Goal: Task Accomplishment & Management: Manage account settings

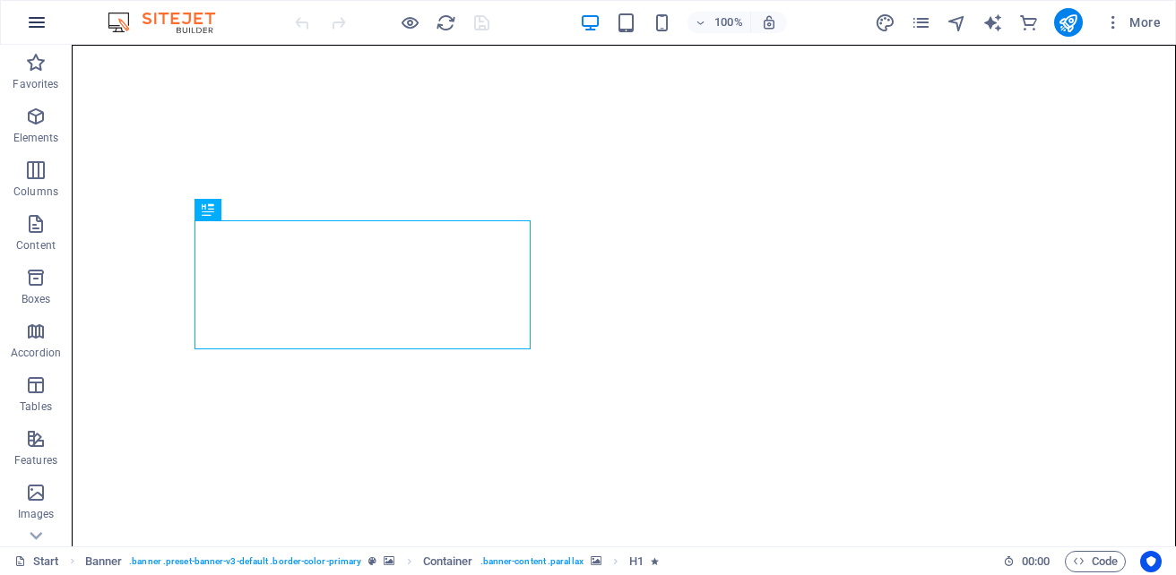
click at [41, 23] on icon "button" at bounding box center [37, 23] width 22 height 22
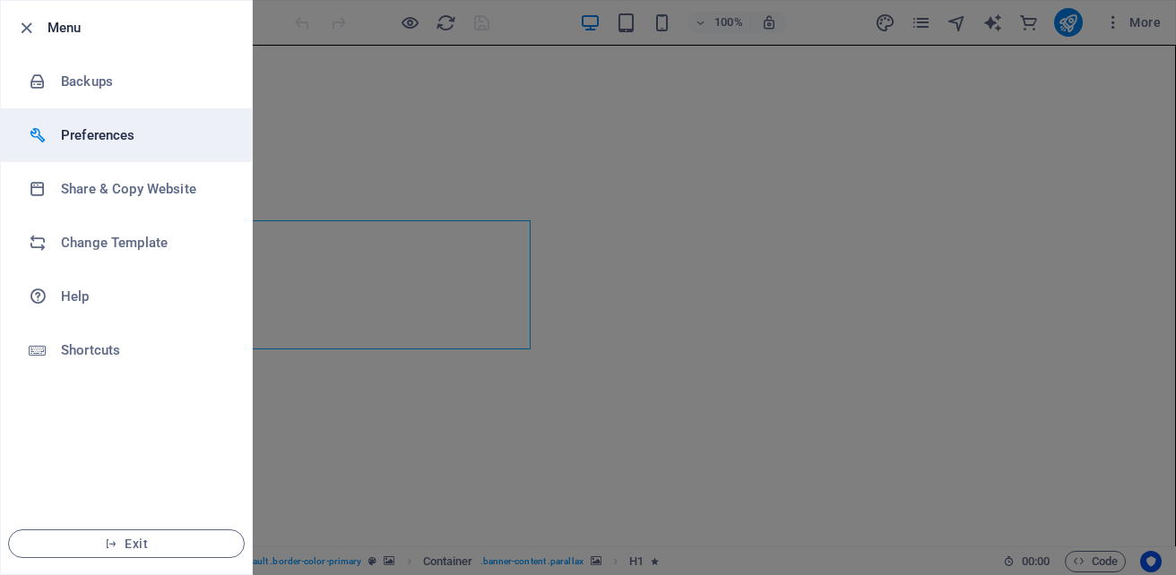
click at [108, 135] on h6 "Preferences" at bounding box center [144, 136] width 166 height 22
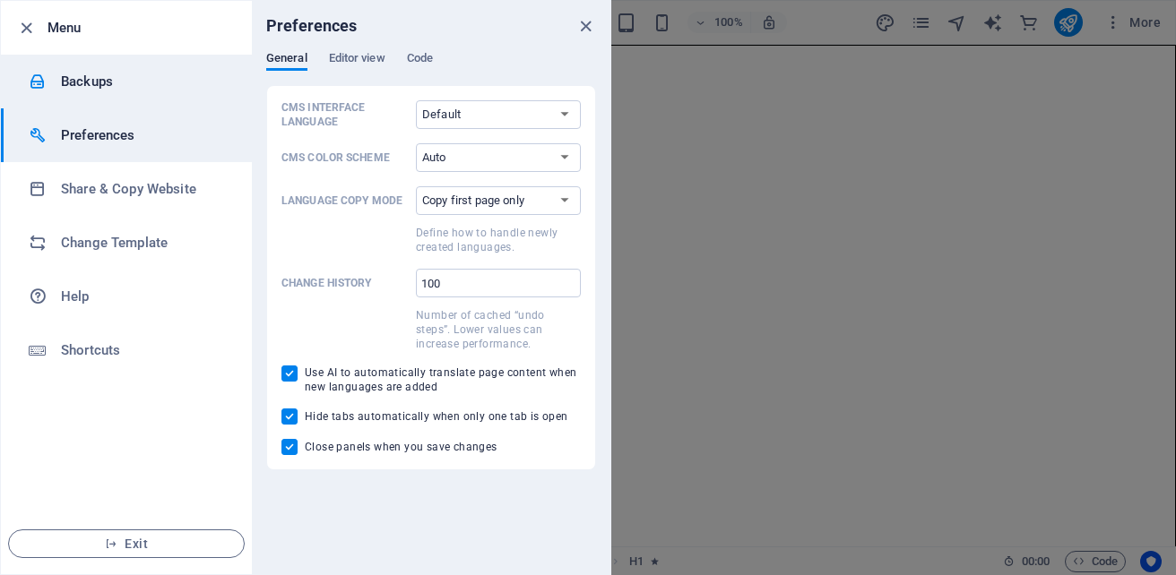
click at [161, 82] on h6 "Backups" at bounding box center [144, 82] width 166 height 22
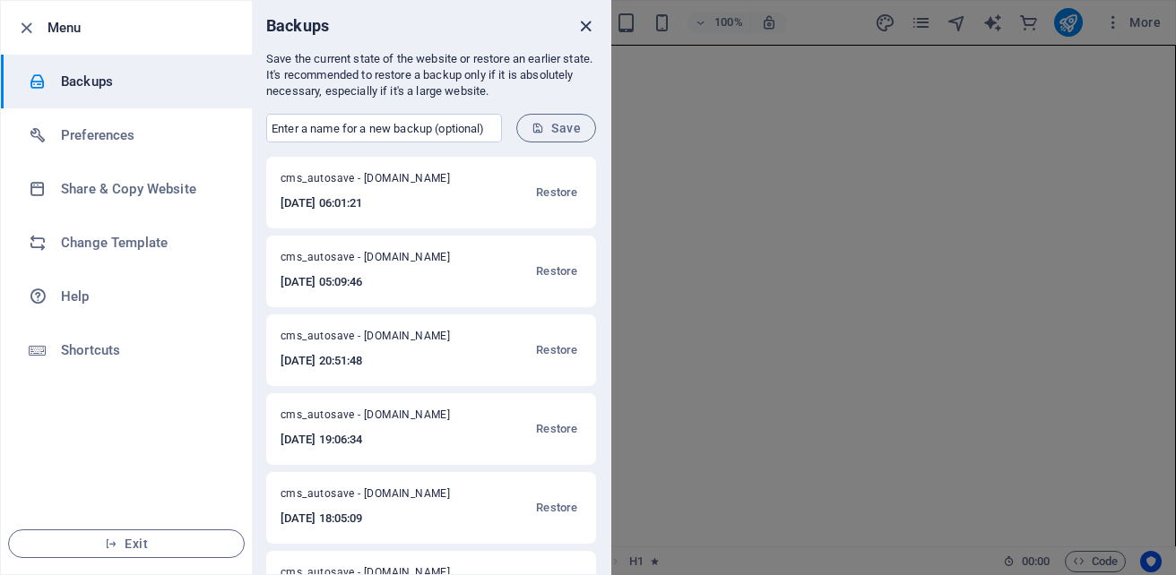
click at [582, 31] on icon "close" at bounding box center [585, 26] width 21 height 21
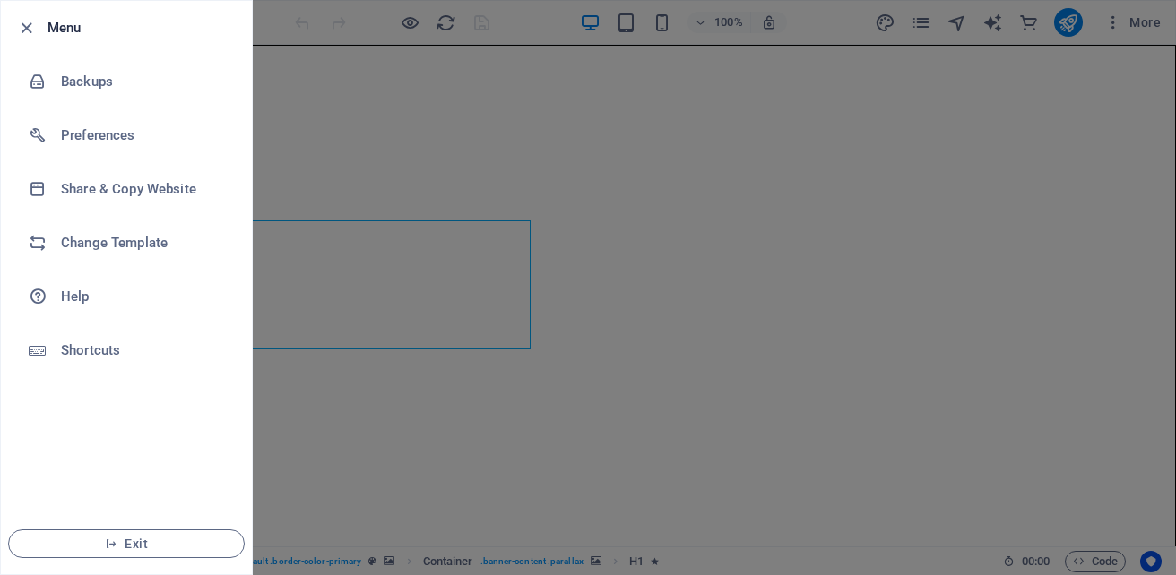
click at [497, 133] on div at bounding box center [588, 287] width 1176 height 575
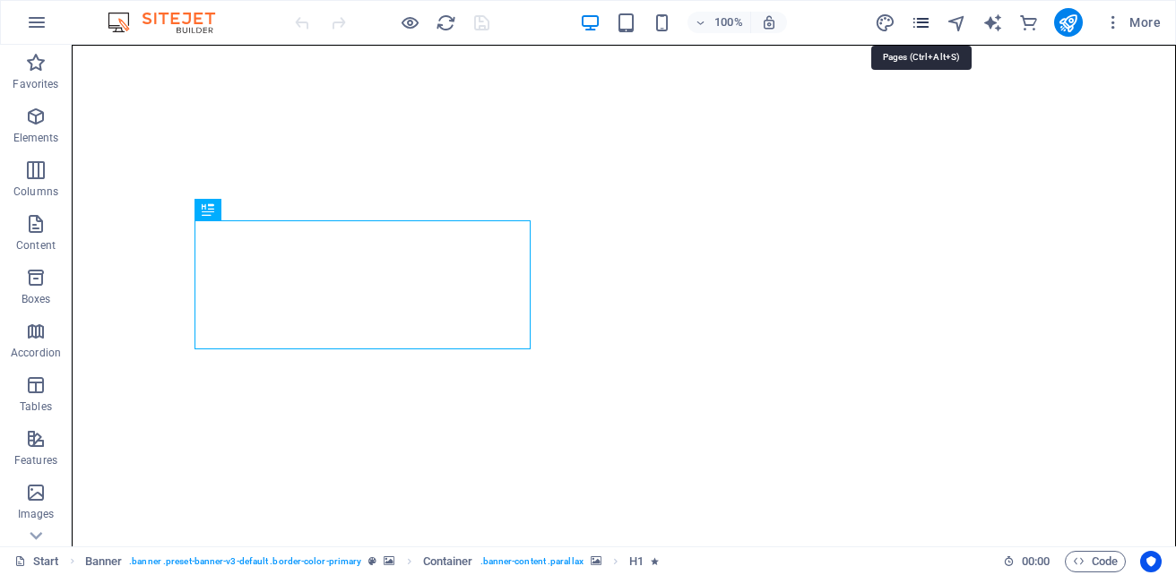
click at [921, 27] on icon "pages" at bounding box center [920, 23] width 21 height 21
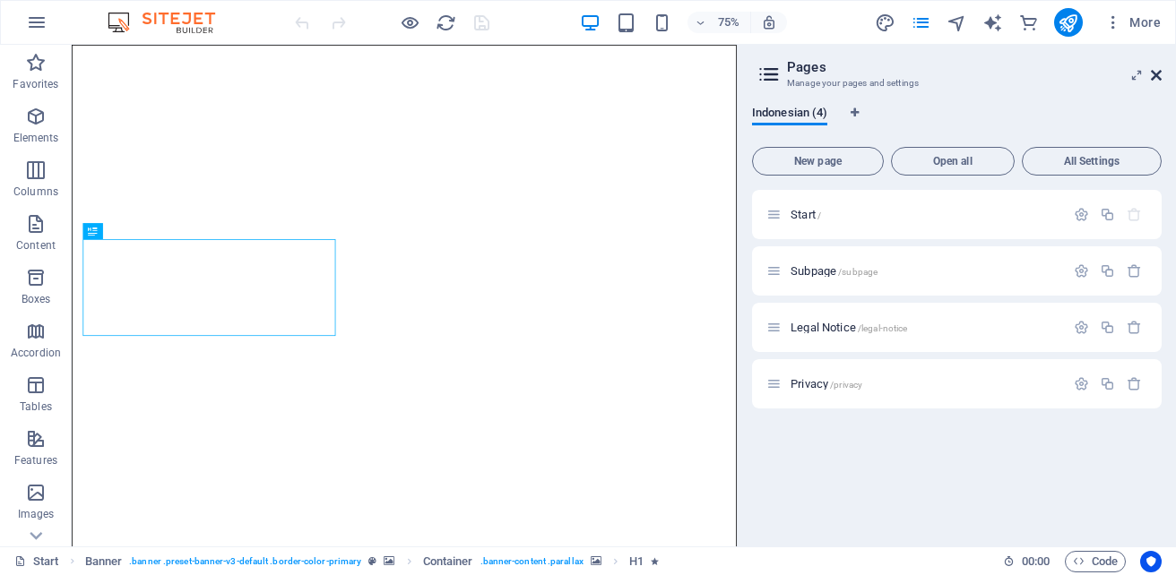
click at [1156, 75] on icon at bounding box center [1155, 75] width 11 height 14
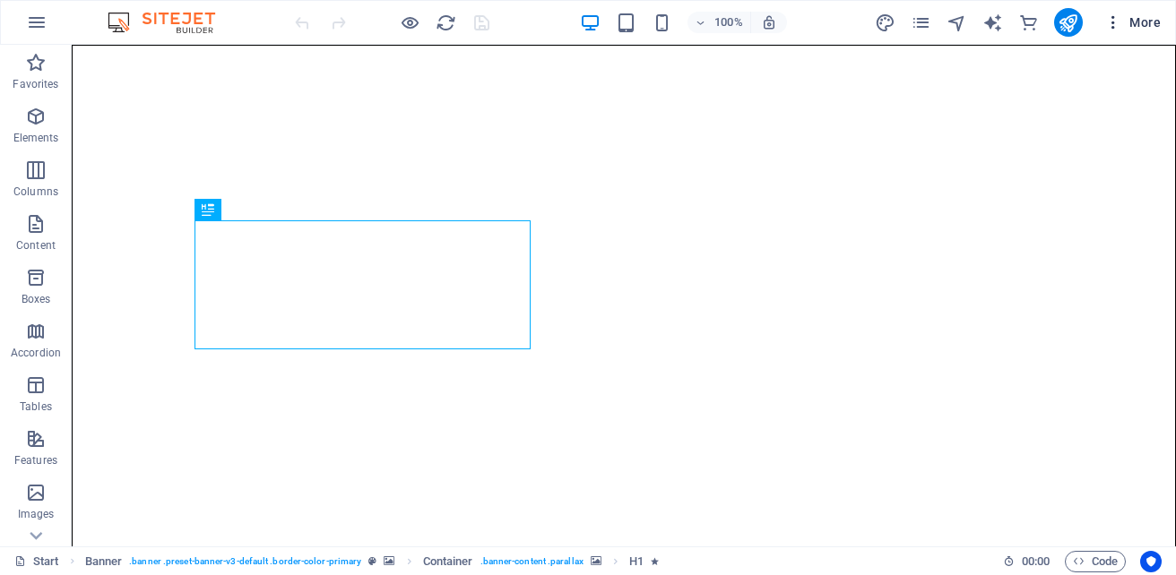
click at [1114, 20] on icon "button" at bounding box center [1113, 22] width 18 height 18
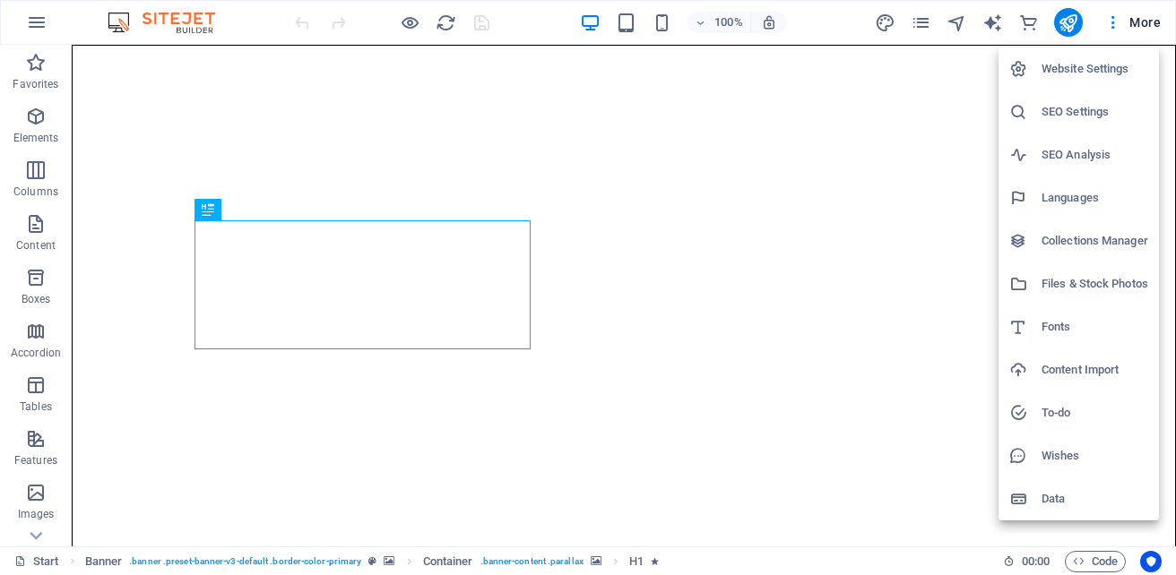
click at [1083, 79] on h6 "Website Settings" at bounding box center [1094, 69] width 107 height 22
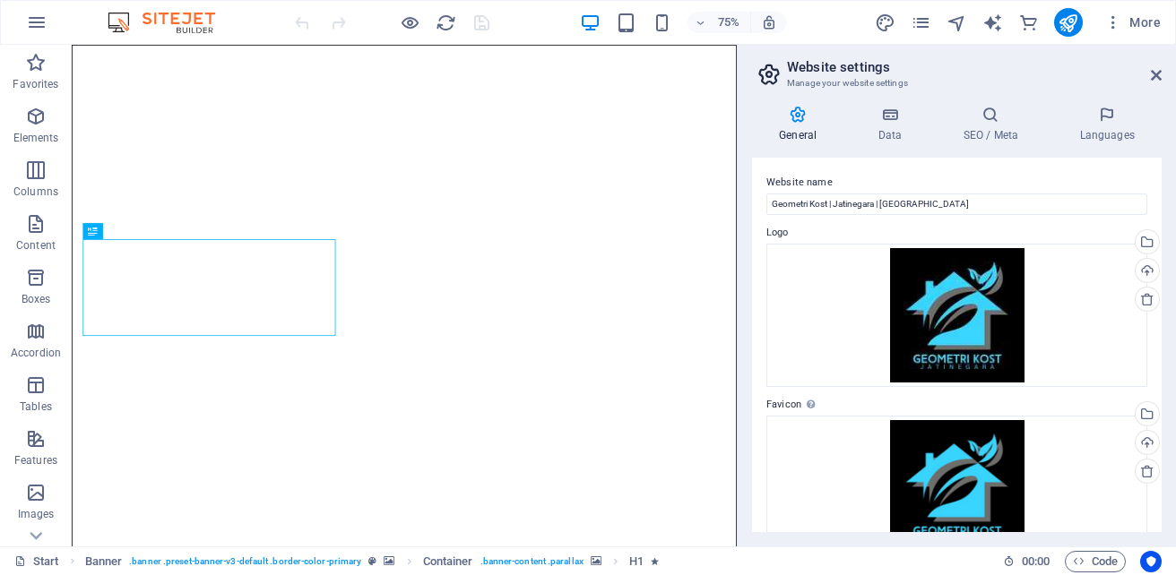
click at [1083, 79] on h3 "Manage your website settings" at bounding box center [956, 83] width 339 height 16
click at [900, 126] on h4 "Data" at bounding box center [892, 125] width 85 height 38
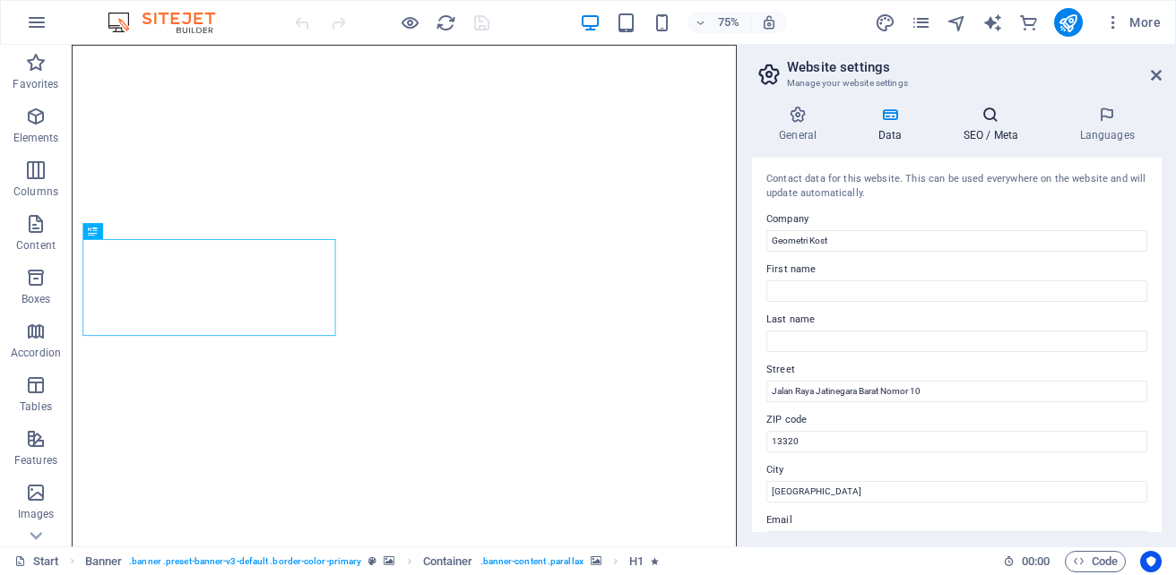
click at [977, 131] on h4 "SEO / Meta" at bounding box center [993, 125] width 116 height 38
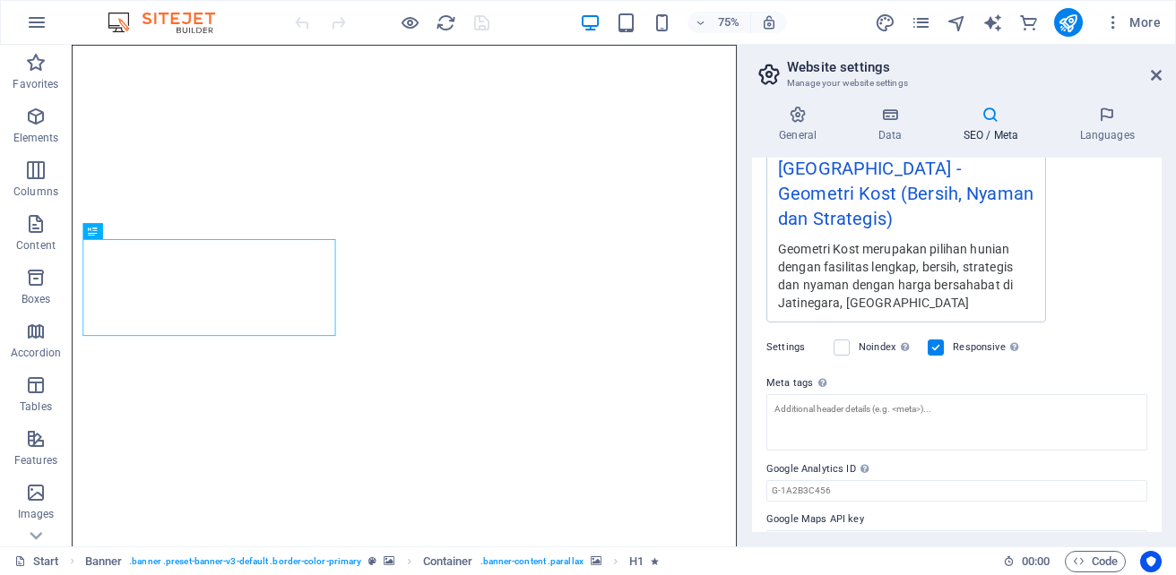
scroll to position [389, 0]
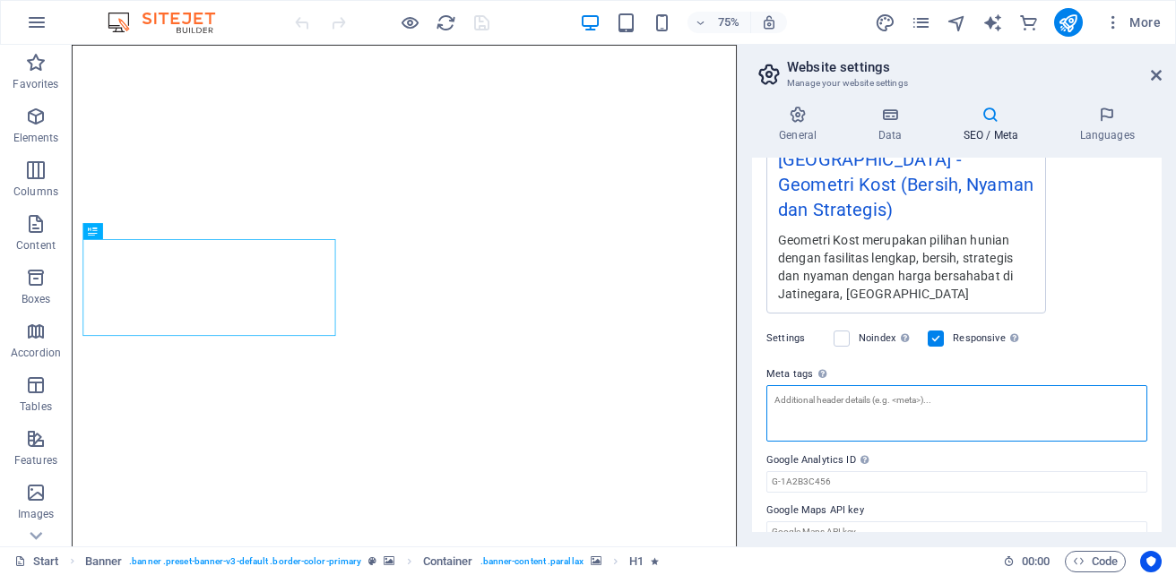
click at [865, 385] on textarea "Meta tags Enter HTML code here that will be placed inside the tags of your webs…" at bounding box center [956, 413] width 381 height 56
paste textarea "<meta name="description" content="Deskripsi singkat situs Anda"> atau <meta nam…"
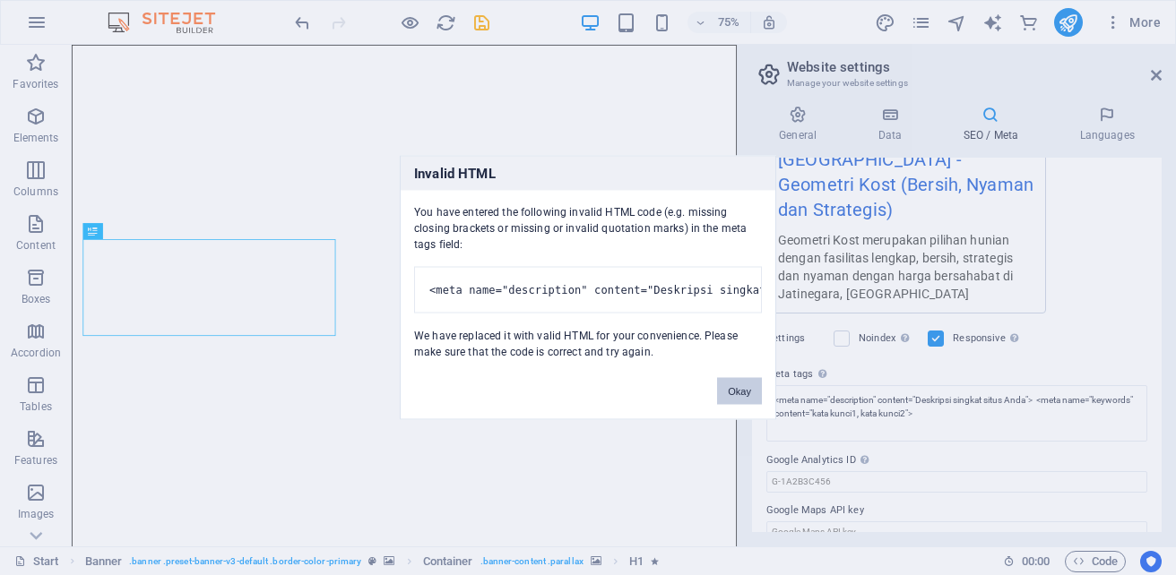
click at [745, 401] on button "Okay" at bounding box center [739, 391] width 45 height 27
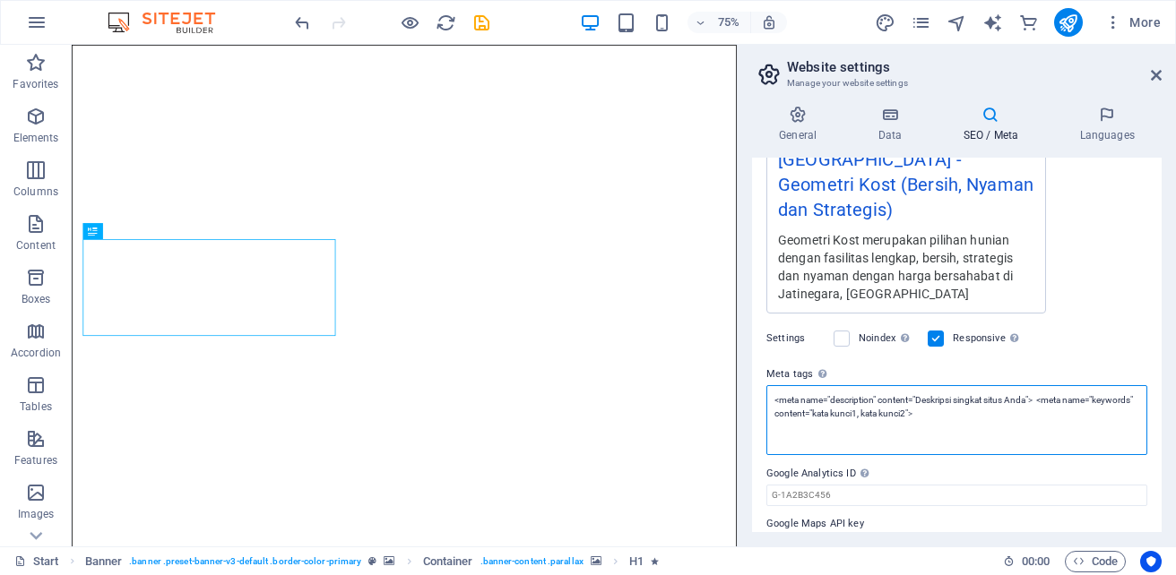
click at [848, 385] on textarea "<meta name="description" content="Deskripsi singkat situs Anda"> <meta name="ke…" at bounding box center [956, 420] width 381 height 70
click at [823, 385] on textarea "<meta name="description" content="Deskripsi singkat situs Anda"> <meta name="ke…" at bounding box center [956, 420] width 381 height 70
drag, startPoint x: 999, startPoint y: 392, endPoint x: 762, endPoint y: 366, distance: 237.9
click at [762, 366] on div "SEO Title The title of your website - make it something that stands out in sear…" at bounding box center [956, 345] width 409 height 375
paste textarea "title" content="Judul Meta yang Unik dan Menarik untuk Halaman Anda"> <meta nam…"
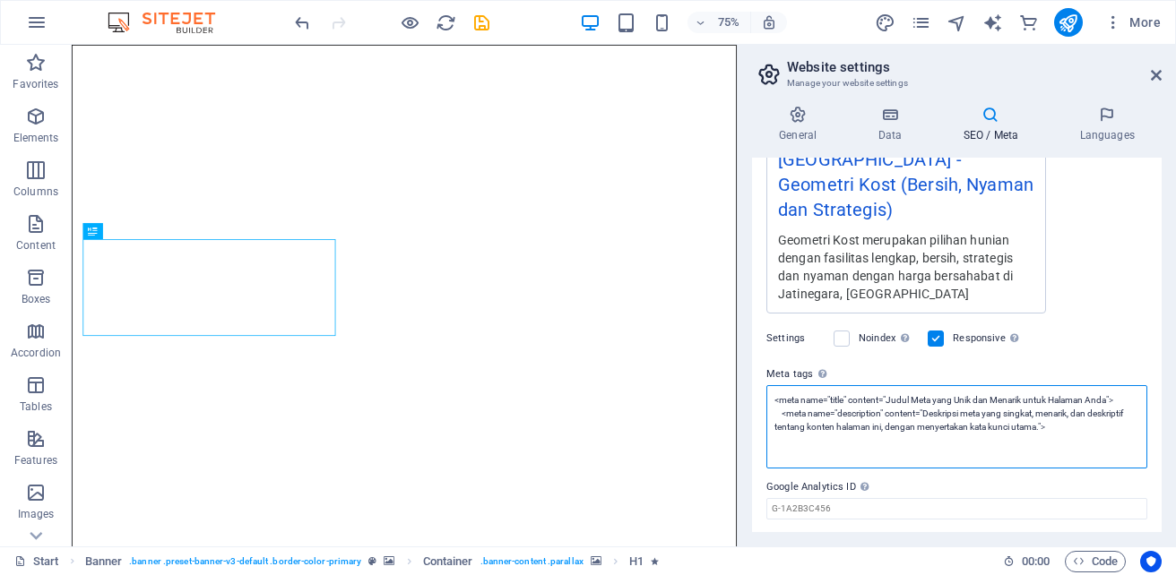
drag, startPoint x: 892, startPoint y: 375, endPoint x: 1110, endPoint y: 378, distance: 217.7
click at [1110, 385] on textarea "<meta name="title" content="Judul Meta yang Unik dan Menarik untuk Halaman Anda…" at bounding box center [956, 426] width 381 height 83
drag, startPoint x: 948, startPoint y: 374, endPoint x: 1058, endPoint y: 375, distance: 110.2
click at [1058, 385] on textarea "<meta name="title" content="Geometri Kost | Jatinegara | [GEOGRAPHIC_DATA]"> <m…" at bounding box center [956, 426] width 381 height 83
drag, startPoint x: 928, startPoint y: 390, endPoint x: 1038, endPoint y: 411, distance: 112.3
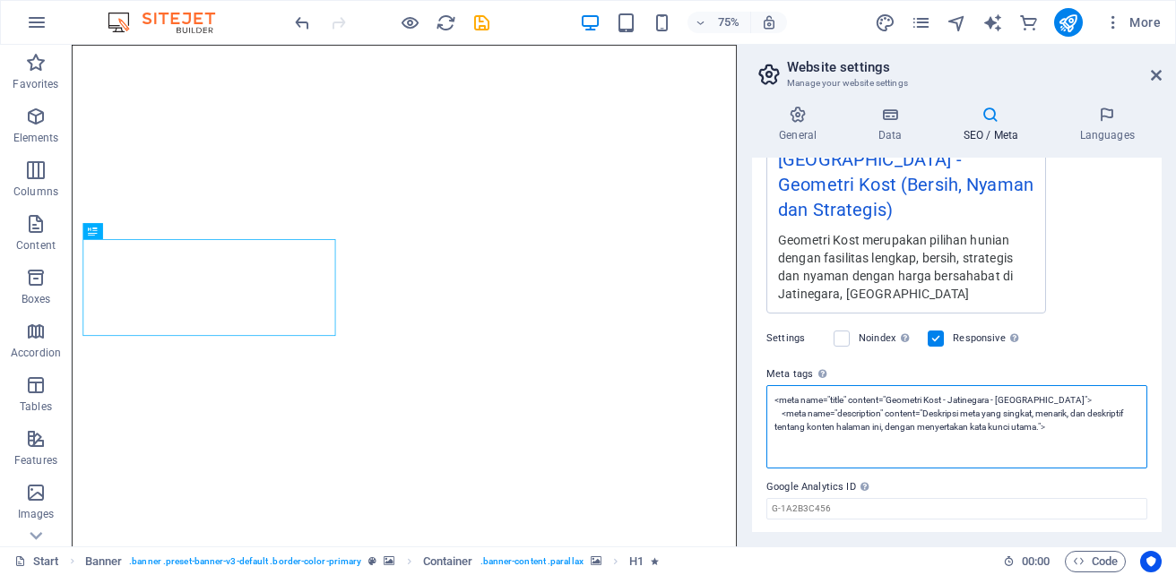
click at [1038, 411] on textarea "<meta name="title" content="Geometri Kost - Jatinegara - [GEOGRAPHIC_DATA]"> <m…" at bounding box center [956, 426] width 381 height 83
drag, startPoint x: 1030, startPoint y: 388, endPoint x: 1101, endPoint y: 391, distance: 70.8
click at [1101, 391] on textarea "<meta name="title" content="Geometri Kost - Jatinegara - [GEOGRAPHIC_DATA]"> <m…" at bounding box center [956, 426] width 381 height 83
click at [954, 401] on textarea "<meta name="title" content="Geometri Kost - Jatinegara - [GEOGRAPHIC_DATA]"> <m…" at bounding box center [956, 426] width 381 height 83
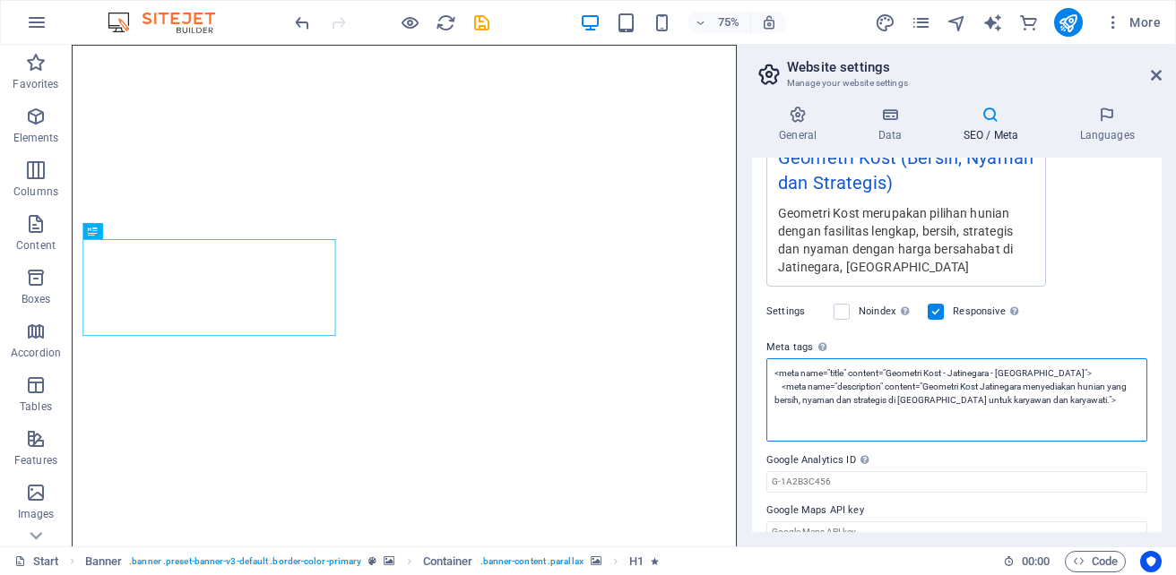
type textarea "<meta name="title" content="Geometri Kost - Jatinegara - [GEOGRAPHIC_DATA]"> <m…"
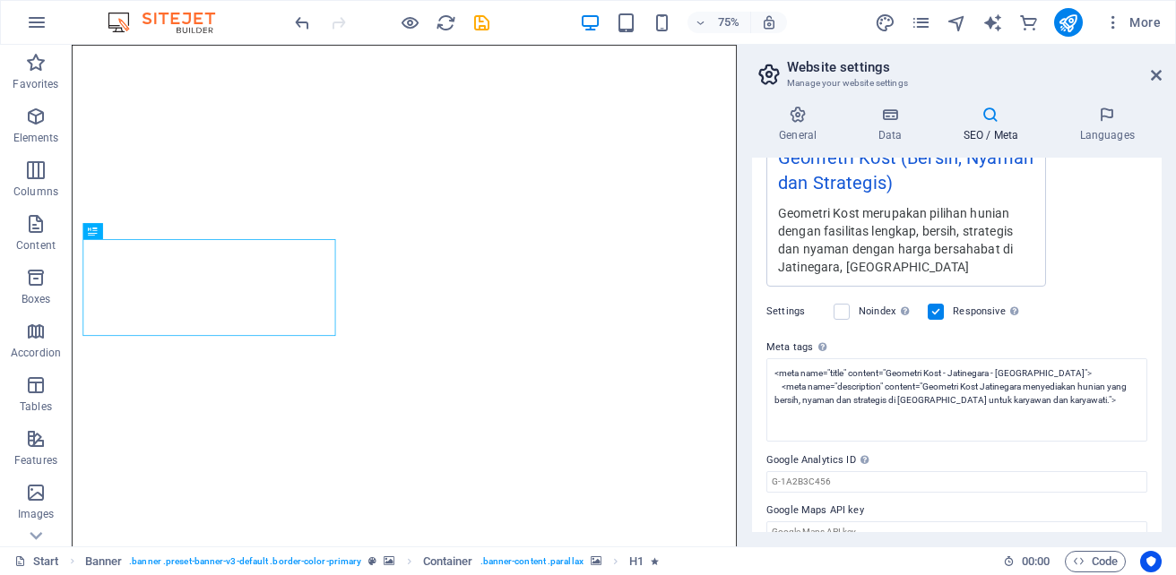
click at [1099, 450] on label "Google Analytics ID Please only add the Google Analytics ID. We automatically i…" at bounding box center [956, 461] width 381 height 22
click at [1099, 471] on input "Google Analytics ID Please only add the Google Analytics ID. We automatically i…" at bounding box center [956, 482] width 381 height 22
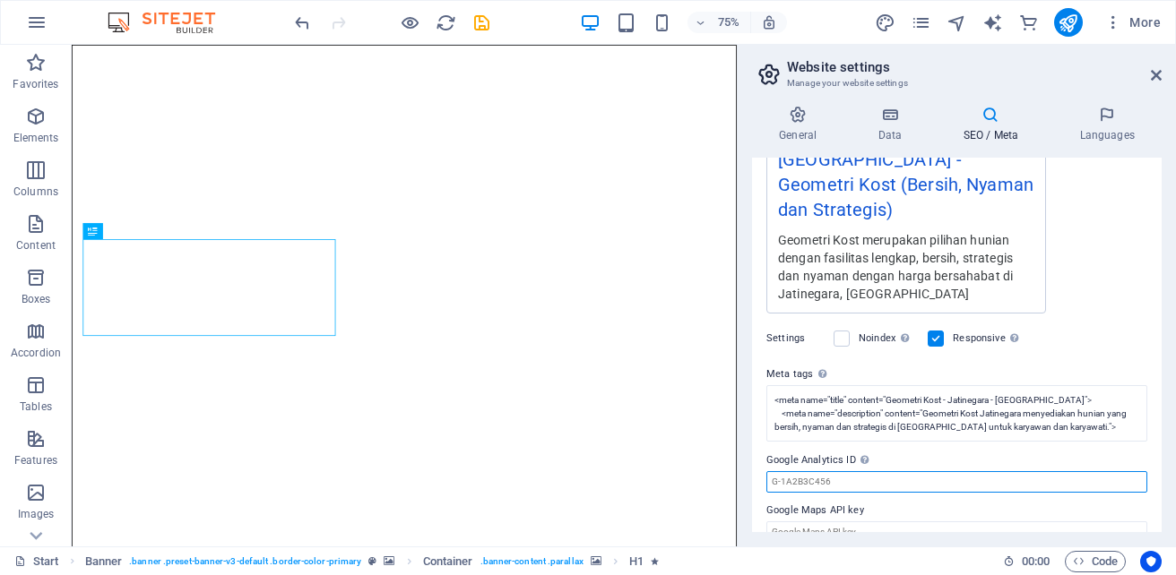
click at [810, 471] on input "Google Analytics ID Please only add the Google Analytics ID. We automatically i…" at bounding box center [956, 482] width 381 height 22
paste input "G-BQEVN0Z7R9"
type input "G-BQEVN0Z7R9"
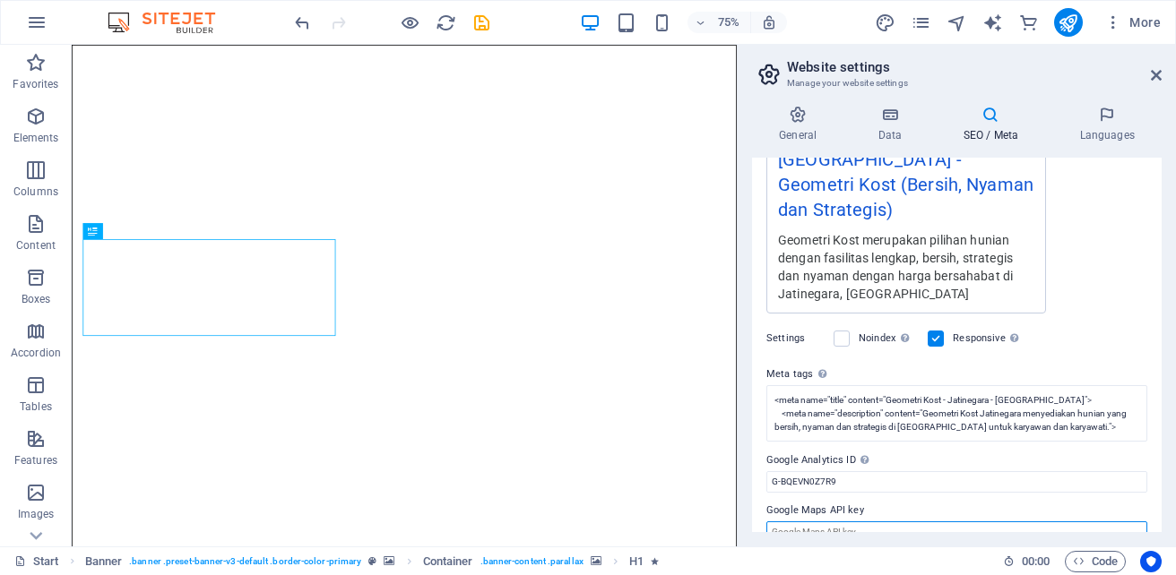
click at [816, 521] on input "Google Maps API key" at bounding box center [956, 532] width 381 height 22
paste input "QVP6+3R Kp. Melayu, [GEOGRAPHIC_DATA], [GEOGRAPHIC_DATA] Ibukota [GEOGRAPHIC_DA…"
type input "QVP6+3R Kp. Melayu, [GEOGRAPHIC_DATA], [GEOGRAPHIC_DATA] Ibukota [GEOGRAPHIC_DA…"
click at [1102, 105] on div "General Data SEO / Meta Languages Website name Geometri Kost | Jatinegara | [GE…" at bounding box center [956, 318] width 438 height 455
click at [1107, 123] on icon at bounding box center [1106, 115] width 109 height 18
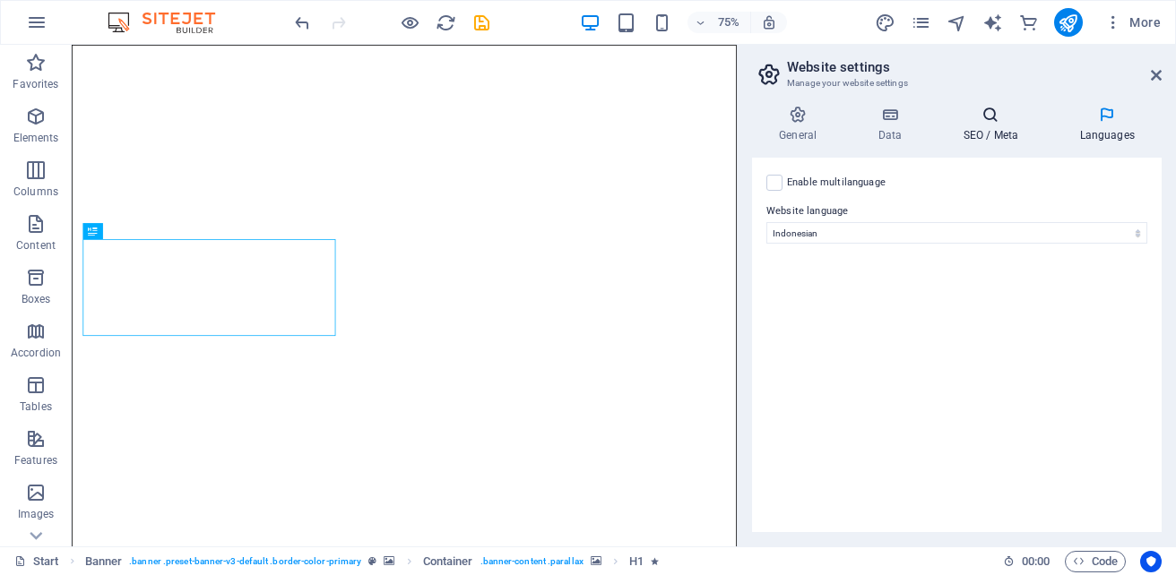
click at [1003, 122] on icon at bounding box center [989, 115] width 109 height 18
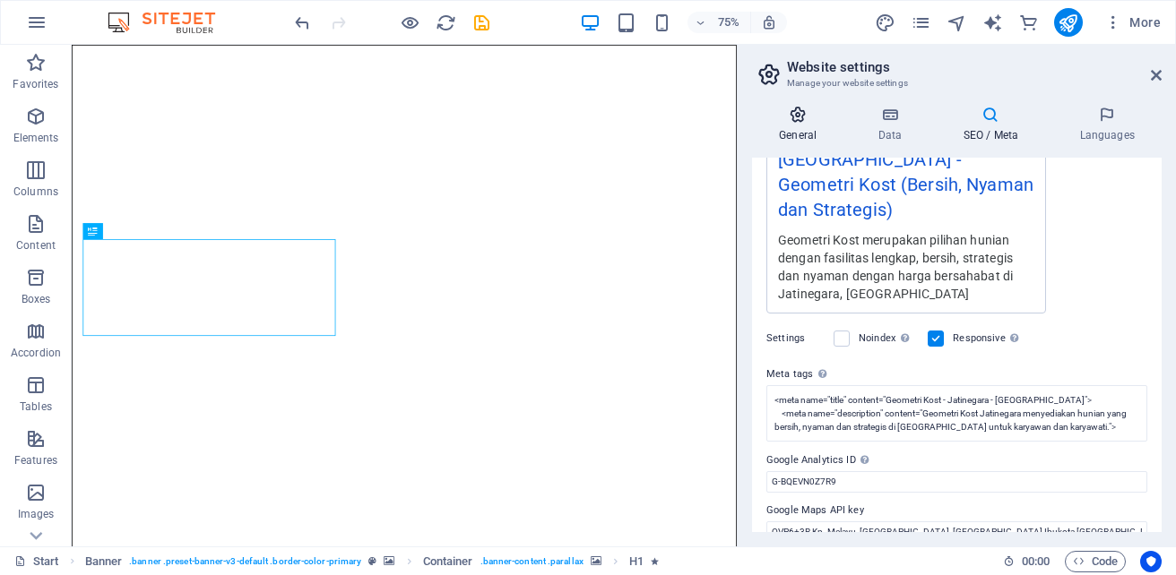
click at [791, 118] on icon at bounding box center [797, 115] width 91 height 18
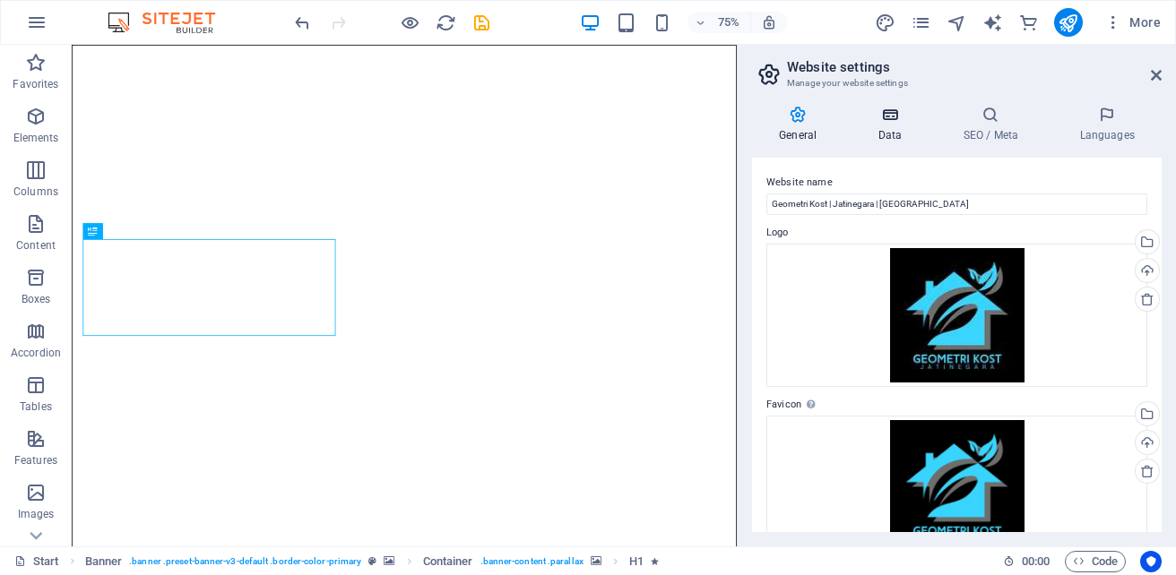
click at [891, 130] on h4 "Data" at bounding box center [892, 125] width 85 height 38
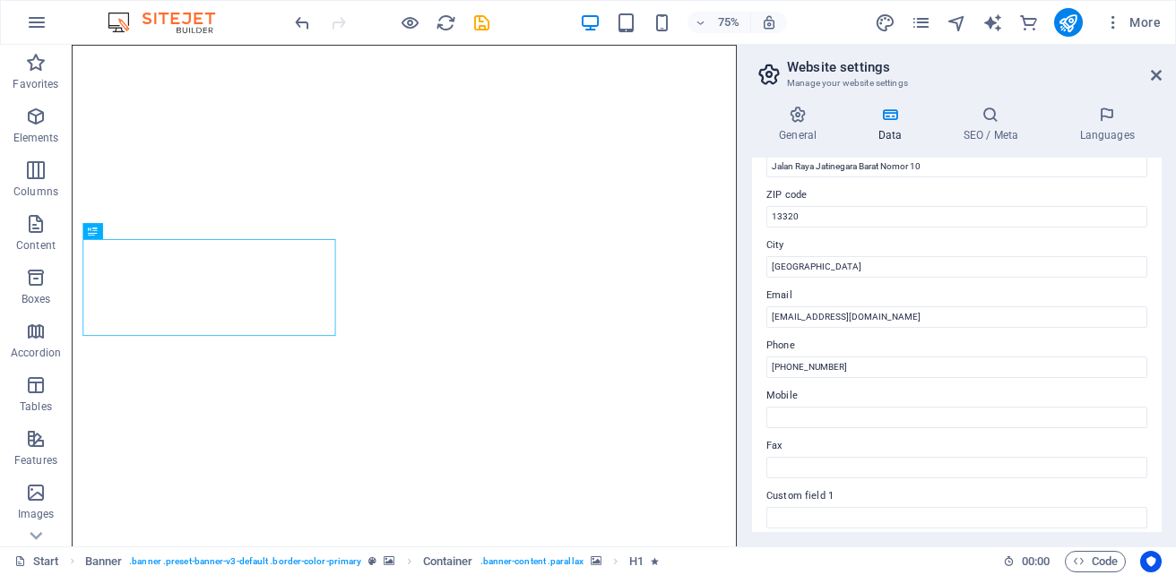
scroll to position [245, 0]
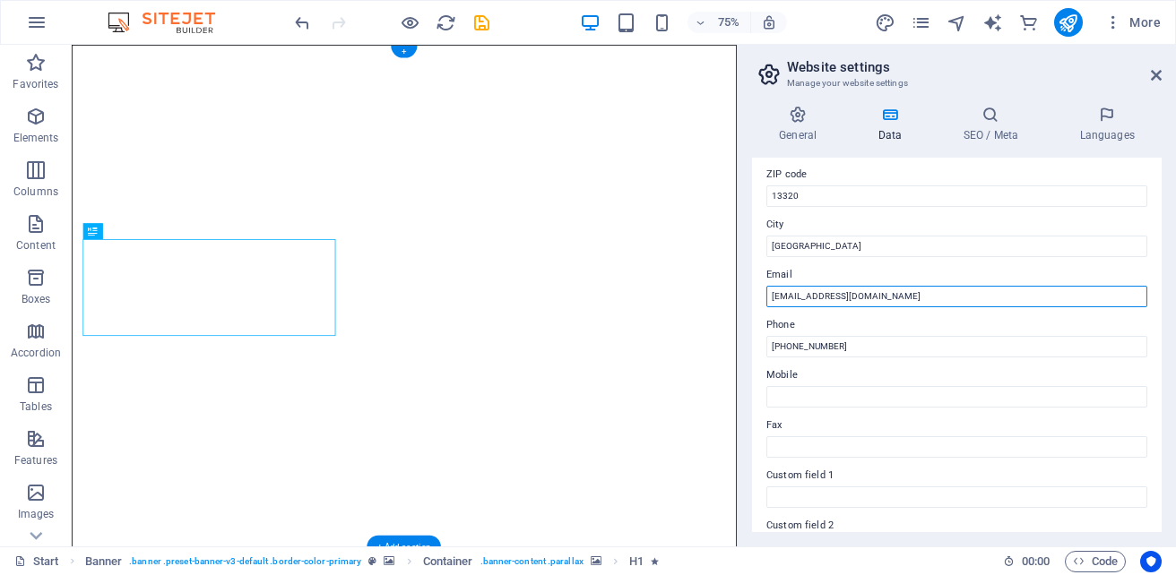
drag, startPoint x: 875, startPoint y: 293, endPoint x: 749, endPoint y: 292, distance: 126.3
click at [749, 292] on div "General Data SEO / Meta Languages Website name Geometri Kost | Jatinegara | [GE…" at bounding box center [956, 318] width 438 height 455
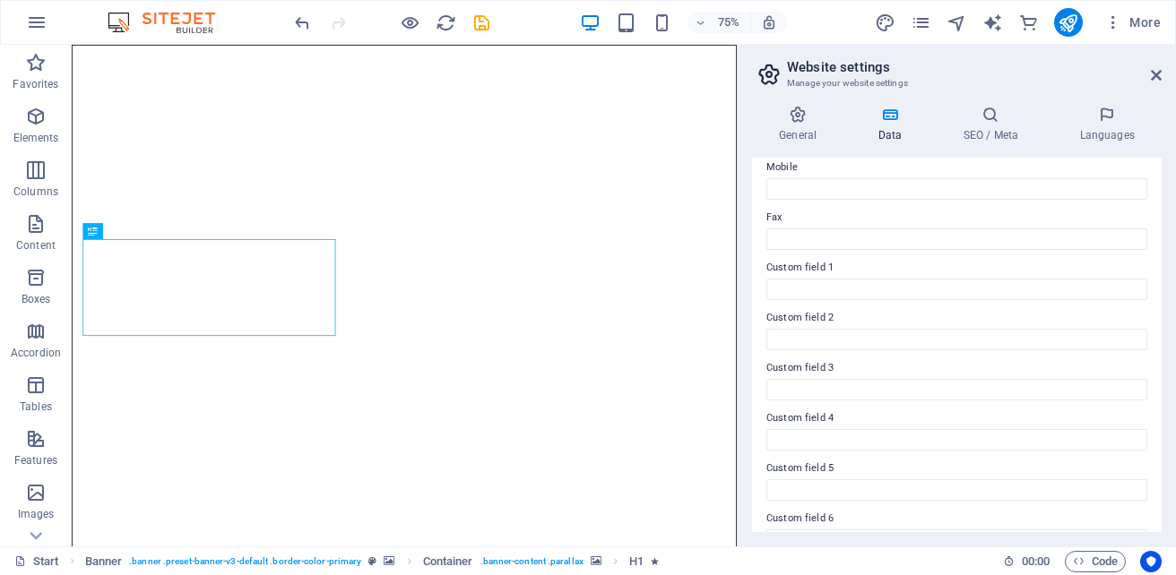
scroll to position [487, 0]
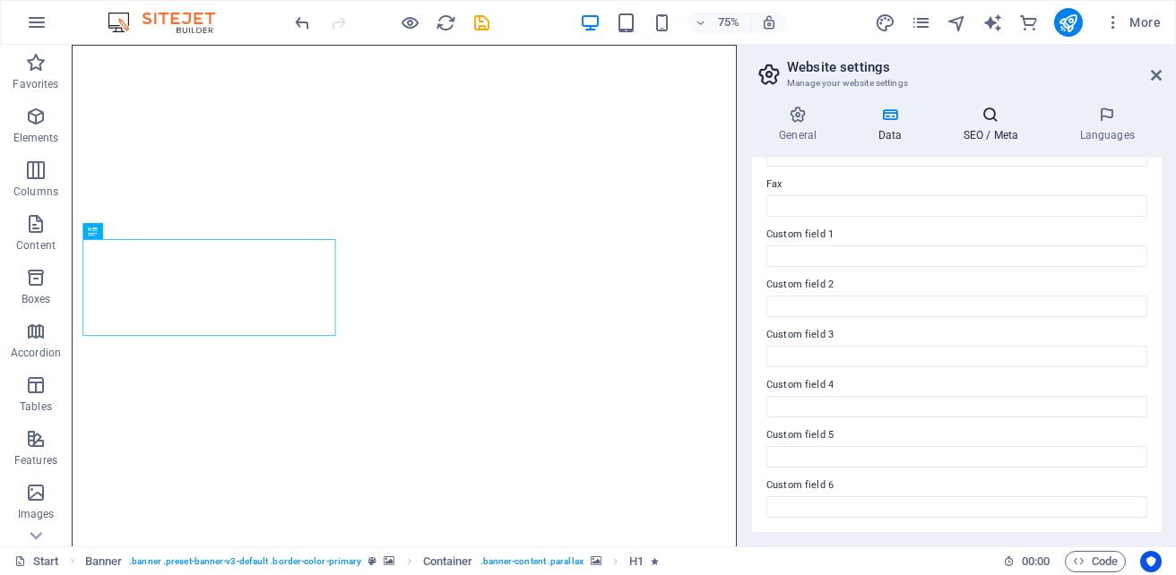
type input "[EMAIL_ADDRESS][DOMAIN_NAME]"
click at [1012, 122] on icon at bounding box center [989, 115] width 109 height 18
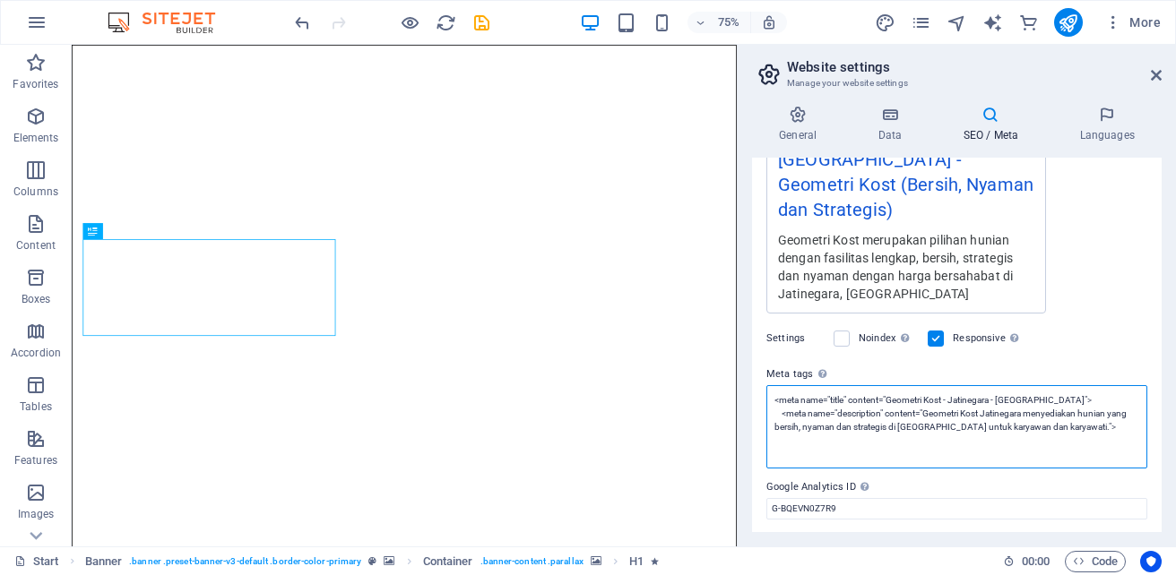
scroll to position [389, 0]
click at [1098, 407] on textarea "<meta name="title" content="Geometri Kost - Jatinegara - [GEOGRAPHIC_DATA]"> <m…" at bounding box center [956, 426] width 381 height 83
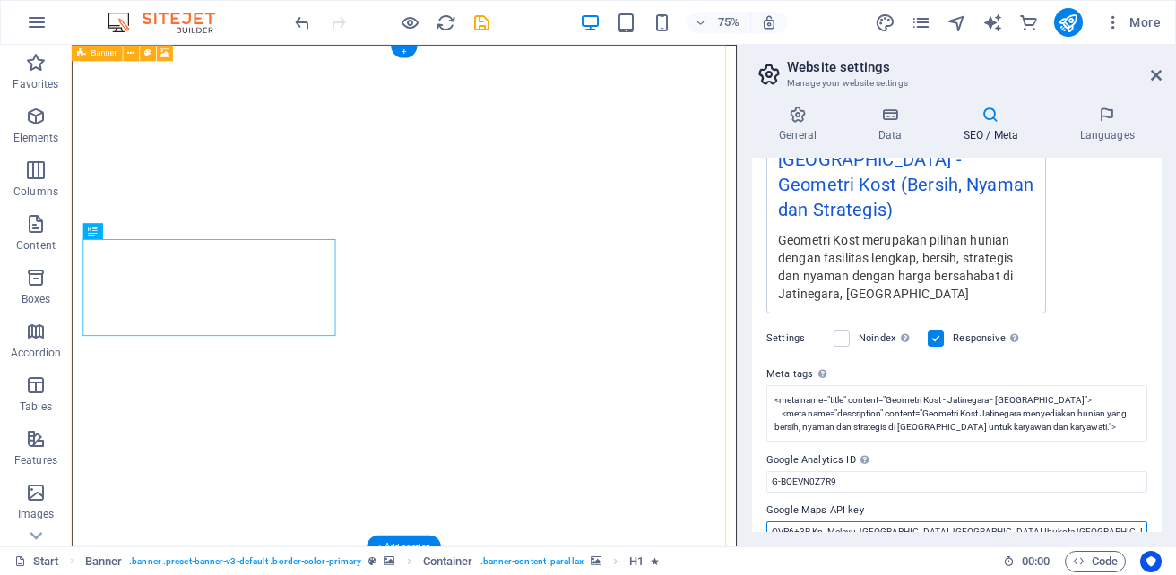
drag, startPoint x: 1160, startPoint y: 555, endPoint x: 866, endPoint y: 621, distance: 301.3
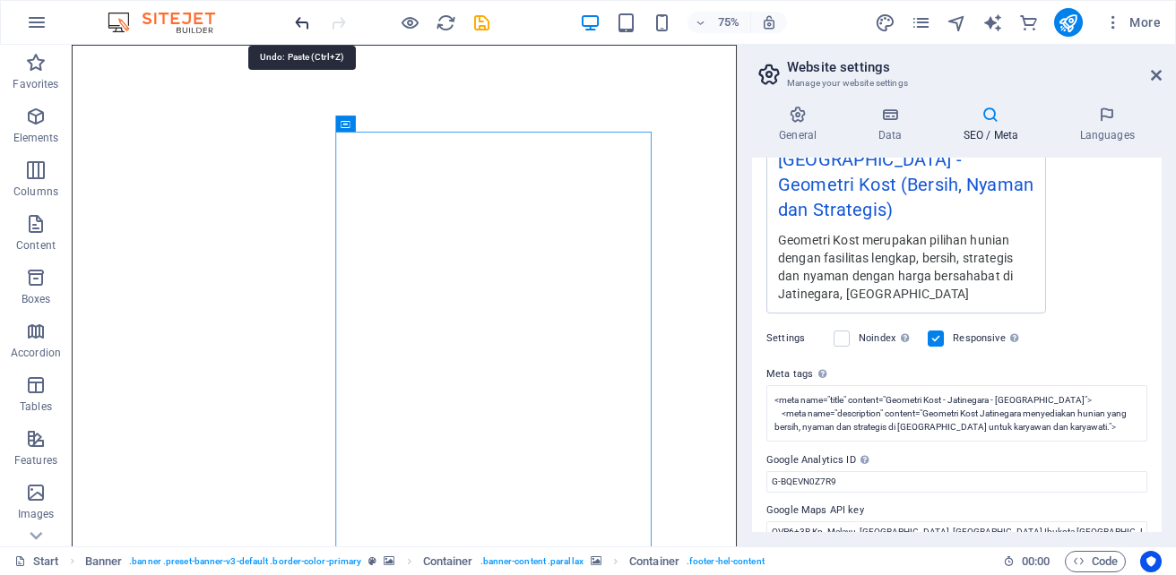
click at [300, 21] on icon "undo" at bounding box center [302, 23] width 21 height 21
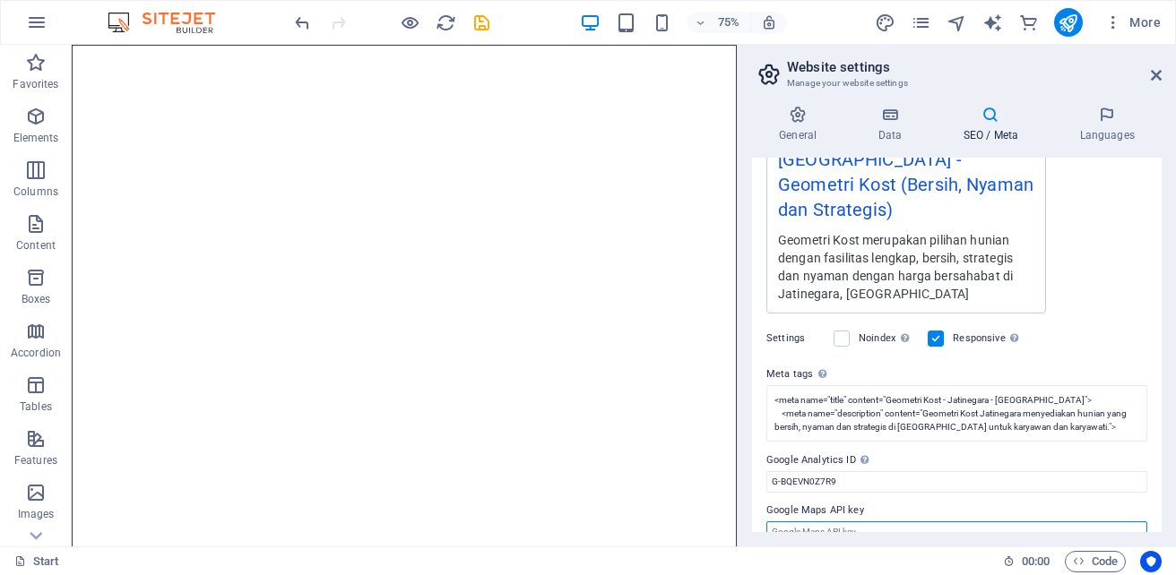
paste input "QVP6+3R Kp. Melayu, [GEOGRAPHIC_DATA], [GEOGRAPHIC_DATA] Ibukota [GEOGRAPHIC_DA…"
type input "QVP6+3R Kp. Melayu, [GEOGRAPHIC_DATA], [GEOGRAPHIC_DATA] Ibukota [GEOGRAPHIC_DA…"
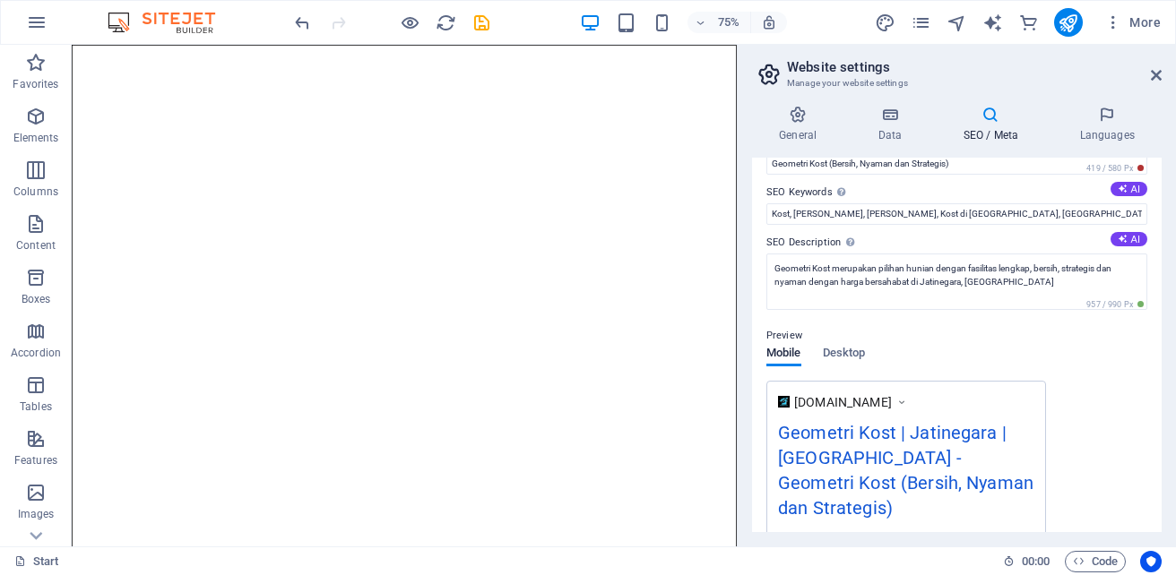
scroll to position [0, 0]
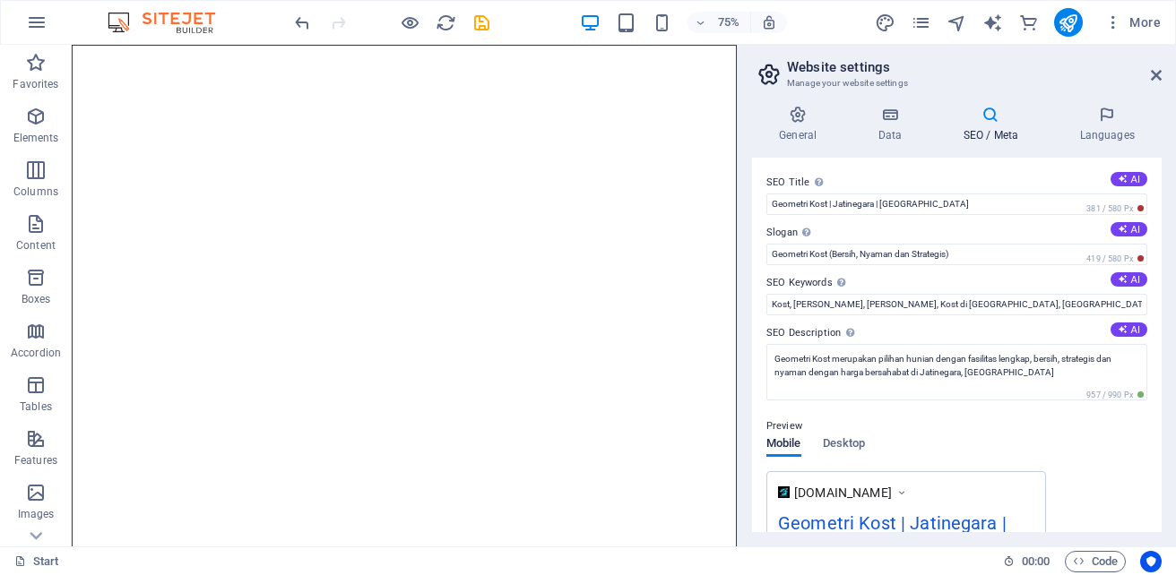
click at [1157, 332] on div "SEO Title The title of your website - make it something that stands out in sear…" at bounding box center [956, 345] width 409 height 375
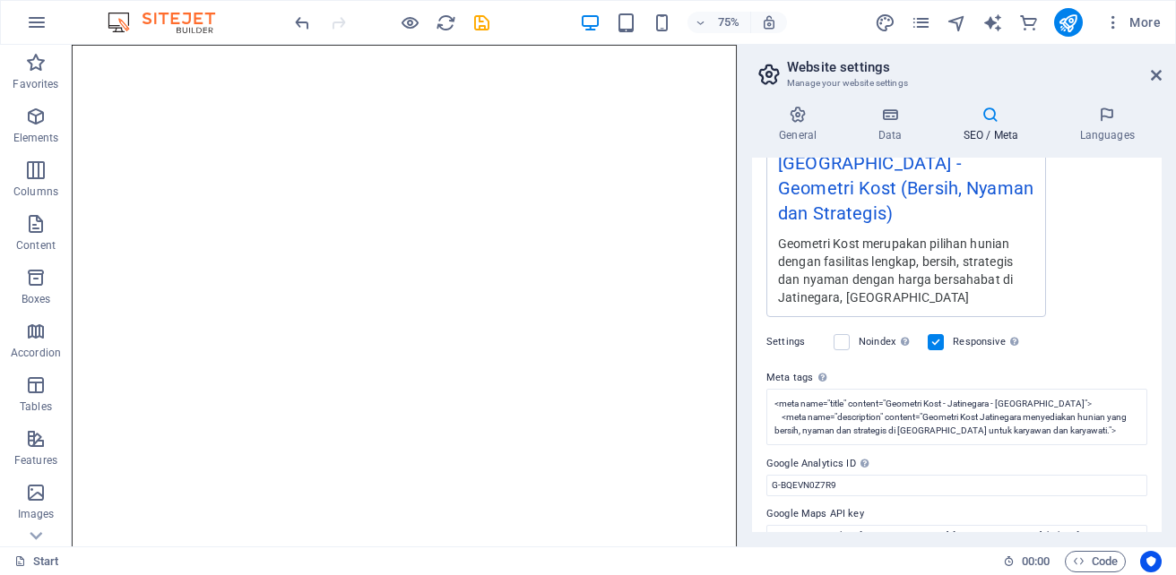
scroll to position [389, 0]
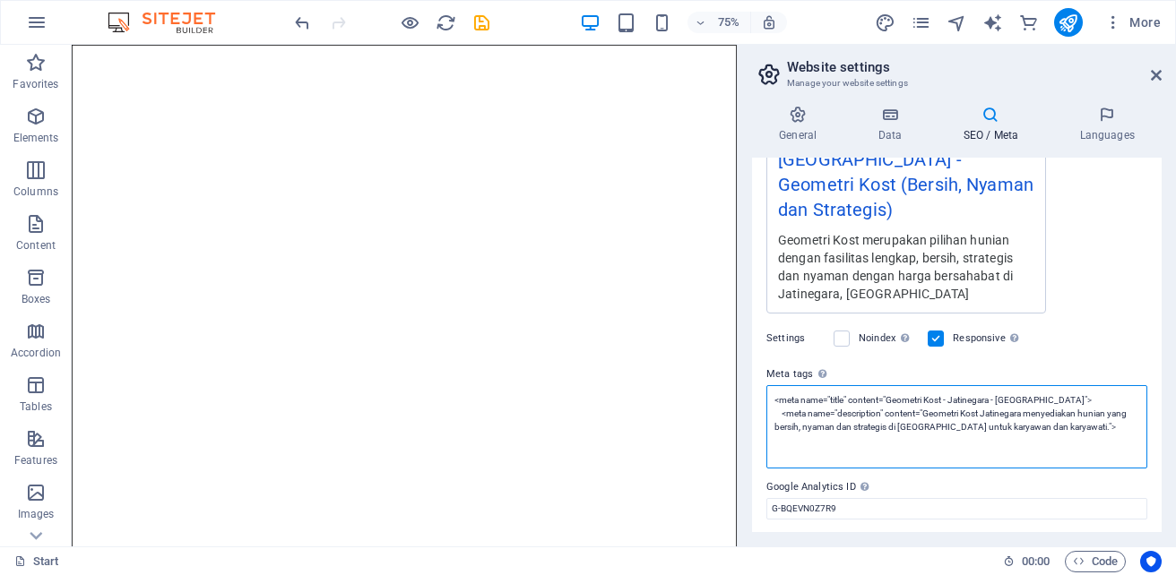
click at [1099, 403] on textarea "<meta name="title" content="Geometri Kost - Jatinegara - [GEOGRAPHIC_DATA]"> <m…" at bounding box center [956, 426] width 381 height 83
click at [771, 385] on textarea "<meta name="title" content="Geometri Kost - Jatinegara - [GEOGRAPHIC_DATA]"> <m…" at bounding box center [956, 426] width 381 height 83
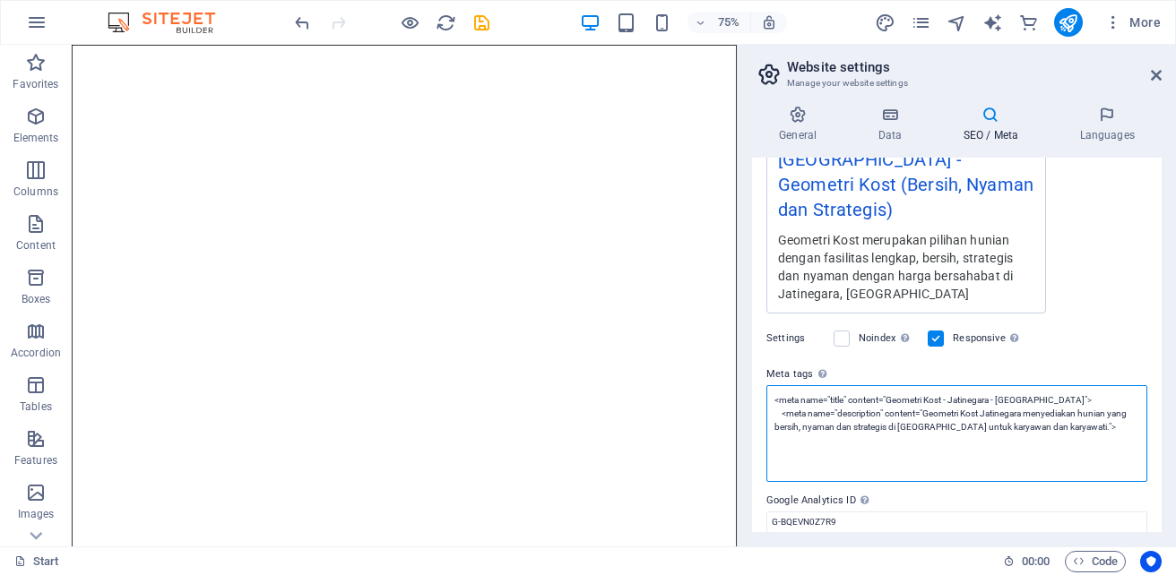
paste textarea "<!-- Google tag (gtag.js) --> <script async src="[URL][DOMAIN_NAME]"></script> …"
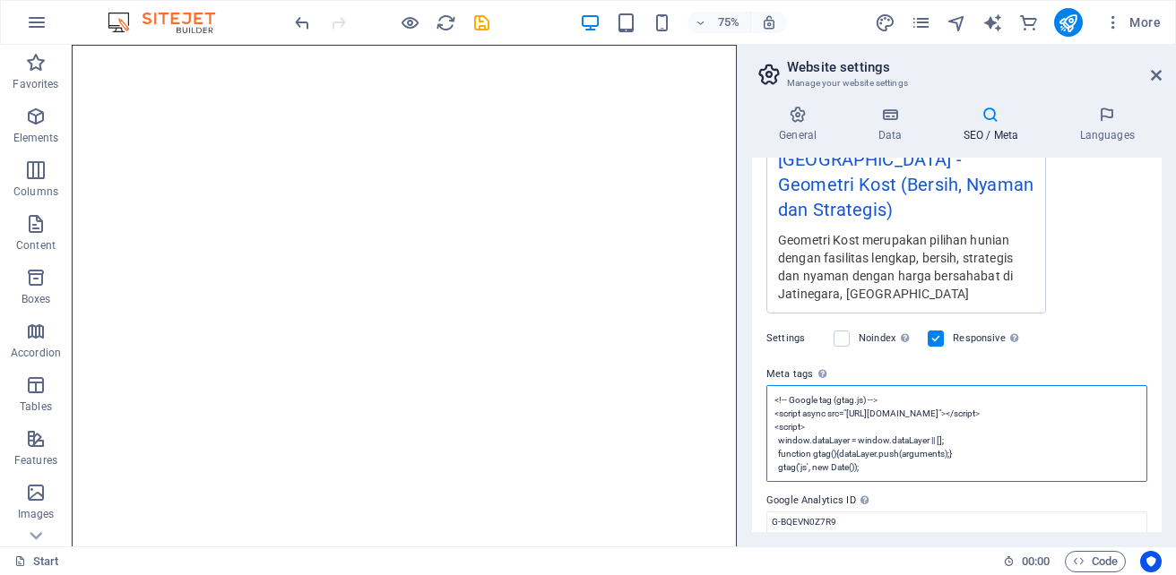
scroll to position [0, 0]
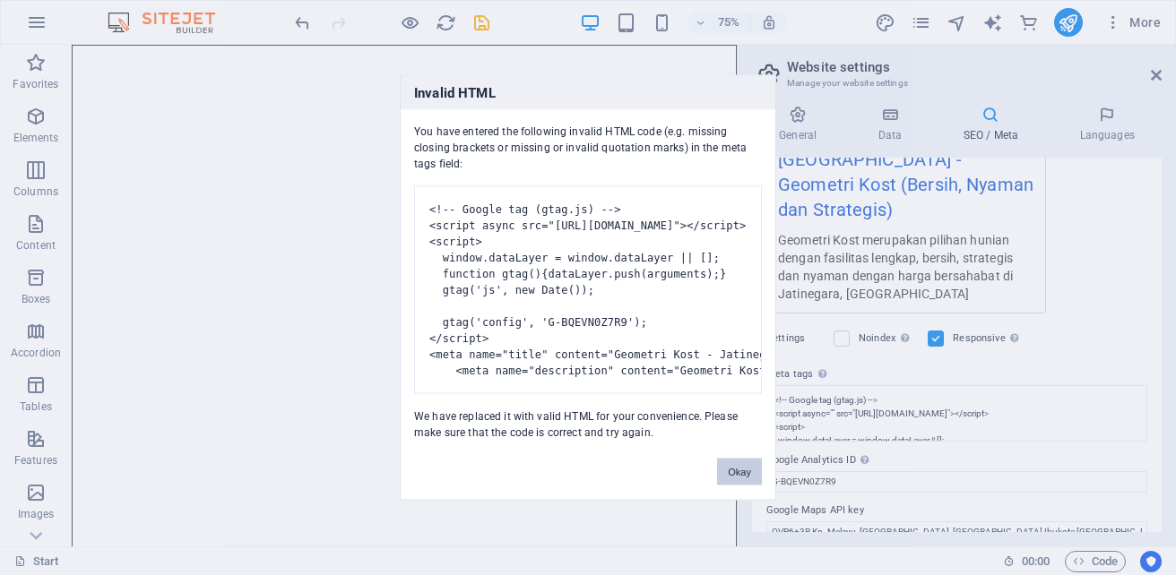
click at [734, 483] on button "Okay" at bounding box center [739, 472] width 45 height 27
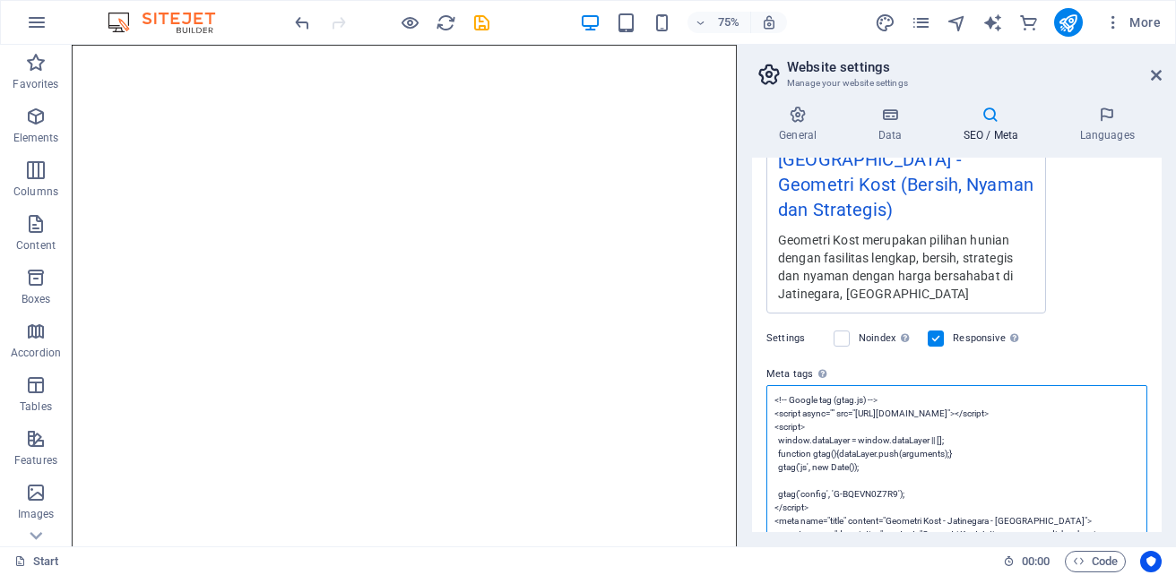
click at [916, 475] on textarea "<!-- Google tag (gtag.js) --> <script async="" src="[URL][DOMAIN_NAME]"></scrip…" at bounding box center [956, 494] width 381 height 218
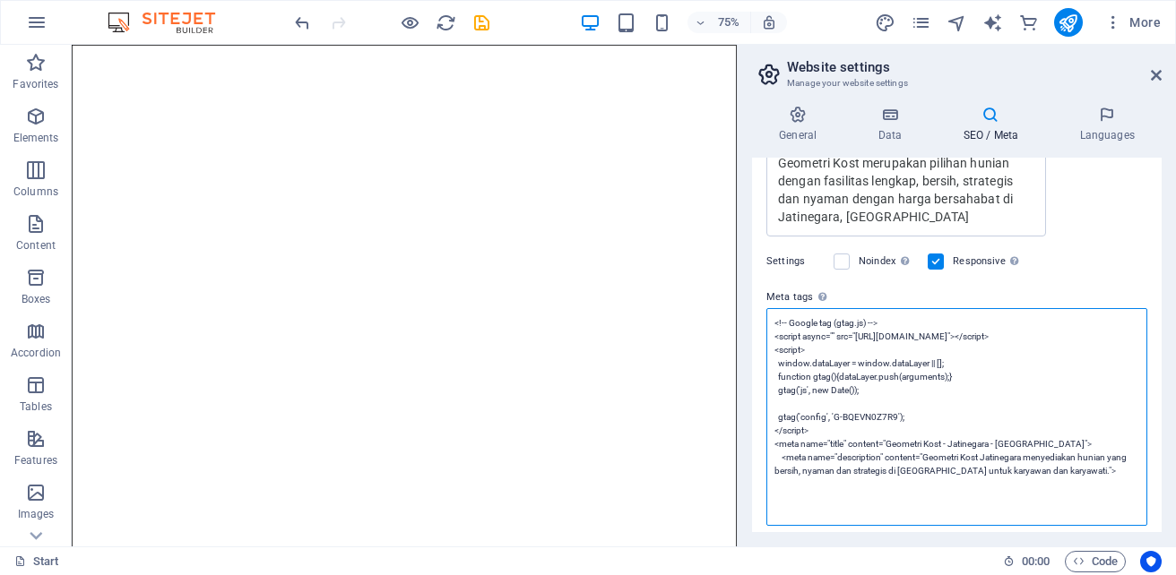
scroll to position [488, 0]
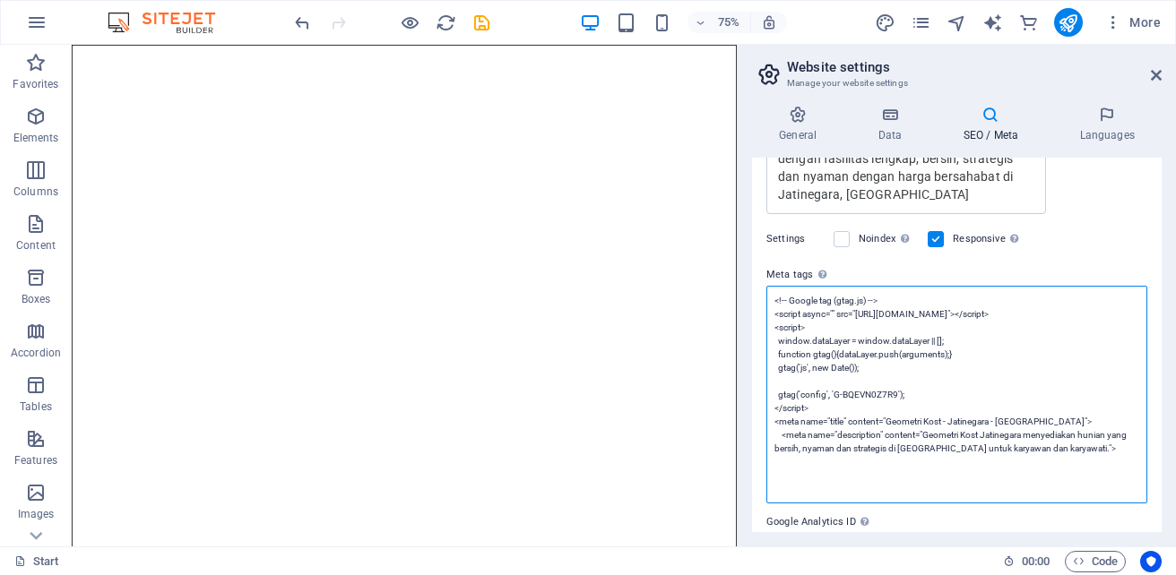
click at [813, 398] on textarea "<!-- Google tag (gtag.js) --> <script async="" src="[URL][DOMAIN_NAME]"></scrip…" at bounding box center [956, 395] width 381 height 218
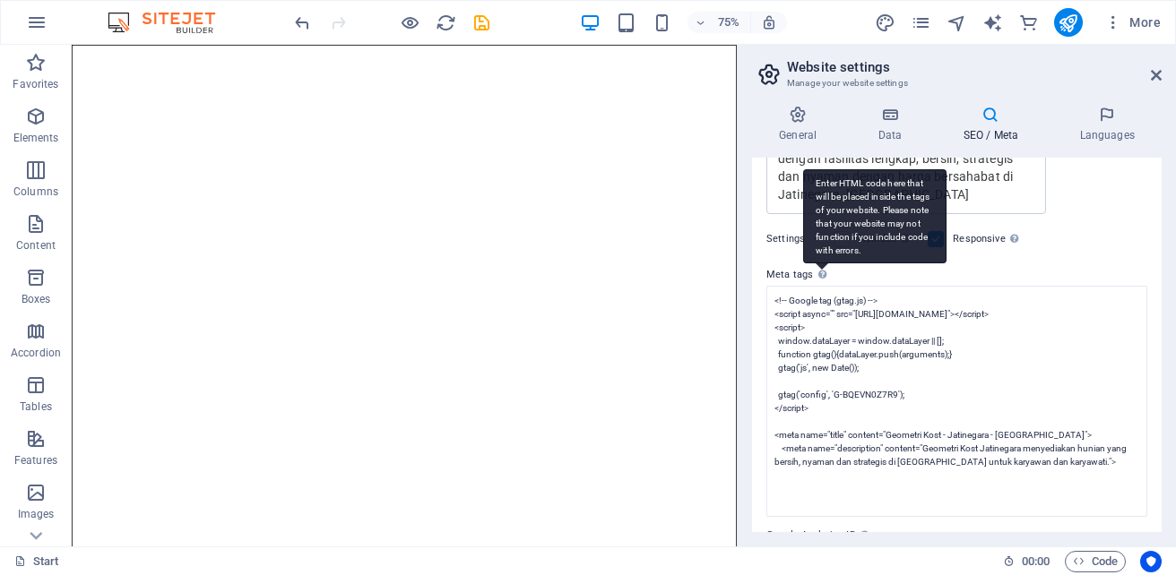
click at [821, 249] on div "Enter HTML code here that will be placed inside the tags of your website. Pleas…" at bounding box center [874, 216] width 143 height 94
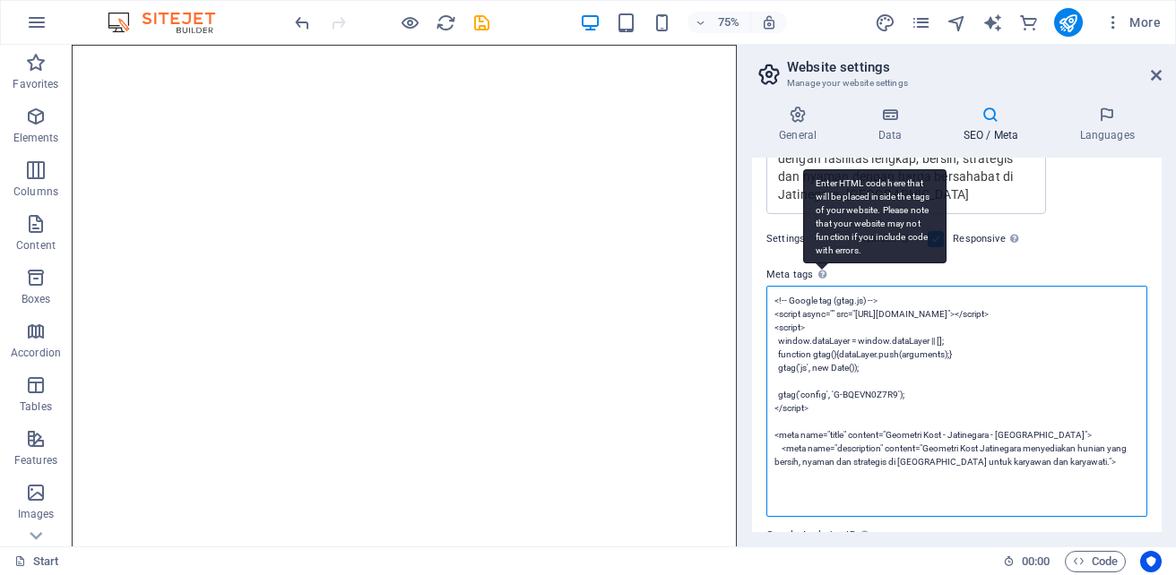
click at [821, 286] on textarea "<!-- Google tag (gtag.js) --> <script async="" src="[URL][DOMAIN_NAME]"></scrip…" at bounding box center [956, 401] width 381 height 231
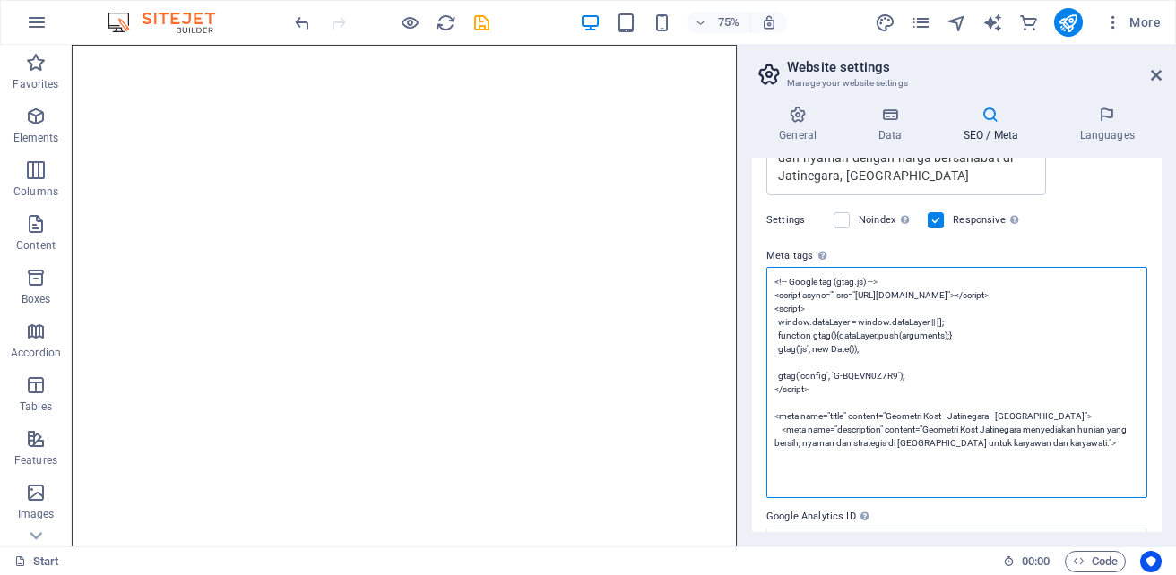
scroll to position [517, 0]
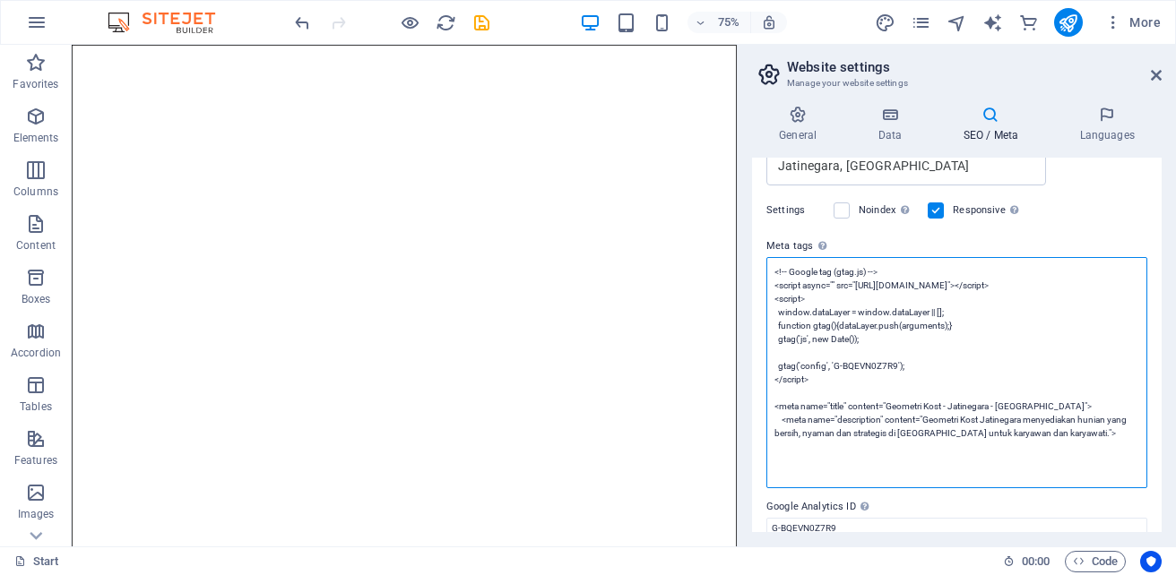
drag, startPoint x: 774, startPoint y: 383, endPoint x: 1105, endPoint y: 435, distance: 334.5
click at [1105, 435] on textarea "<!-- Google tag (gtag.js) --> <script async="" src="[URL][DOMAIN_NAME]"></scrip…" at bounding box center [956, 372] width 381 height 231
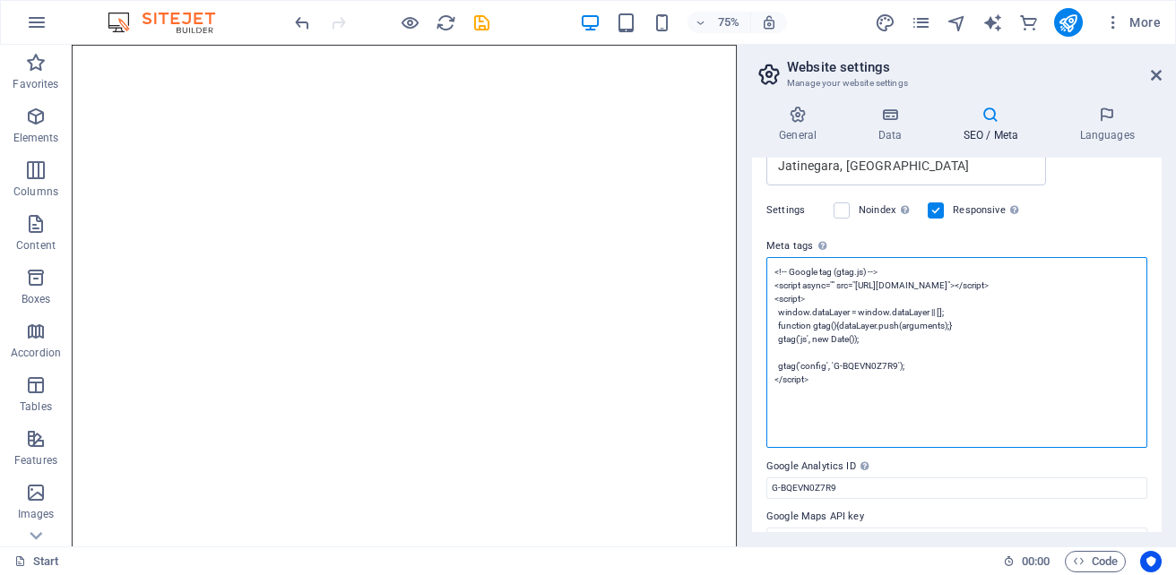
scroll to position [510, 0]
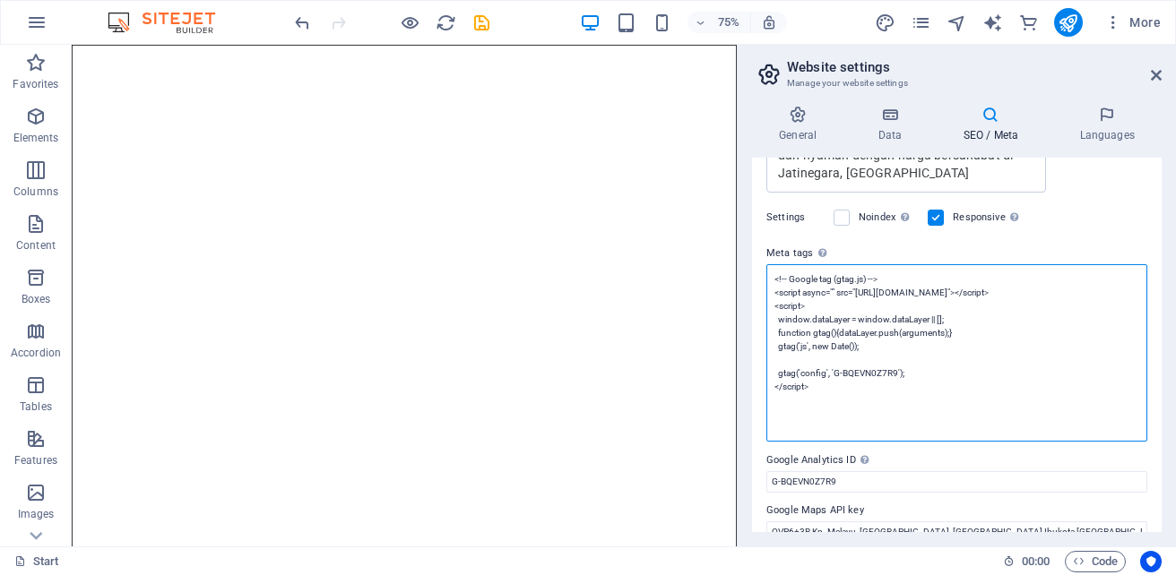
click at [855, 406] on textarea "<!-- Google tag (gtag.js) --> <script async="" src="[URL][DOMAIN_NAME]"></scrip…" at bounding box center [956, 352] width 381 height 177
type textarea "<!-- Google tag (gtag.js) --> <script async="" src="[URL][DOMAIN_NAME]"></scrip…"
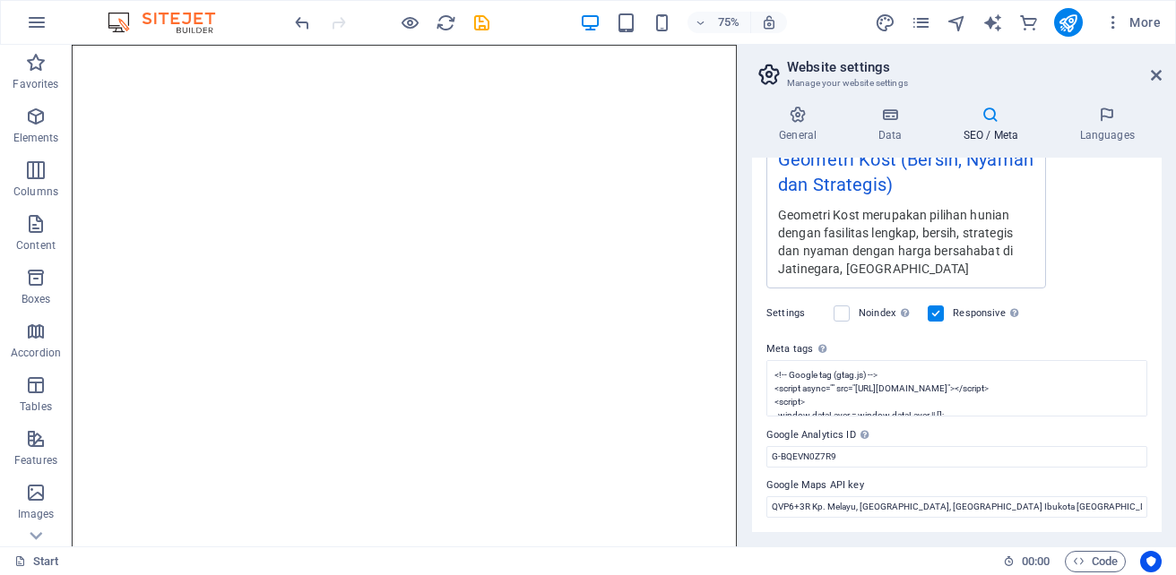
click at [1047, 217] on div "SEO Title The title of your website - make it something that stands out in sear…" at bounding box center [956, 345] width 409 height 375
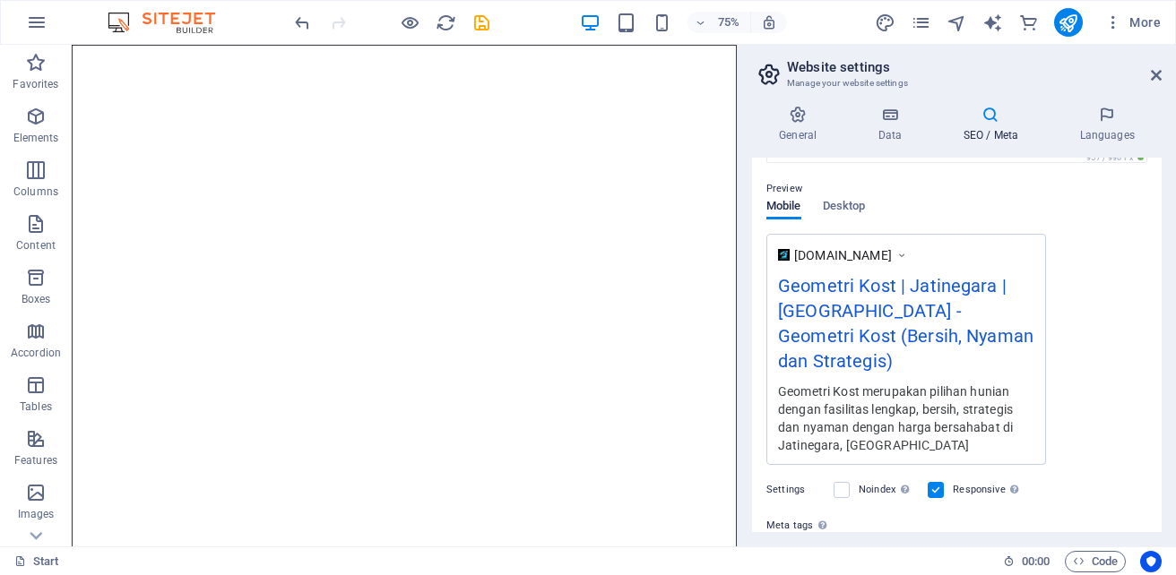
scroll to position [389, 0]
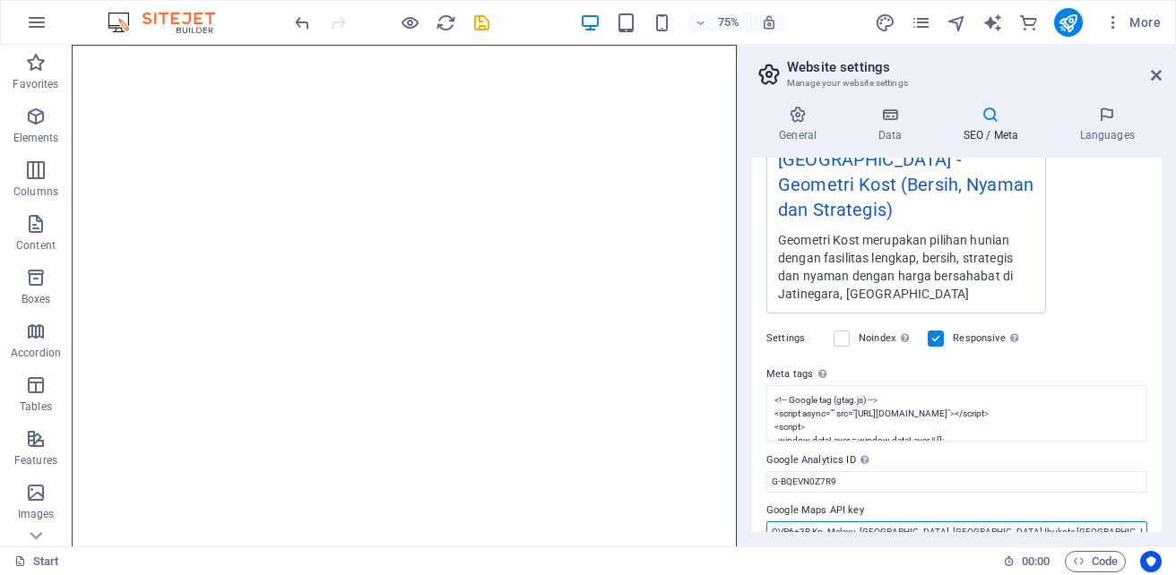
click at [1081, 521] on input "QVP6+3R Kp. Melayu, [GEOGRAPHIC_DATA], [GEOGRAPHIC_DATA] Ibukota [GEOGRAPHIC_DA…" at bounding box center [956, 532] width 381 height 22
click at [766, 73] on icon at bounding box center [768, 74] width 27 height 25
click at [1157, 78] on icon at bounding box center [1155, 75] width 11 height 14
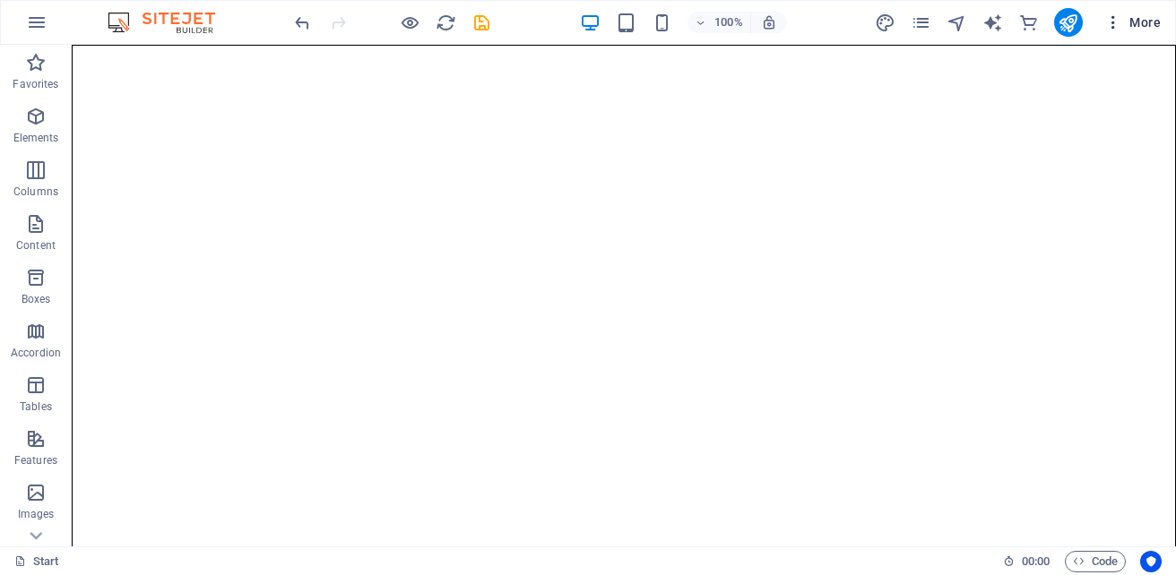
click at [1112, 22] on icon "button" at bounding box center [1113, 22] width 18 height 18
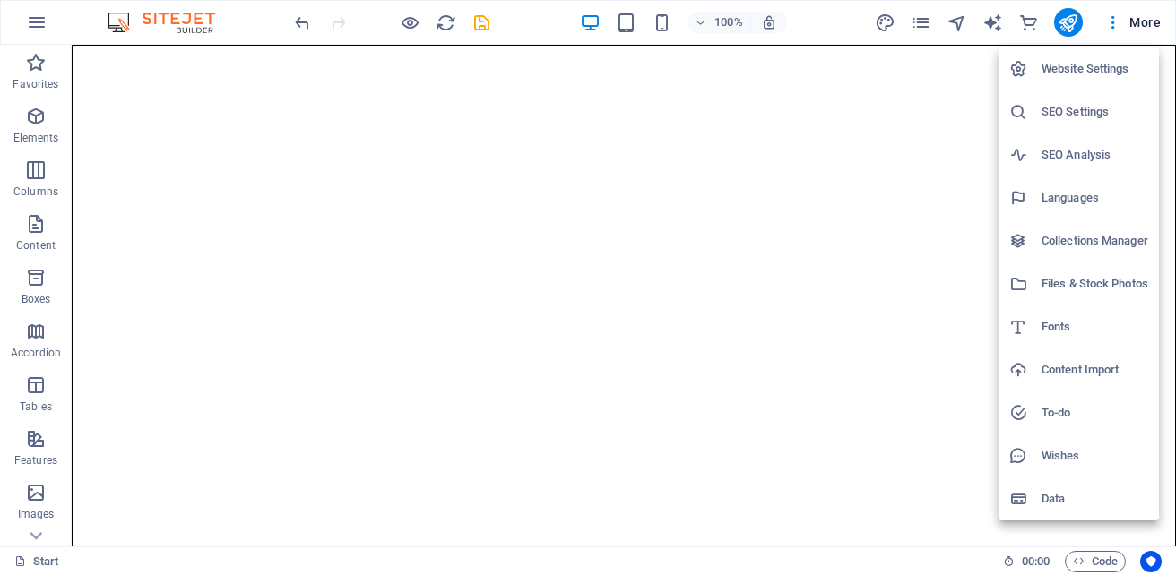
click at [1071, 160] on h6 "SEO Analysis" at bounding box center [1094, 155] width 107 height 22
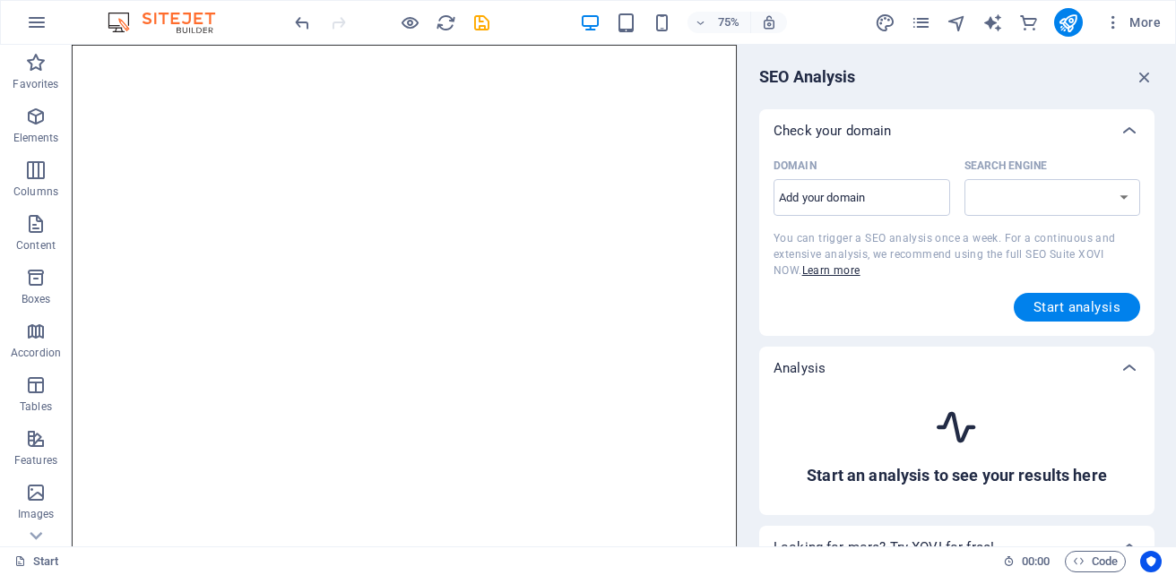
select select "[DOMAIN_NAME]"
click at [910, 198] on input "Domain ​" at bounding box center [861, 198] width 177 height 29
type input "[DOMAIN_NAME]"
click at [1066, 308] on span "Start analysis" at bounding box center [1076, 307] width 87 height 14
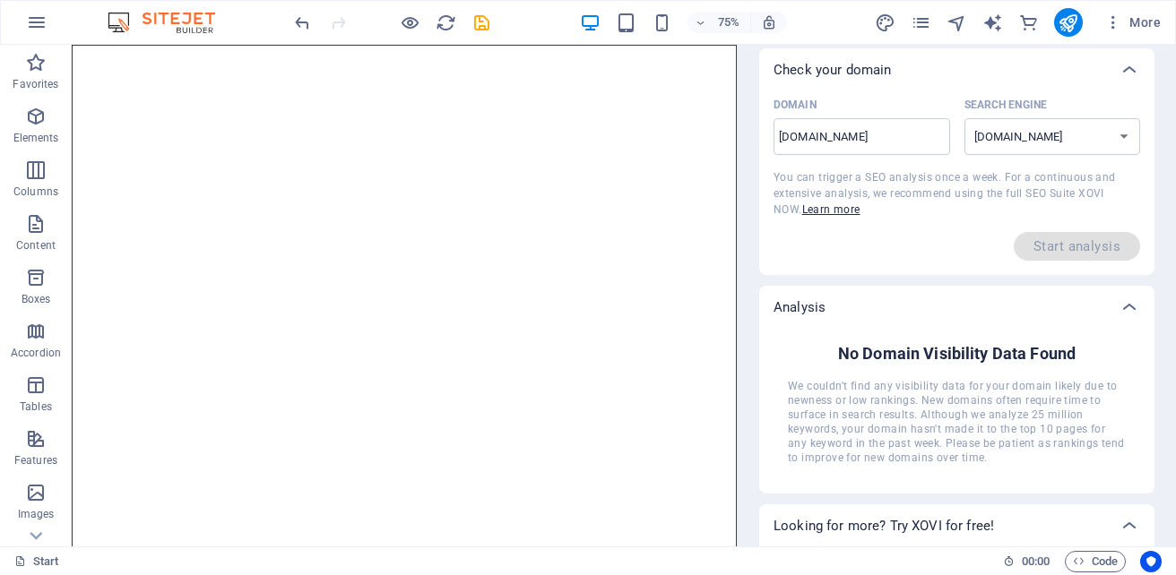
scroll to position [58, 0]
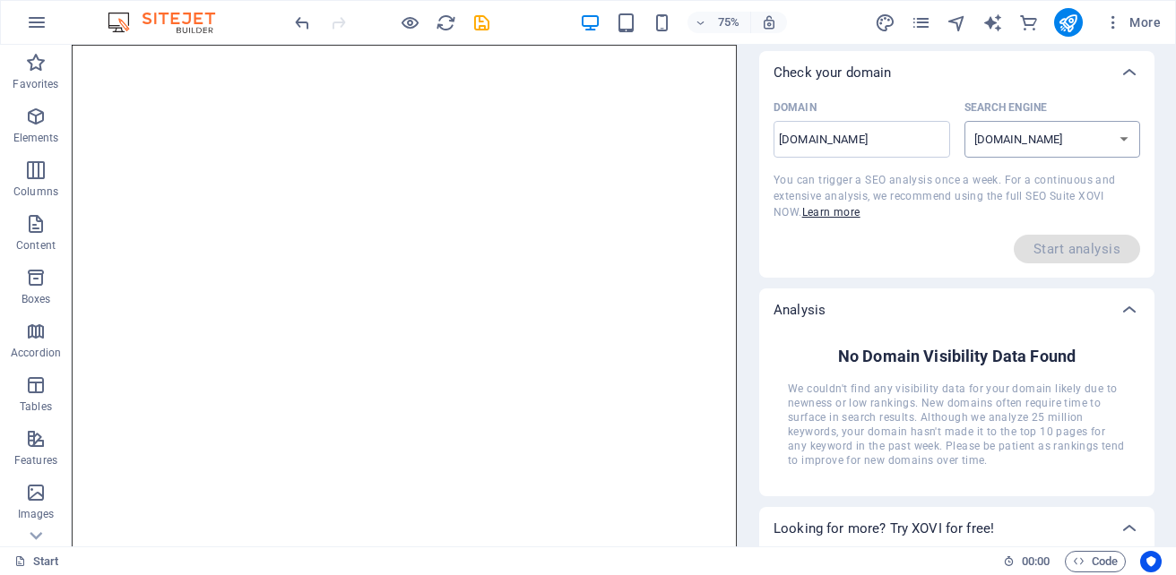
click at [1118, 140] on select "[DOMAIN_NAME] [DOMAIN_NAME] [DOMAIN_NAME] [DOMAIN_NAME] [DOMAIN_NAME] [DOMAIN_N…" at bounding box center [1052, 139] width 177 height 37
click at [964, 121] on select "[DOMAIN_NAME] [DOMAIN_NAME] [DOMAIN_NAME] [DOMAIN_NAME] [DOMAIN_NAME] [DOMAIN_N…" at bounding box center [1052, 139] width 177 height 37
click at [1052, 253] on span "Start analysis" at bounding box center [1076, 249] width 126 height 29
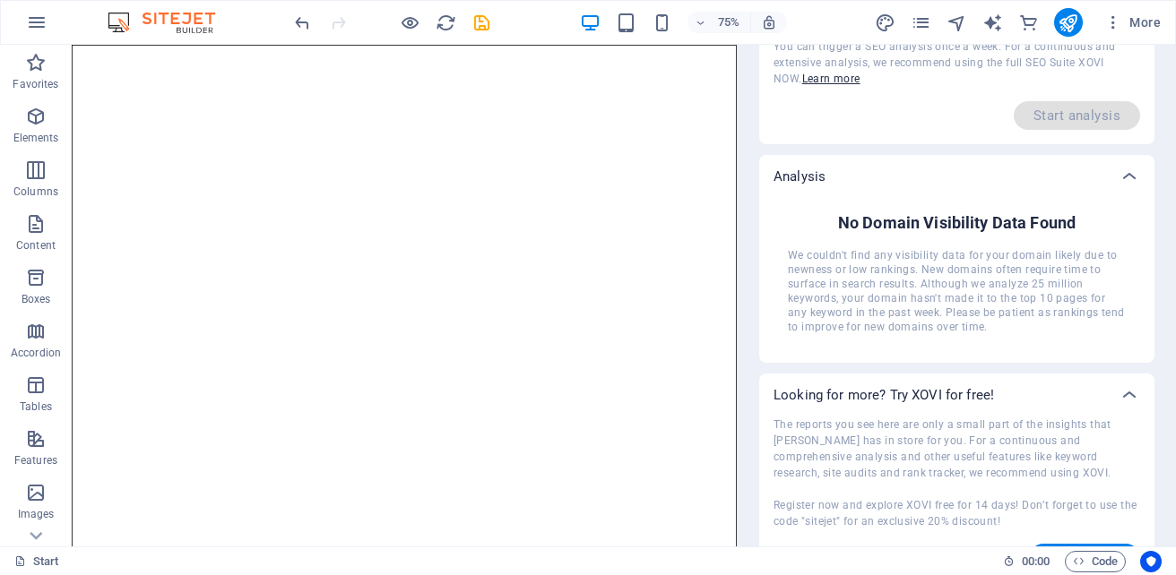
scroll to position [232, 0]
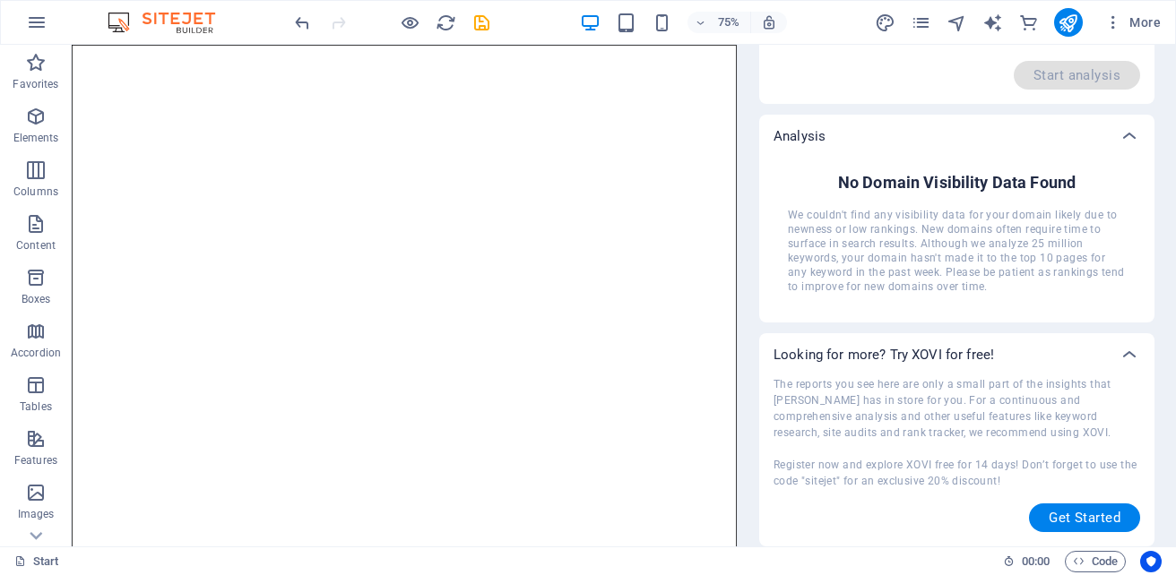
drag, startPoint x: 1171, startPoint y: 381, endPoint x: 1176, endPoint y: 211, distance: 169.4
click at [1175, 211] on html "Geometri Kost Start Favorites Elements Columns Content Boxes Accordion Tables F…" at bounding box center [588, 287] width 1176 height 575
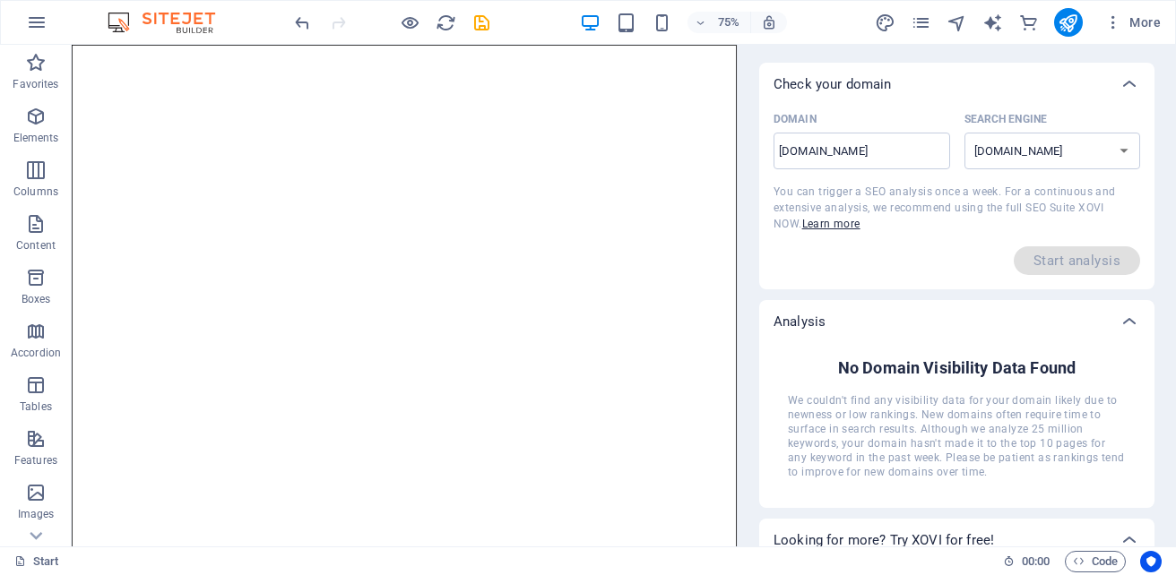
scroll to position [0, 0]
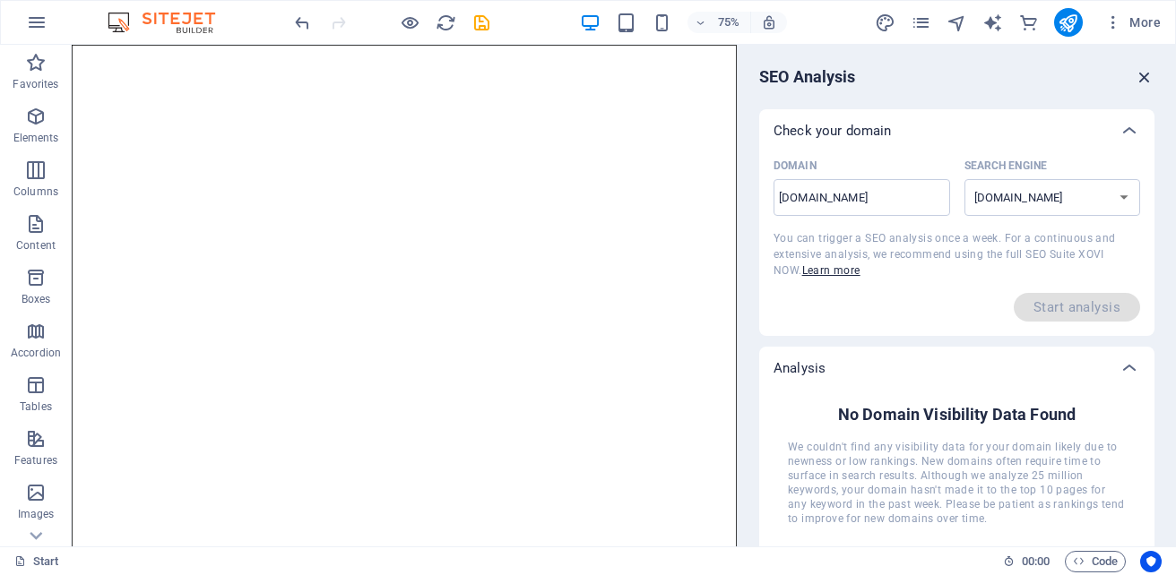
click at [1144, 70] on icon "button" at bounding box center [1144, 77] width 20 height 20
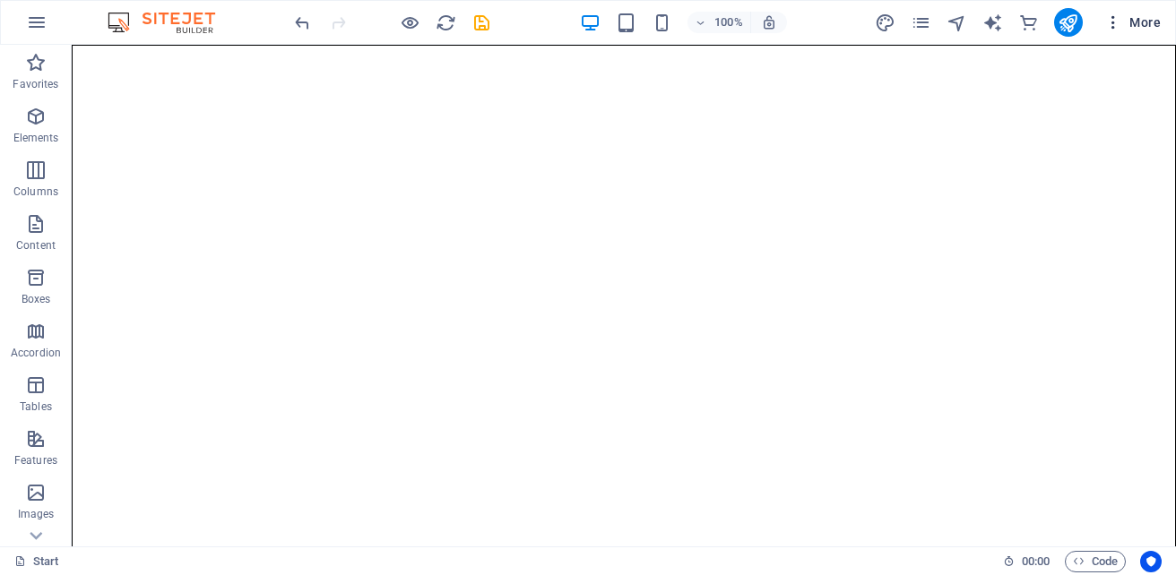
click at [1110, 21] on icon "button" at bounding box center [1113, 22] width 18 height 18
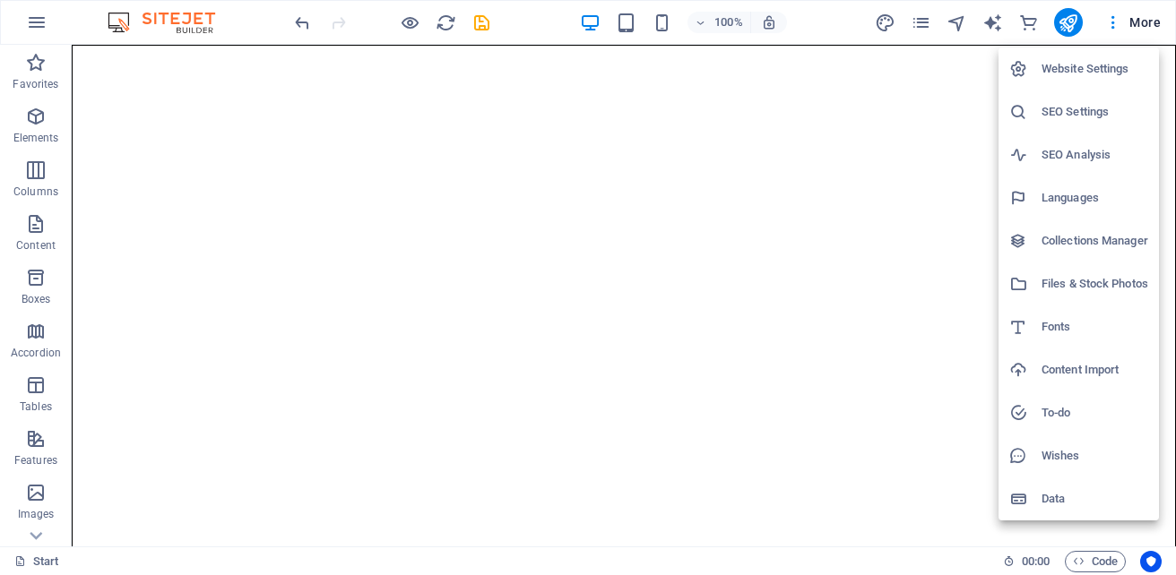
click at [1073, 74] on h6 "Website Settings" at bounding box center [1094, 69] width 107 height 22
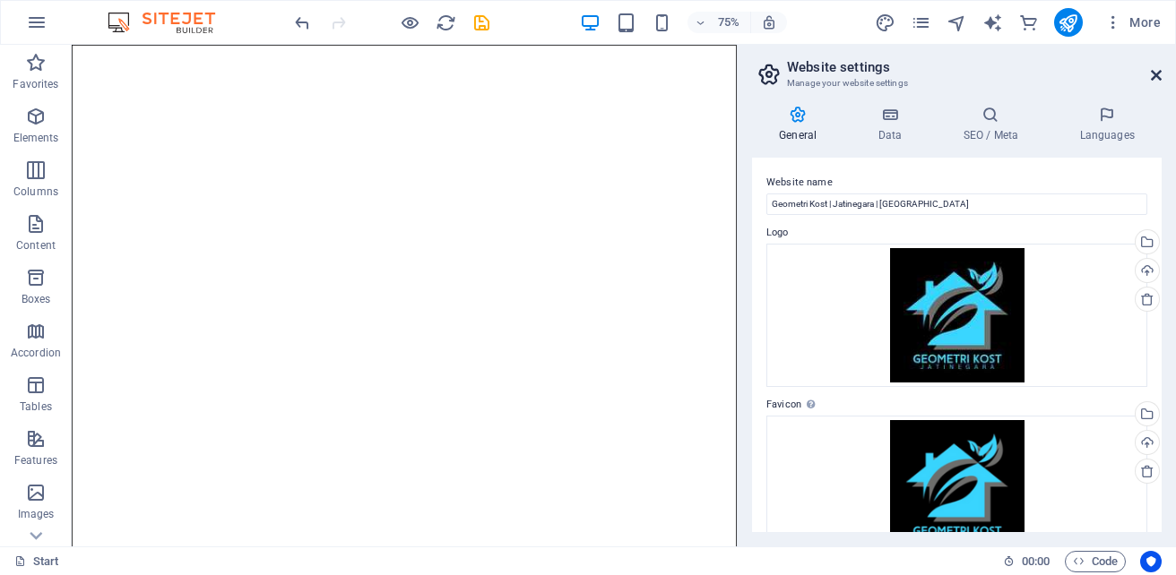
click at [1158, 74] on icon at bounding box center [1155, 75] width 11 height 14
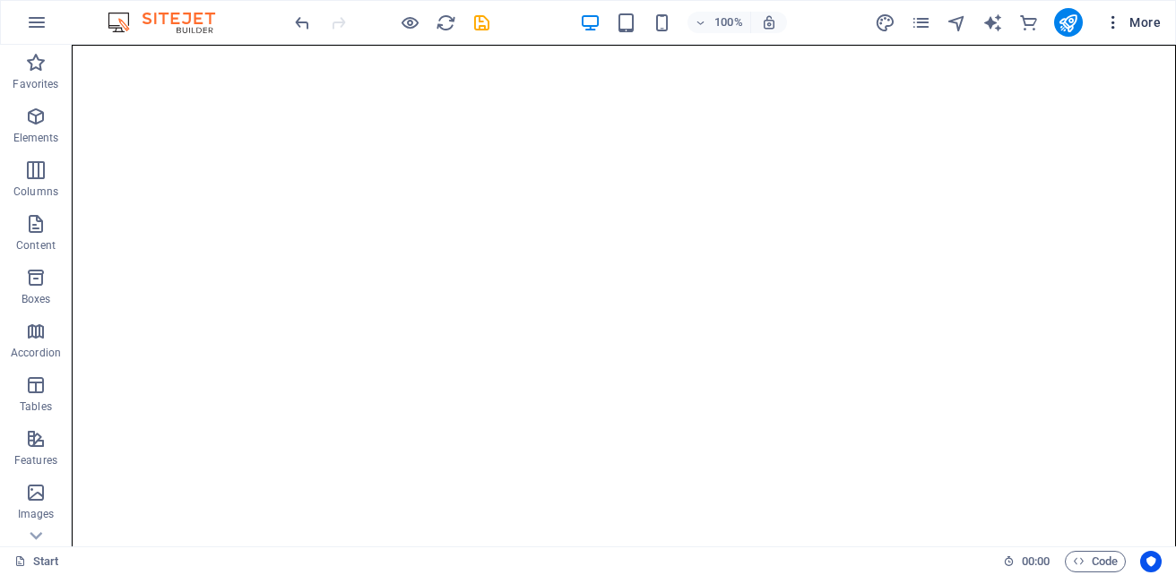
click at [1112, 25] on icon "button" at bounding box center [1113, 22] width 18 height 18
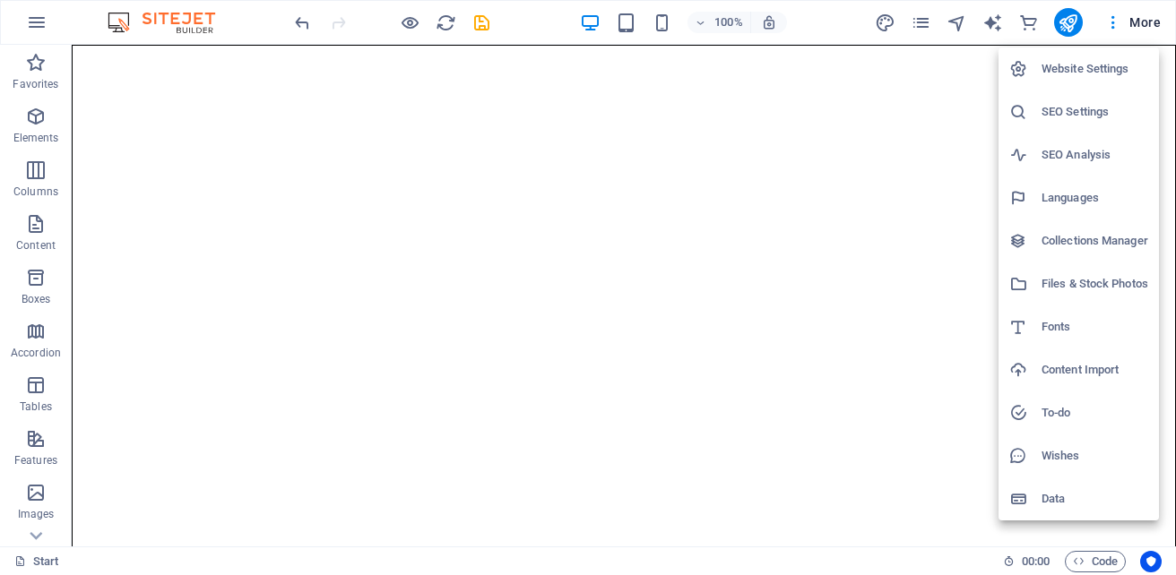
click at [1092, 109] on h6 "SEO Settings" at bounding box center [1094, 112] width 107 height 22
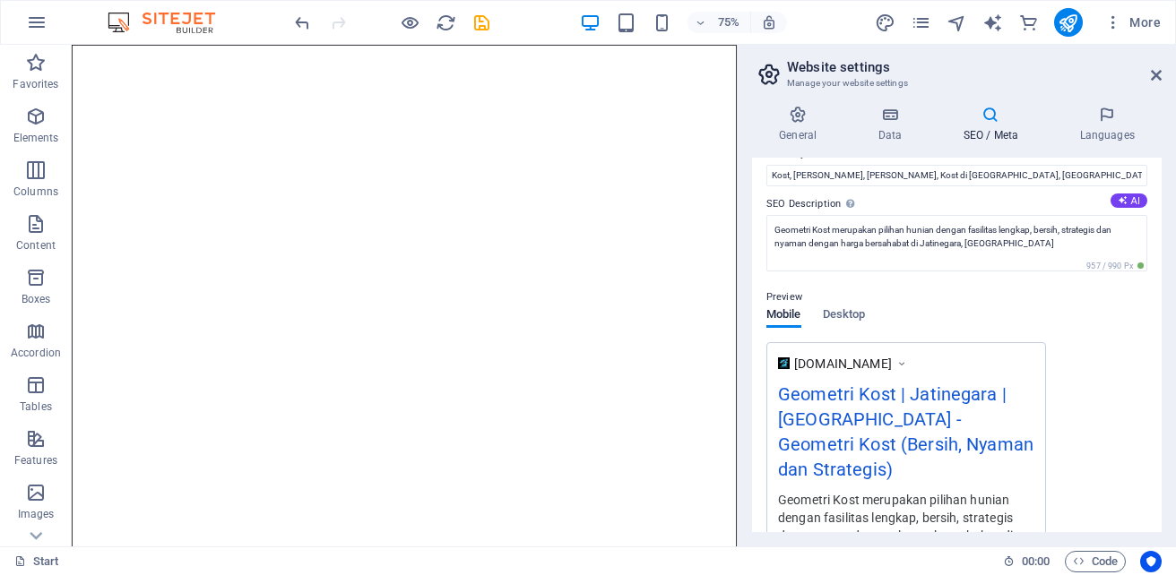
scroll to position [120, 0]
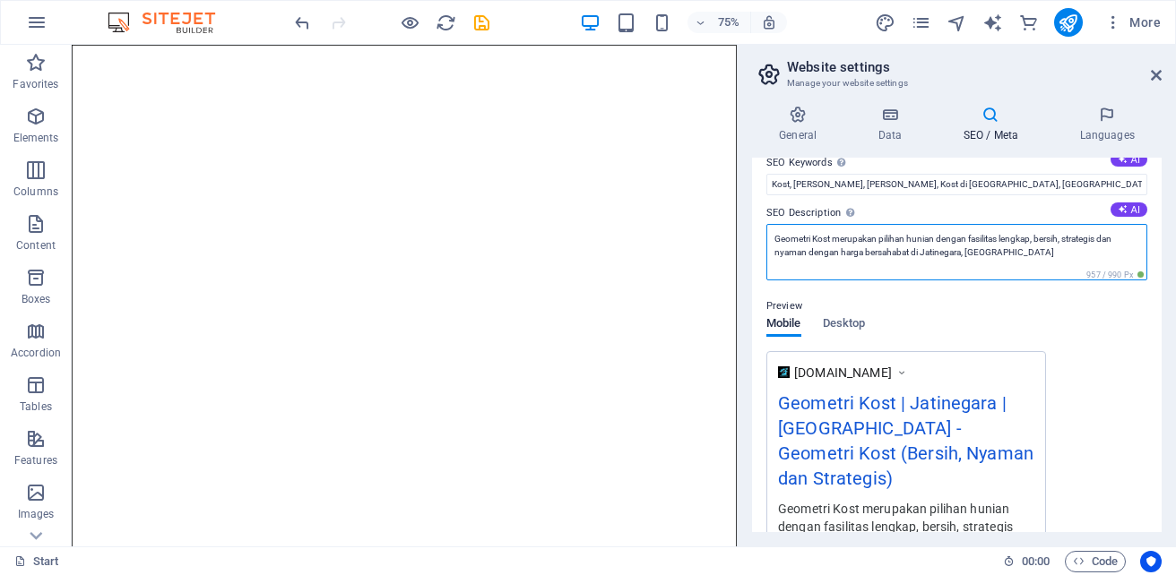
click at [1034, 254] on textarea "Geometri Kost merupakan pilihan hunian dengan fasilitas lengkap, bersih, strate…" at bounding box center [956, 252] width 381 height 56
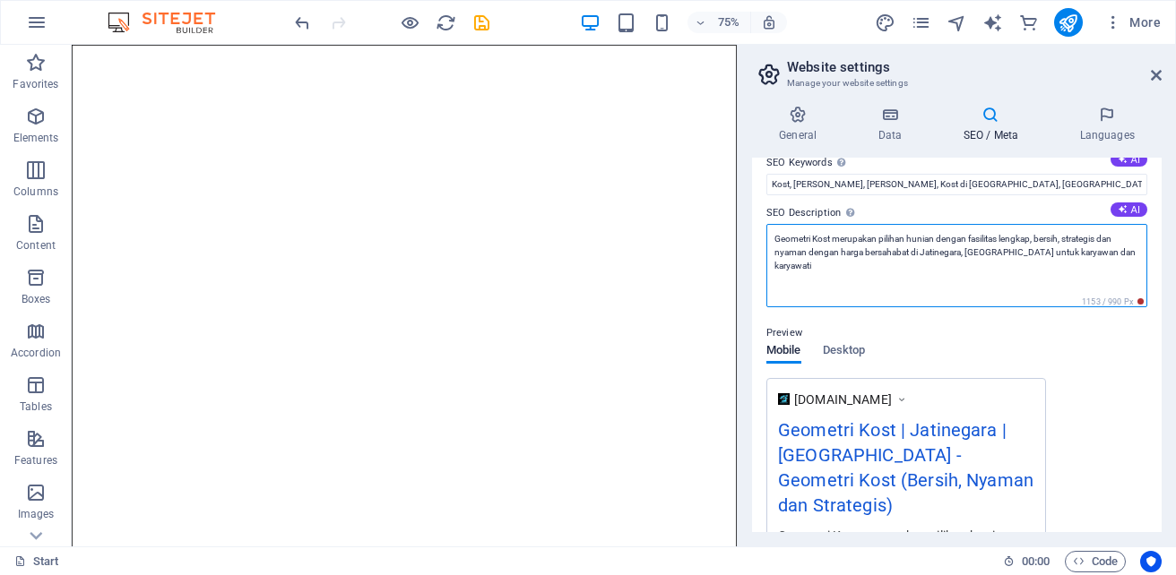
type textarea "Geometri Kost merupakan pilihan hunian dengan fasilitas lengkap, bersih, strate…"
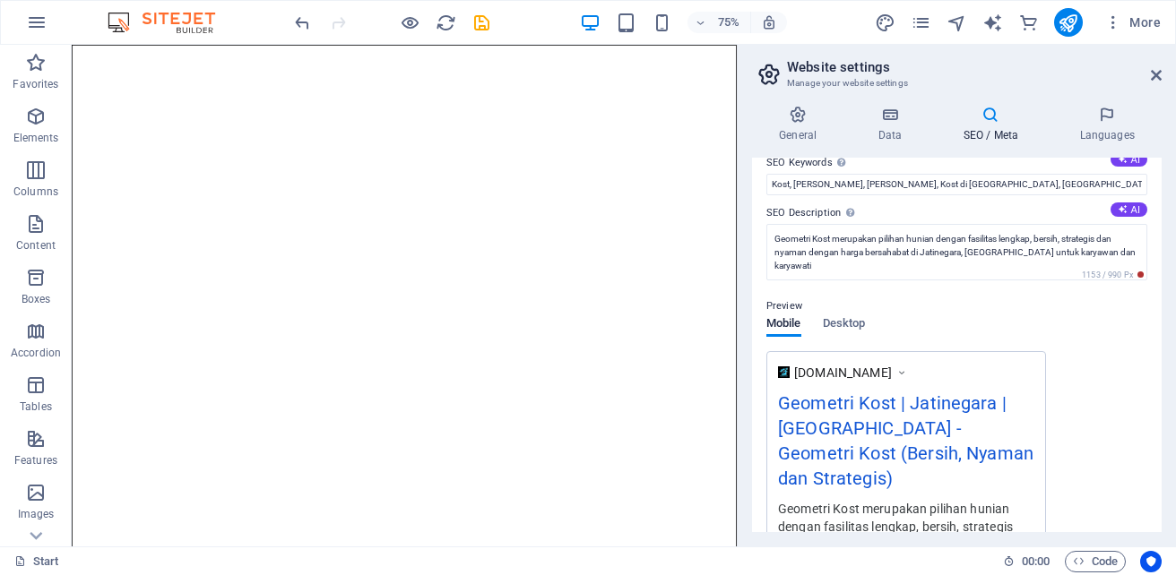
drag, startPoint x: 1156, startPoint y: 303, endPoint x: 1157, endPoint y: 331, distance: 27.8
click at [1157, 331] on div "SEO Title The title of your website - make it something that stands out in sear…" at bounding box center [956, 345] width 409 height 375
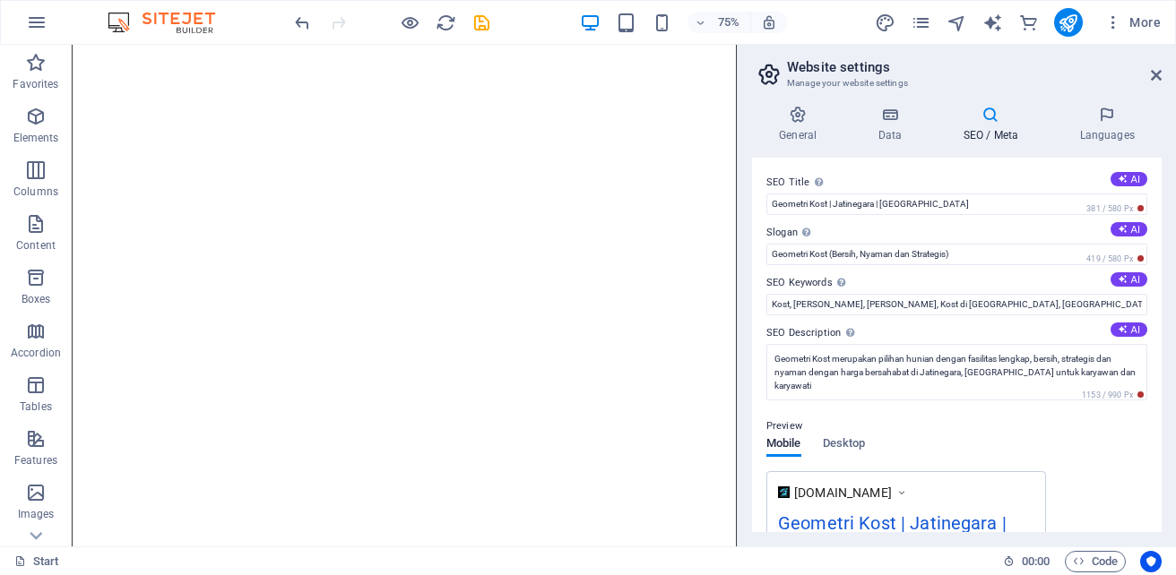
scroll to position [418, 0]
click at [130, 343] on icon at bounding box center [131, 342] width 7 height 14
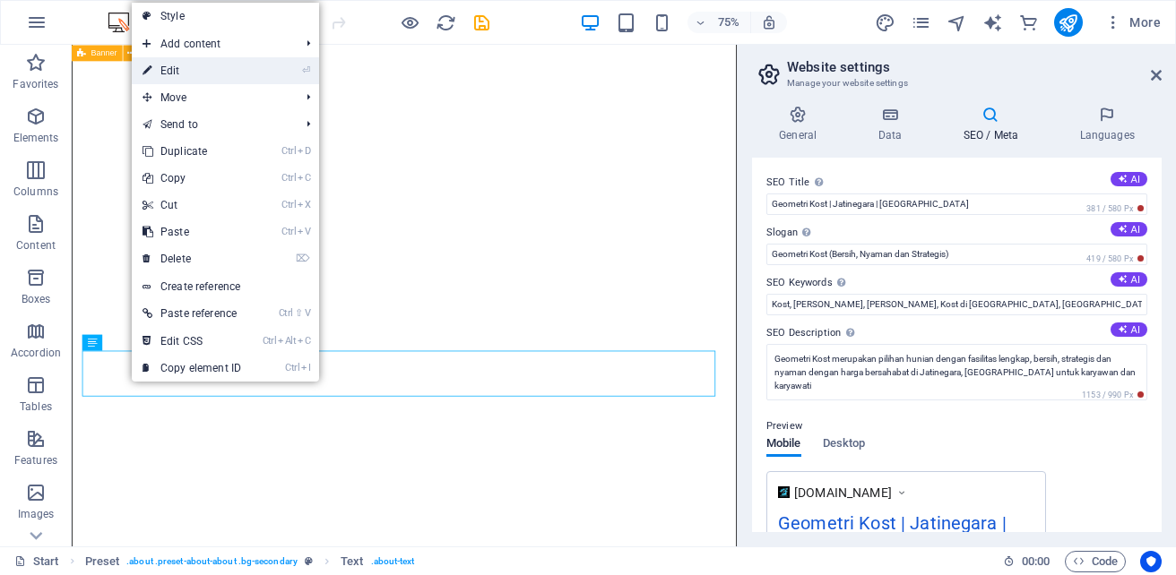
click at [218, 71] on link "⏎ Edit" at bounding box center [192, 70] width 120 height 27
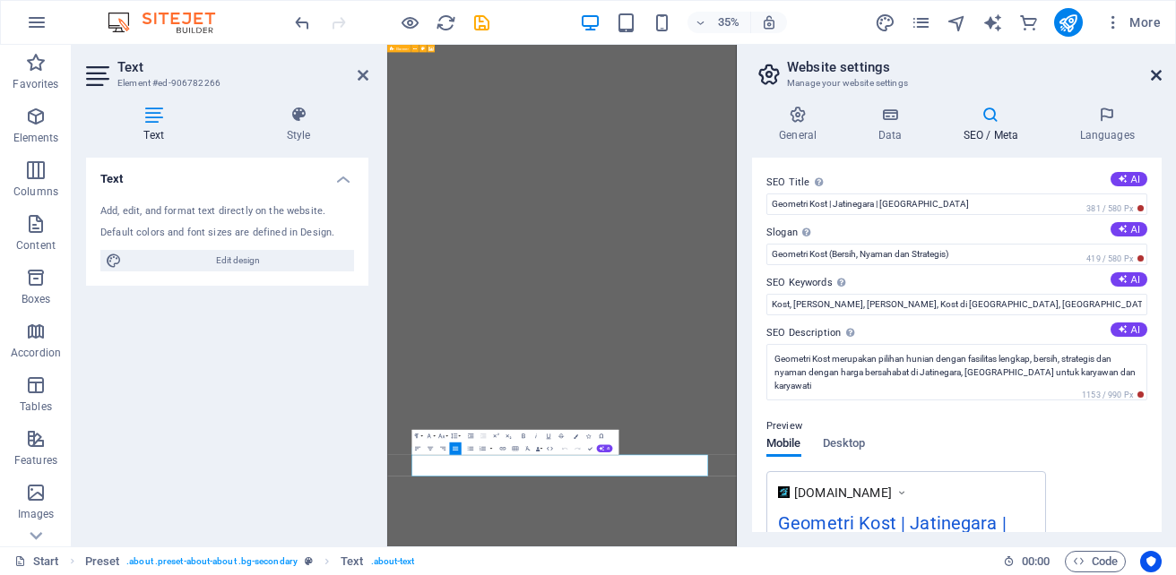
click at [1156, 75] on icon at bounding box center [1155, 75] width 11 height 14
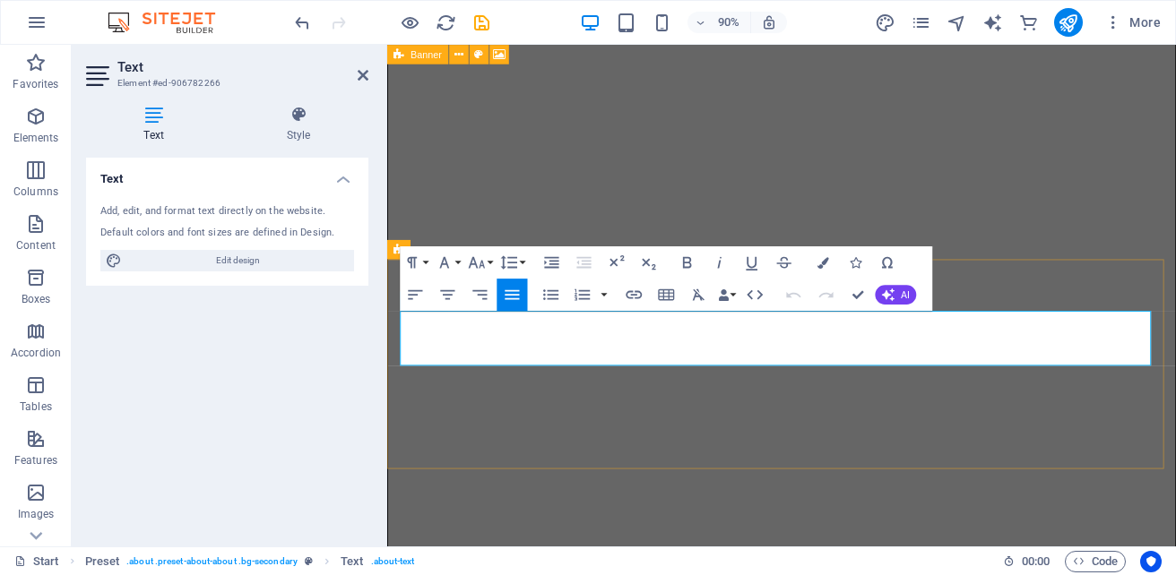
drag, startPoint x: 576, startPoint y: 392, endPoint x: 624, endPoint y: 383, distance: 49.4
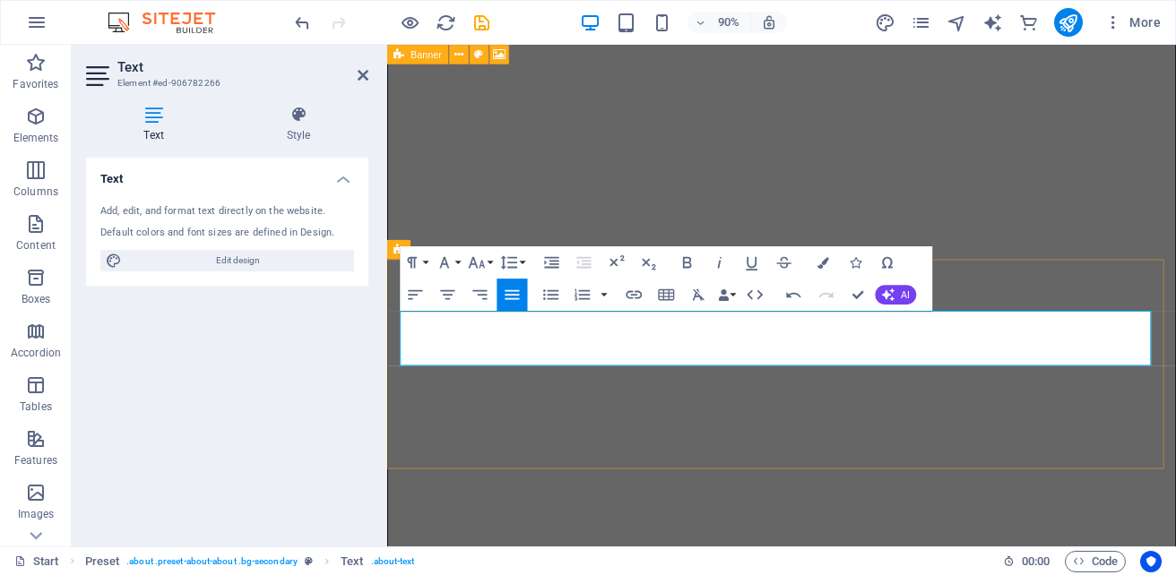
drag, startPoint x: 1096, startPoint y: 353, endPoint x: 1125, endPoint y: 352, distance: 29.6
drag, startPoint x: 1094, startPoint y: 351, endPoint x: 1195, endPoint y: 351, distance: 101.2
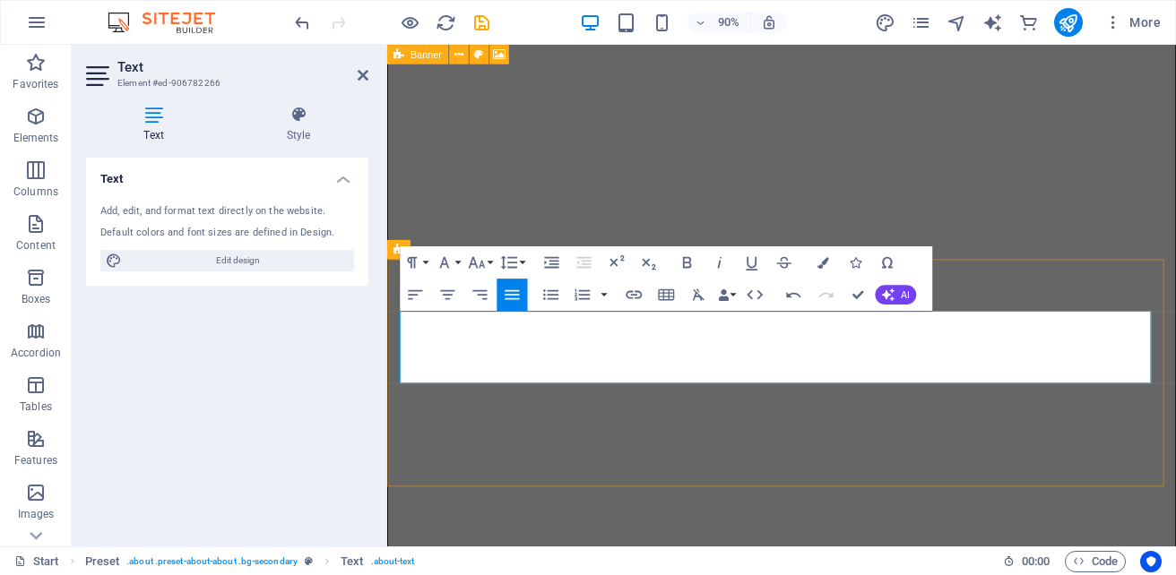
drag, startPoint x: 442, startPoint y: 410, endPoint x: 465, endPoint y: 414, distance: 23.6
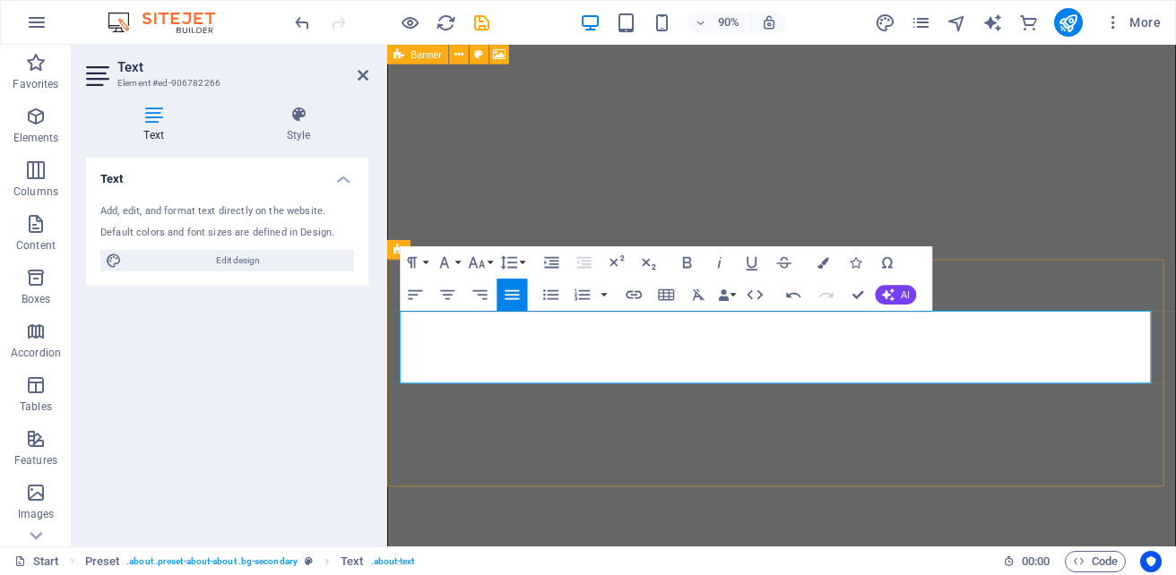
drag, startPoint x: 482, startPoint y: 350, endPoint x: 546, endPoint y: 354, distance: 63.7
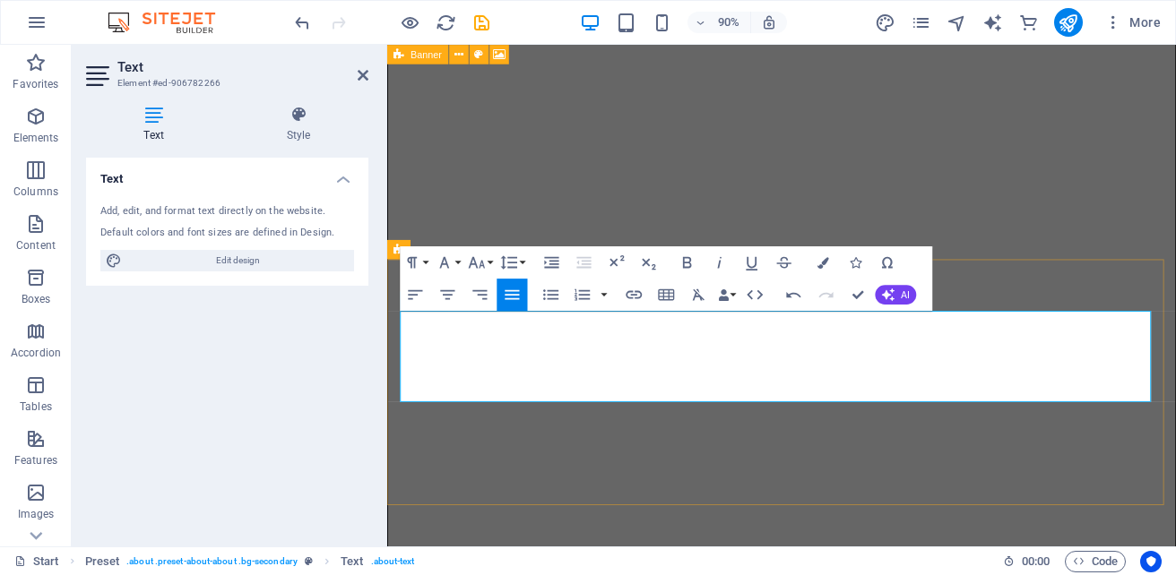
drag, startPoint x: 449, startPoint y: 432, endPoint x: 398, endPoint y: 436, distance: 51.3
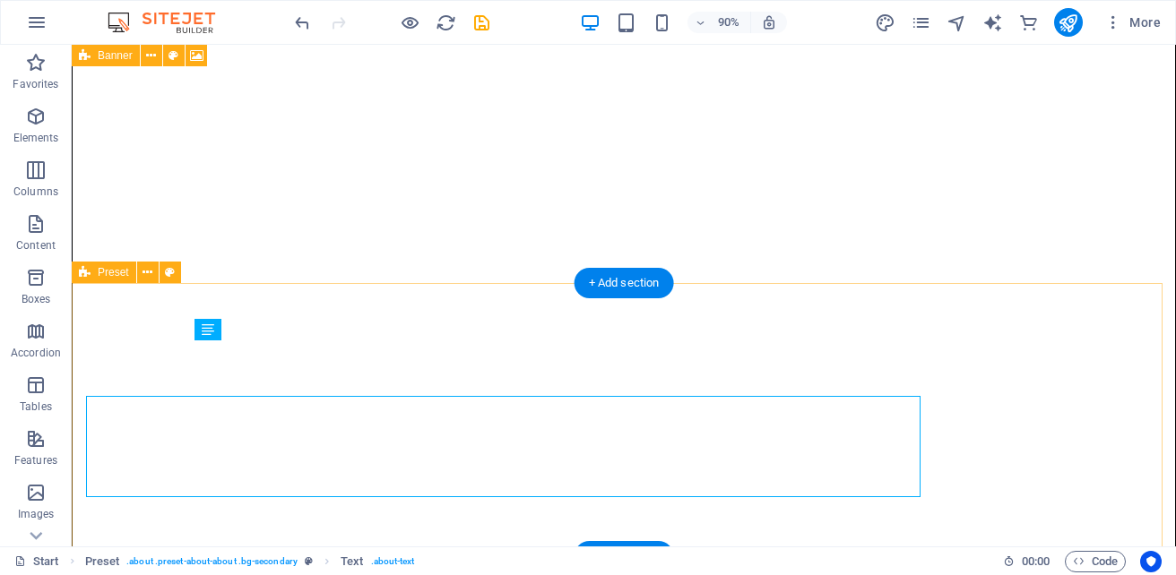
scroll to position [362, 0]
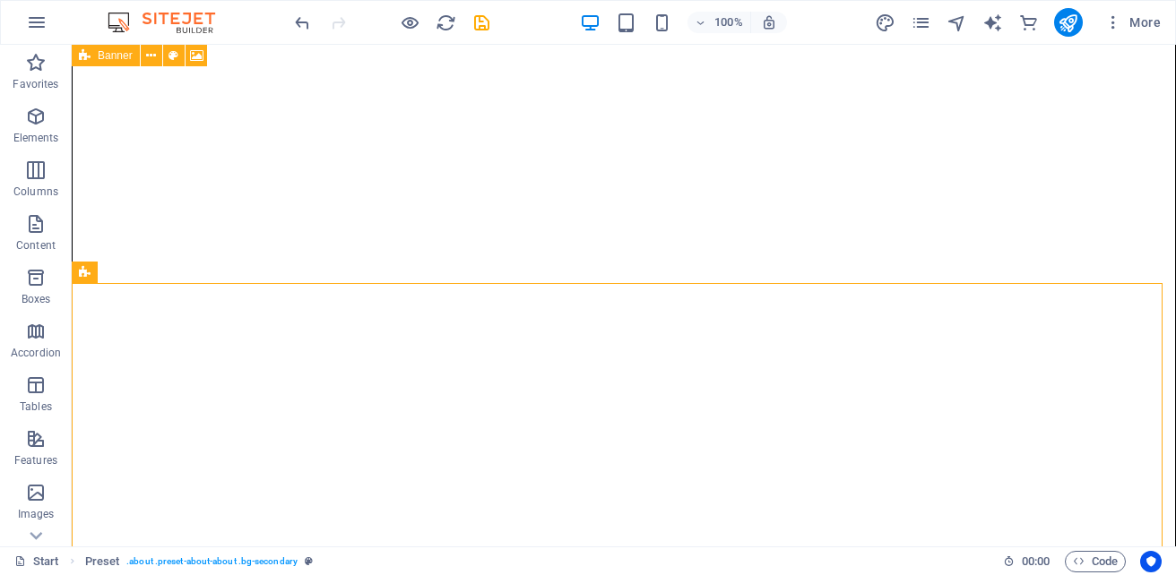
scroll to position [432, 0]
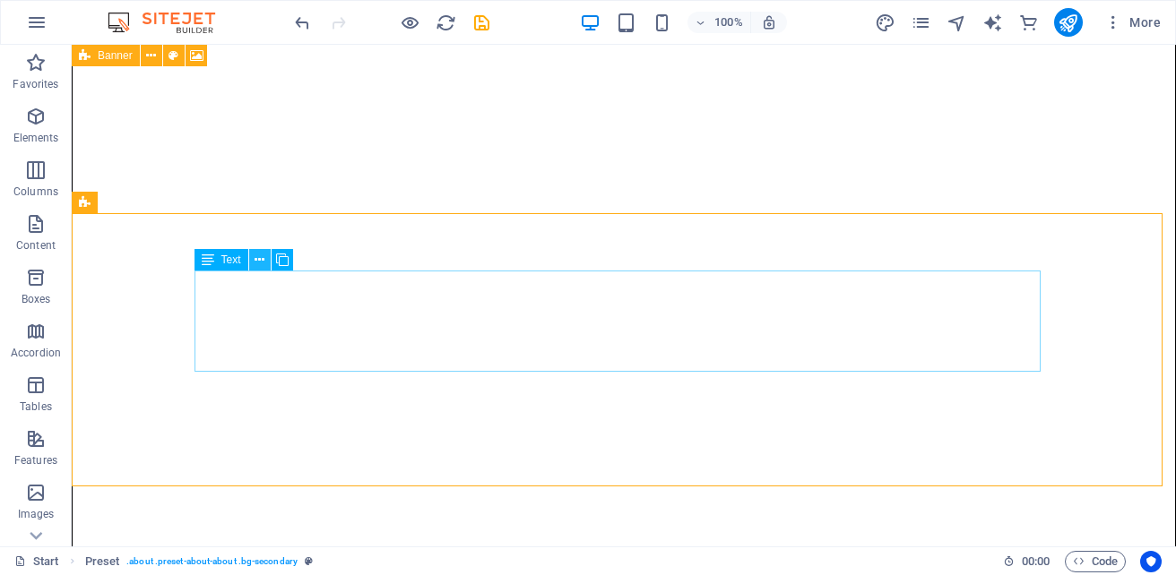
click at [256, 258] on icon at bounding box center [259, 260] width 10 height 19
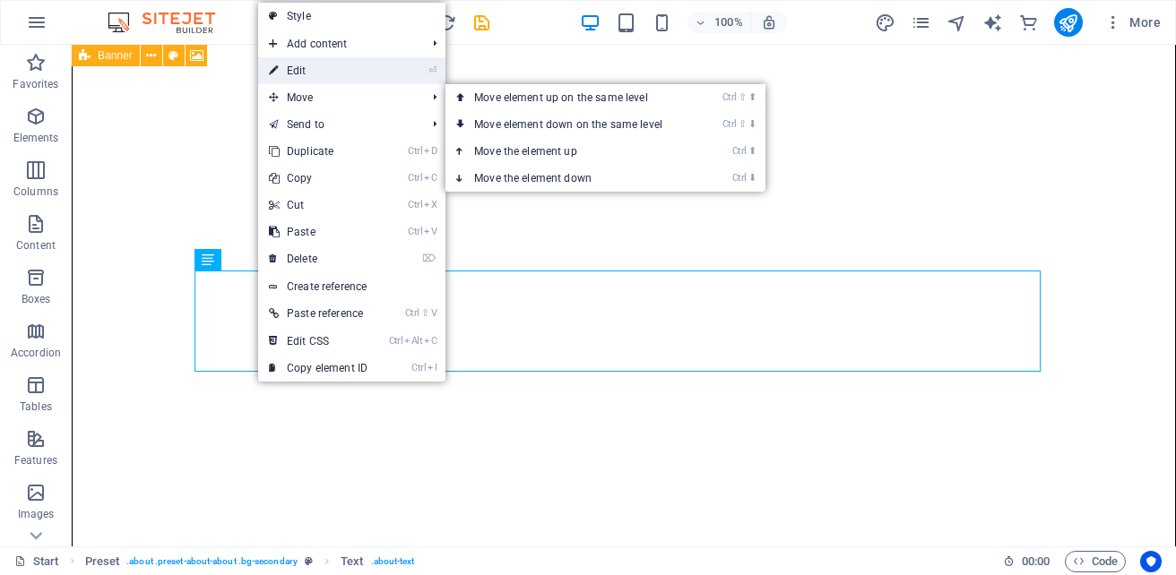
click at [332, 74] on link "⏎ Edit" at bounding box center [318, 70] width 120 height 27
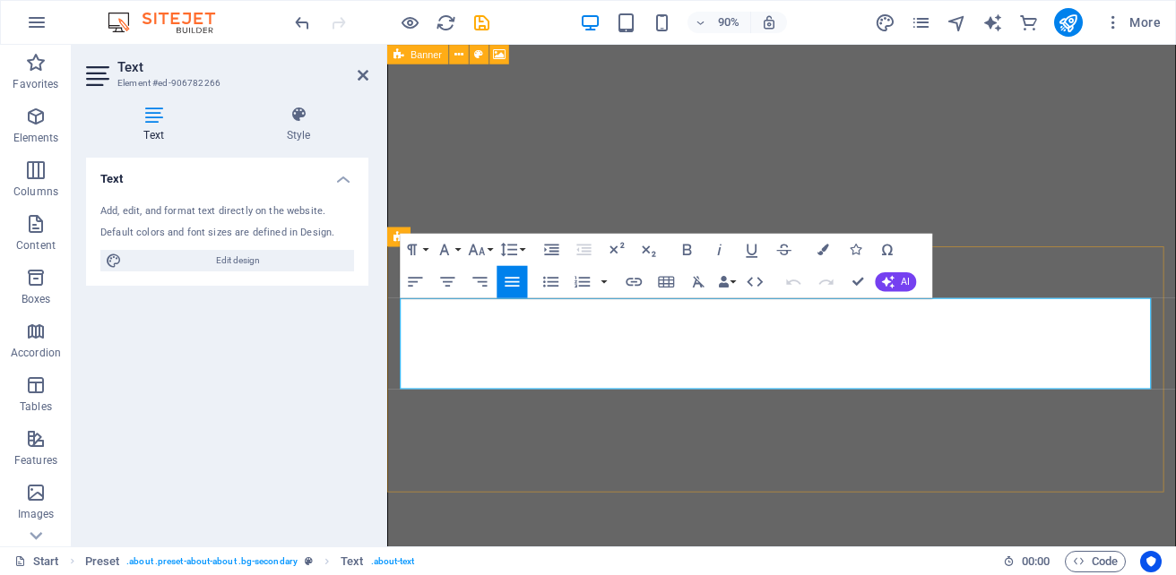
drag, startPoint x: 1194, startPoint y: 398, endPoint x: 1241, endPoint y: 392, distance: 46.9
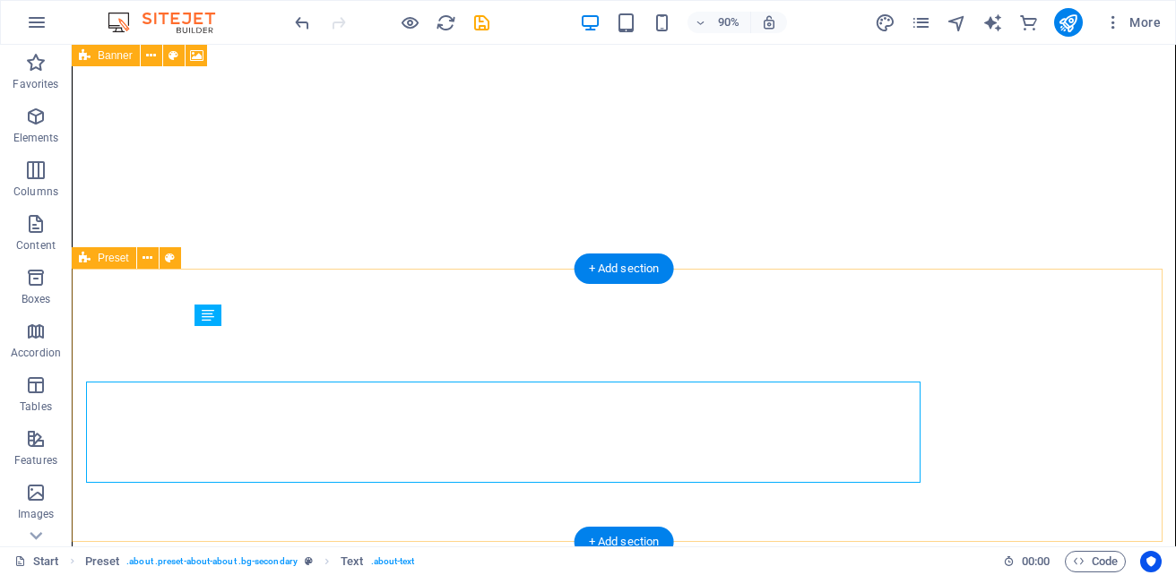
scroll to position [376, 0]
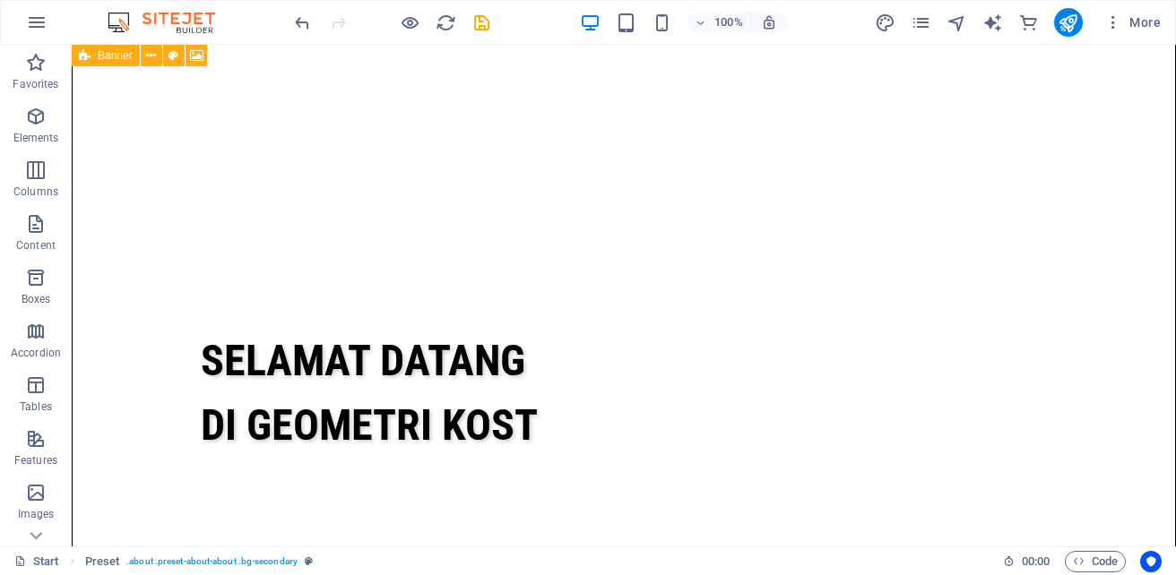
scroll to position [921, 0]
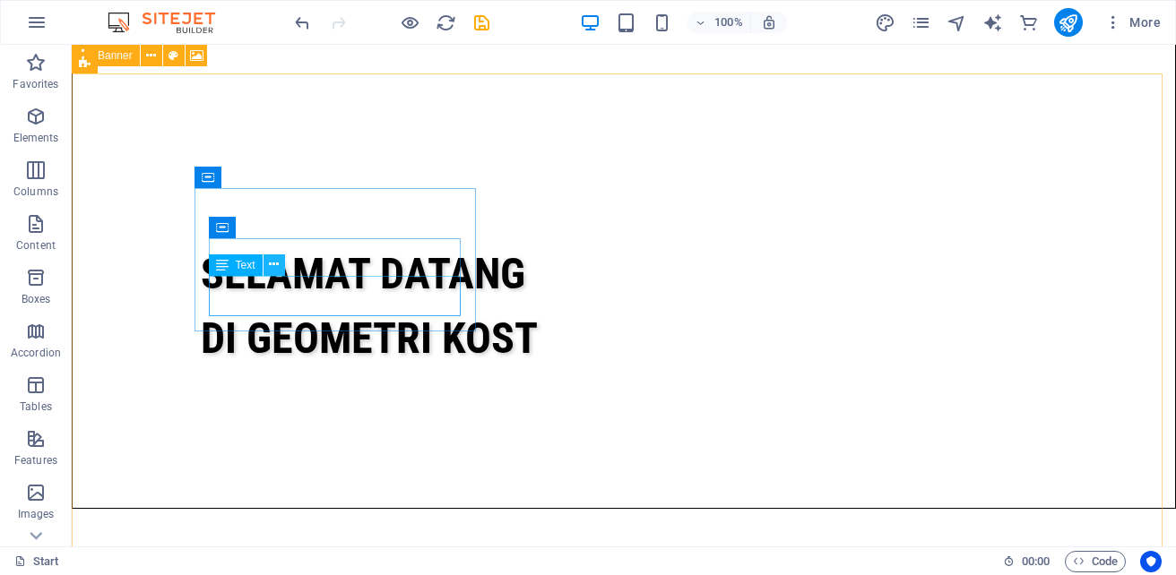
click at [272, 266] on icon at bounding box center [274, 264] width 10 height 19
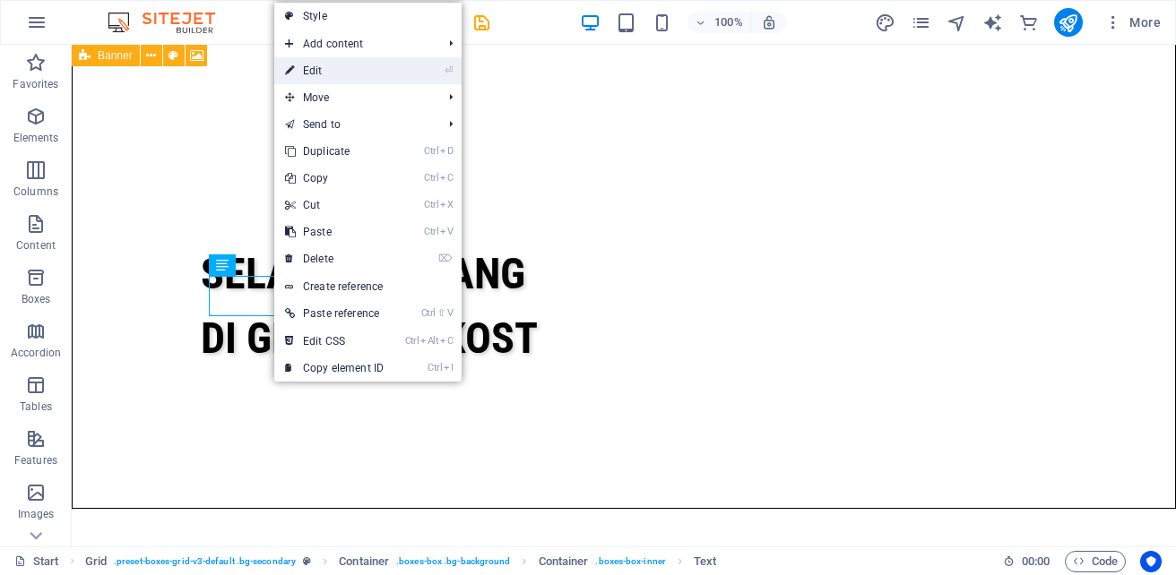
click at [332, 81] on link "⏎ Edit" at bounding box center [334, 70] width 120 height 27
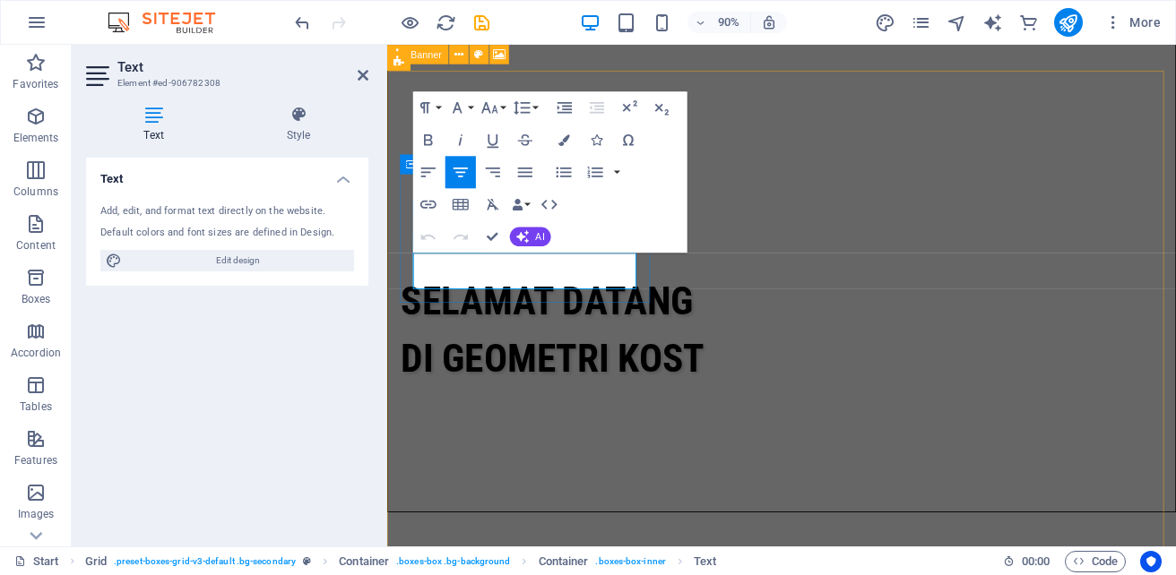
click at [565, 132] on button "Colors" at bounding box center [563, 140] width 30 height 32
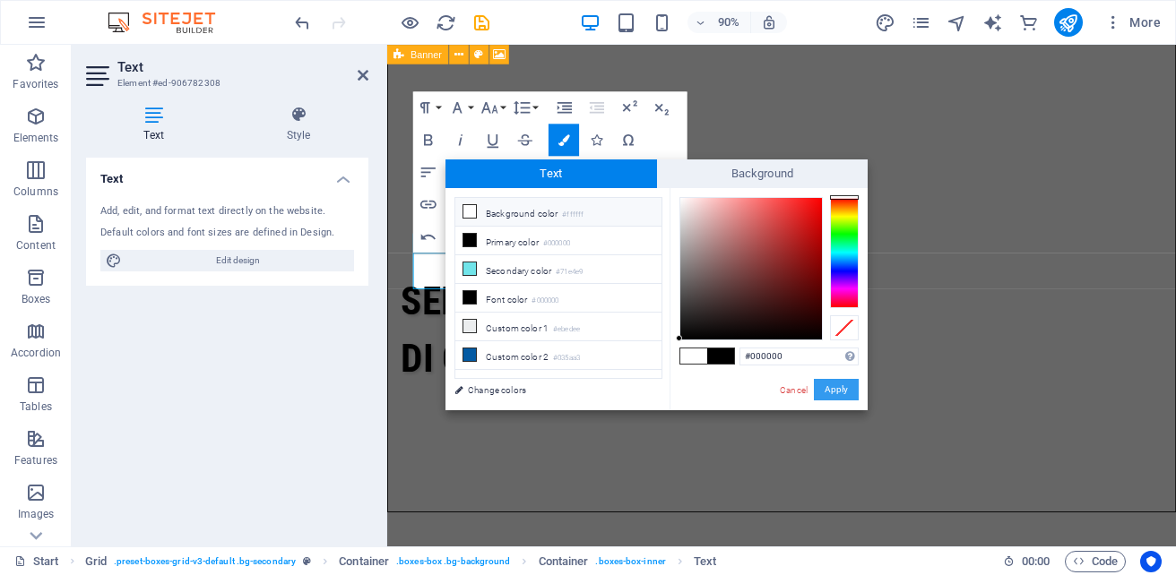
click at [830, 383] on button "Apply" at bounding box center [836, 390] width 45 height 22
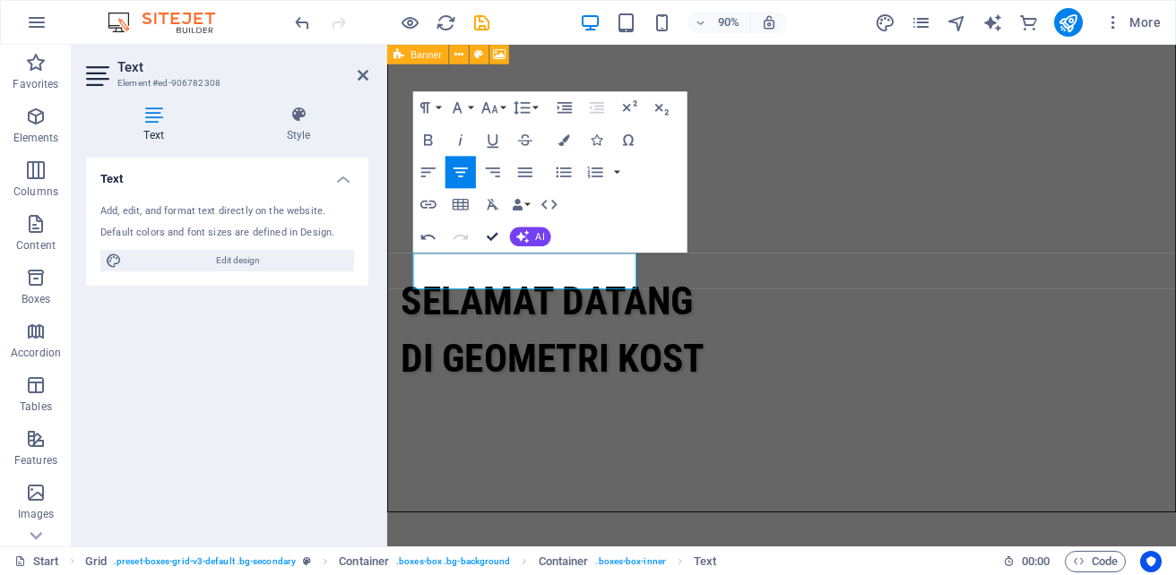
scroll to position [921, 0]
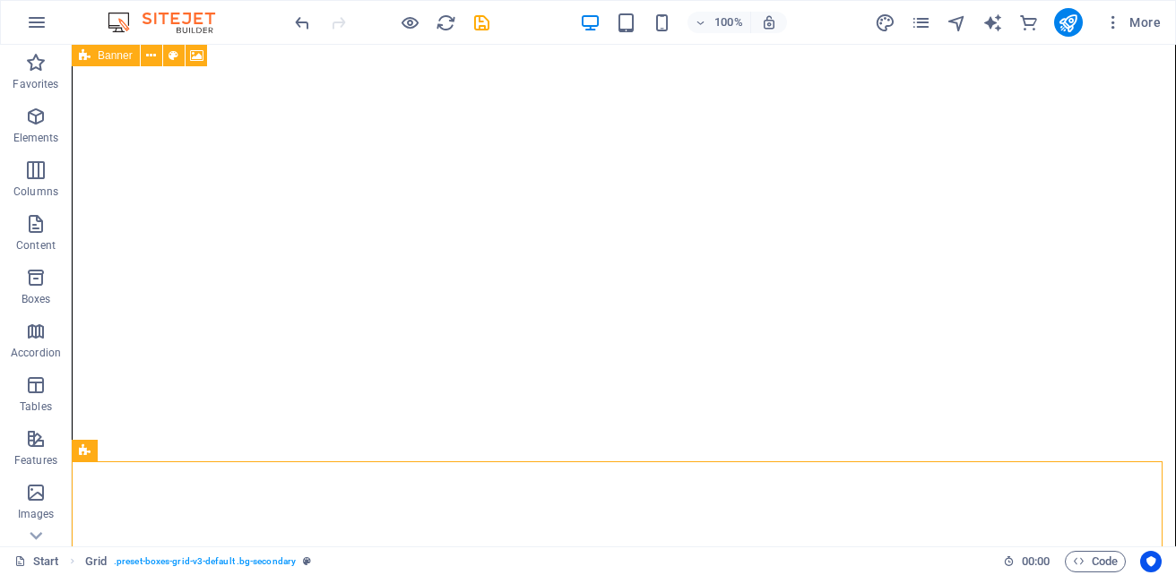
scroll to position [487, 0]
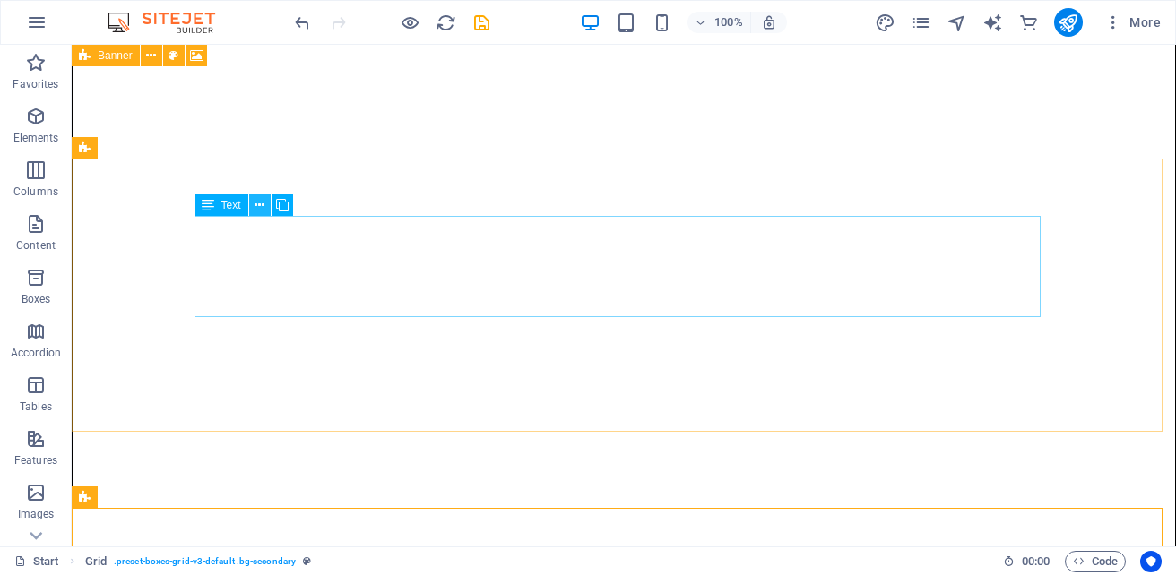
click at [263, 201] on icon at bounding box center [259, 205] width 10 height 19
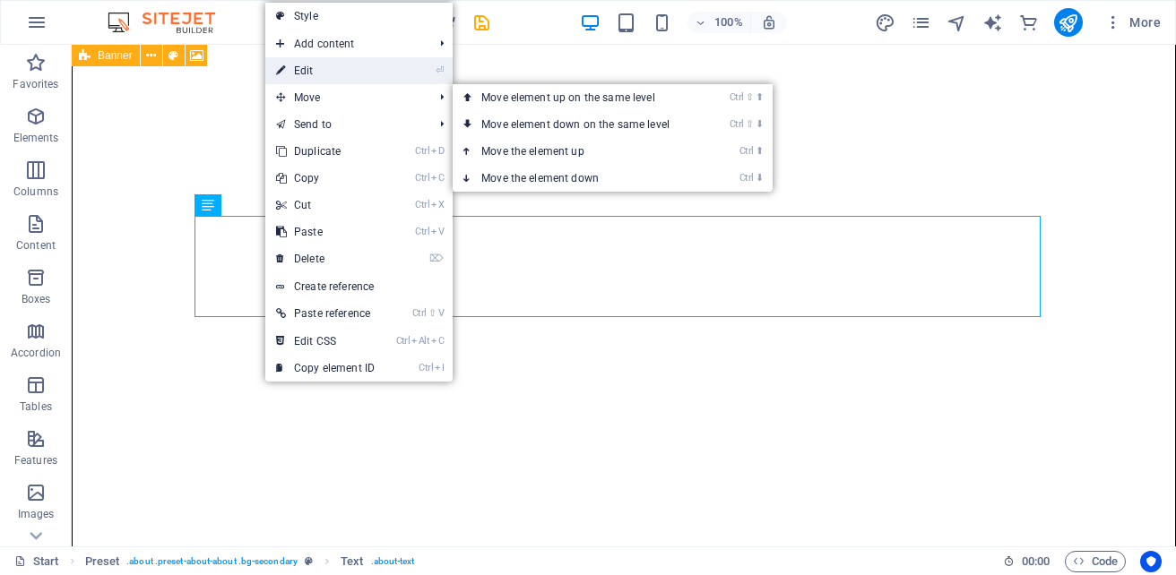
click at [318, 69] on link "⏎ Edit" at bounding box center [325, 70] width 120 height 27
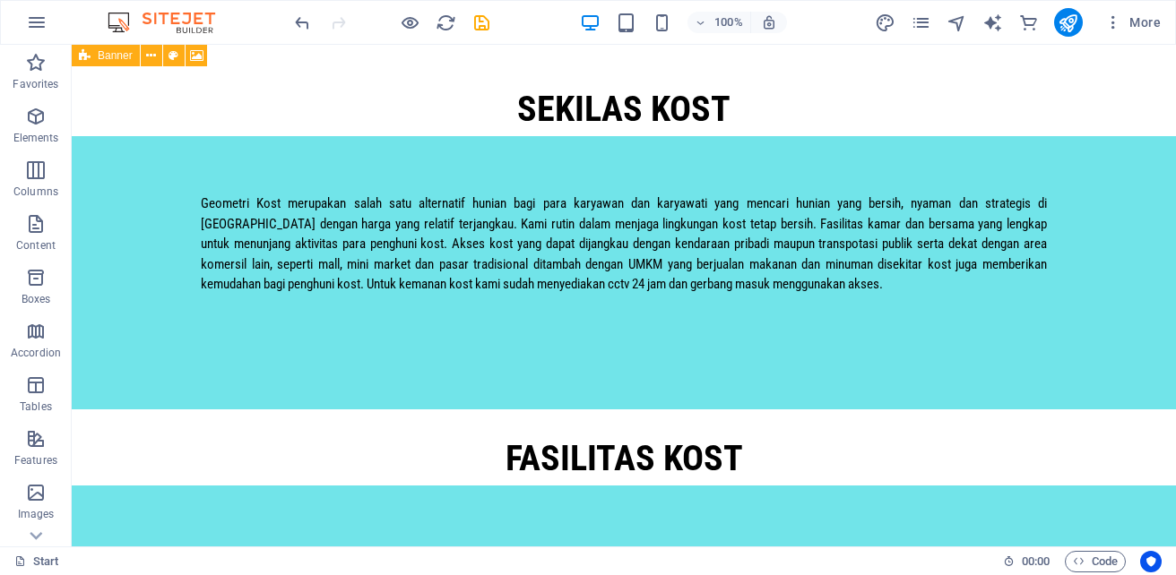
scroll to position [1396, 0]
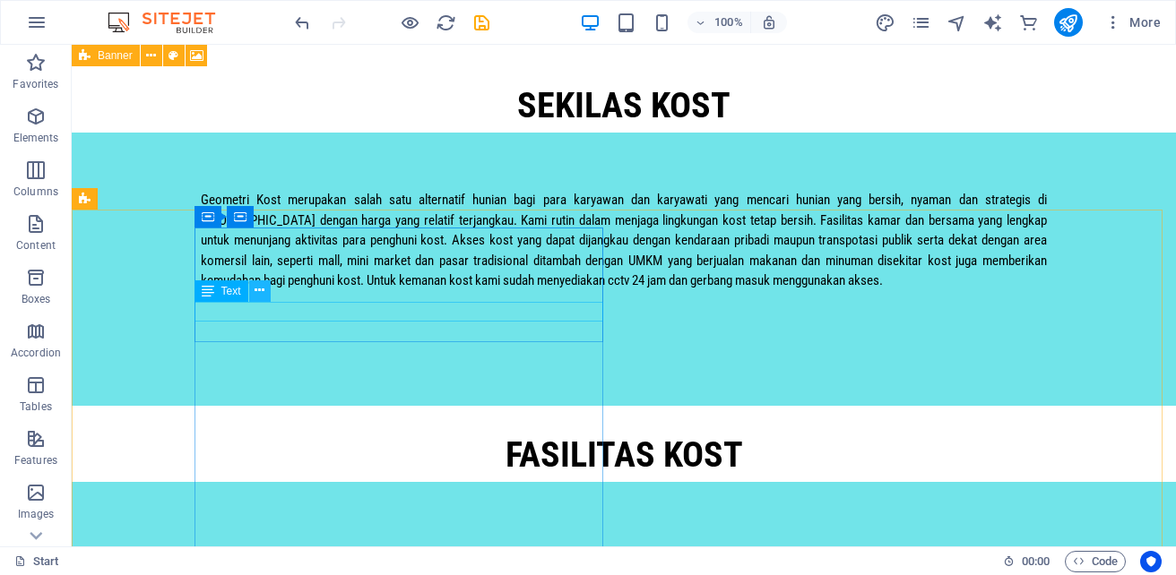
click at [260, 292] on icon at bounding box center [259, 290] width 10 height 19
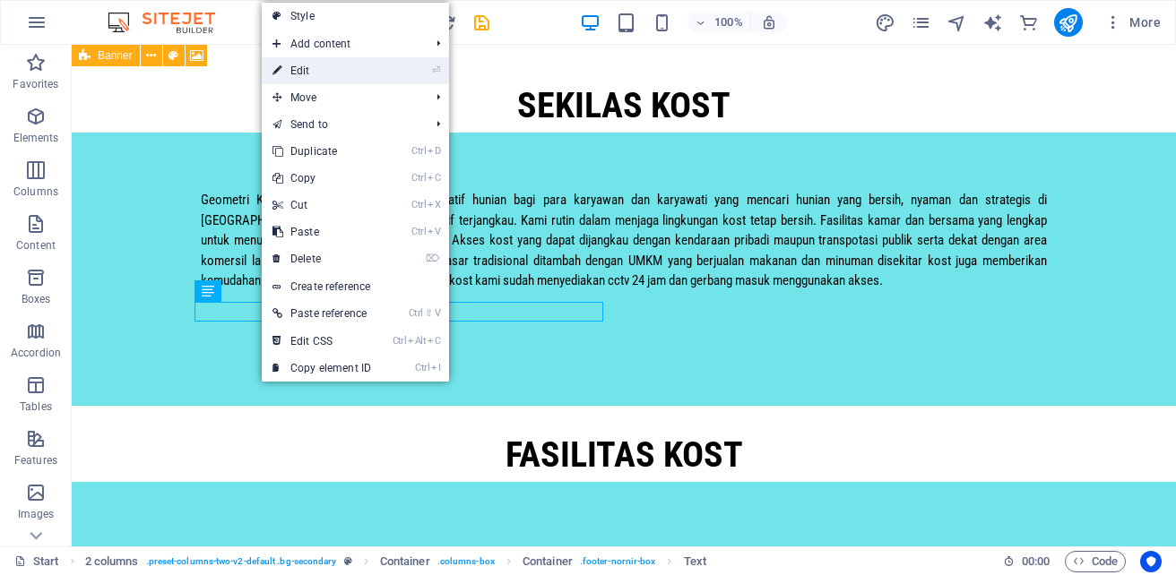
click at [334, 67] on link "⏎ Edit" at bounding box center [322, 70] width 120 height 27
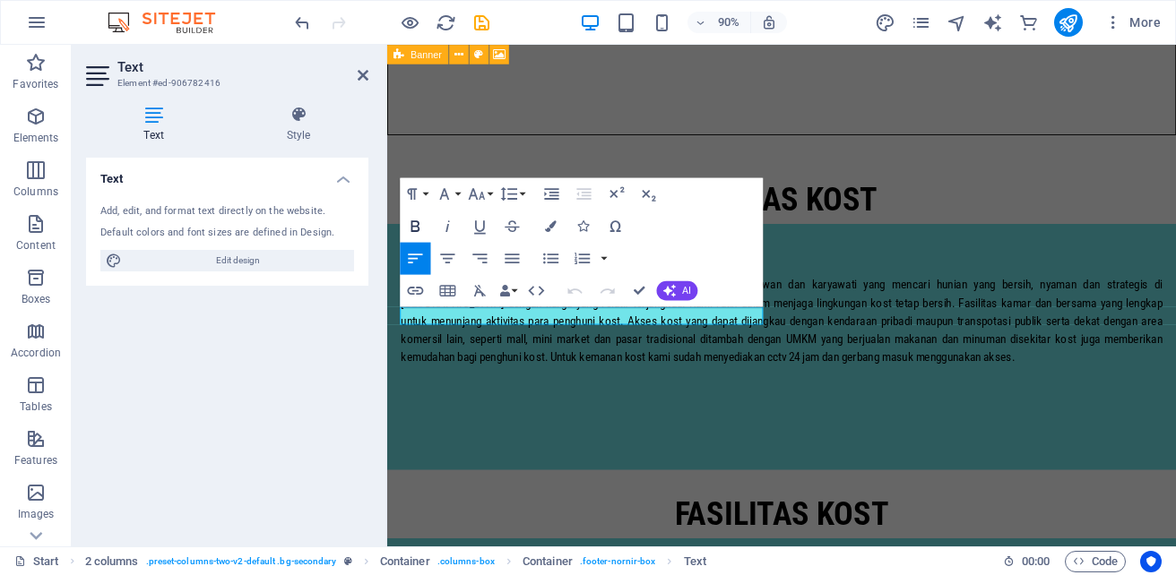
scroll to position [1417, 0]
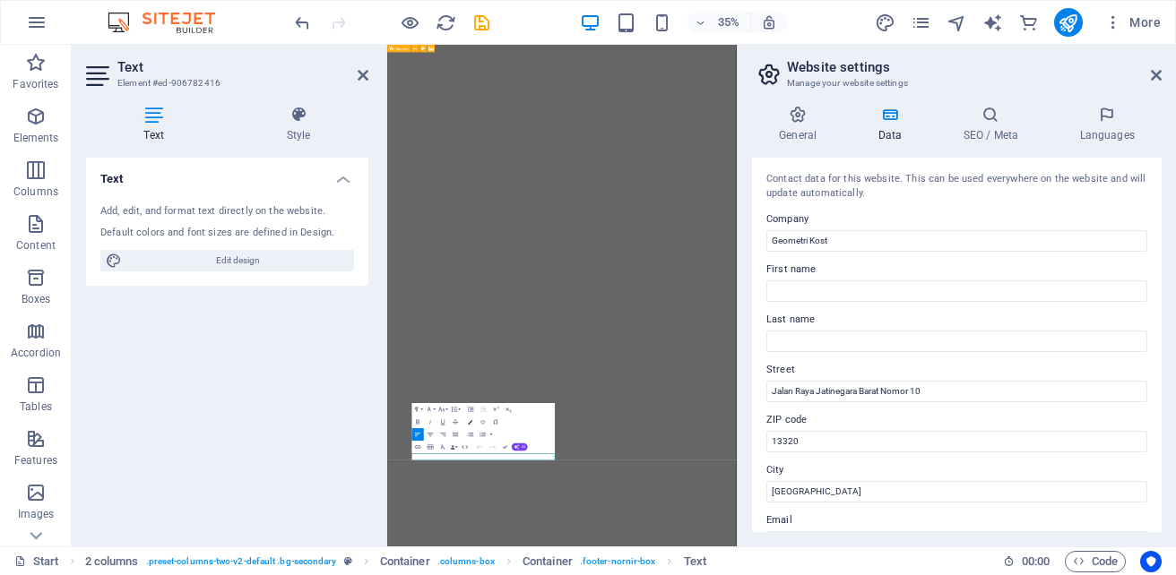
click at [471, 422] on icon "button" at bounding box center [470, 421] width 4 height 4
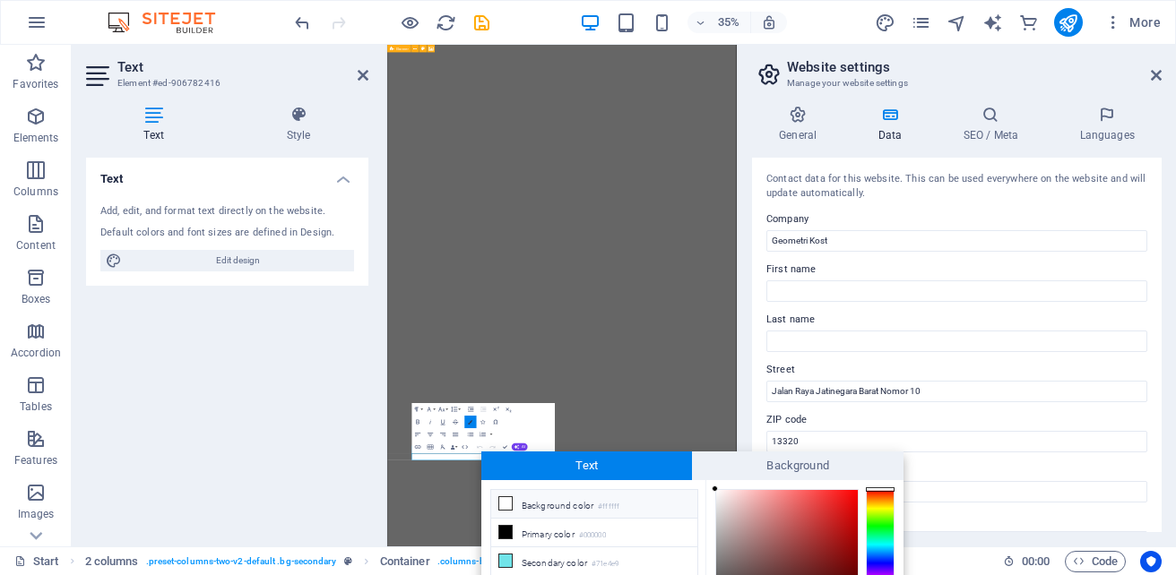
scroll to position [127, 0]
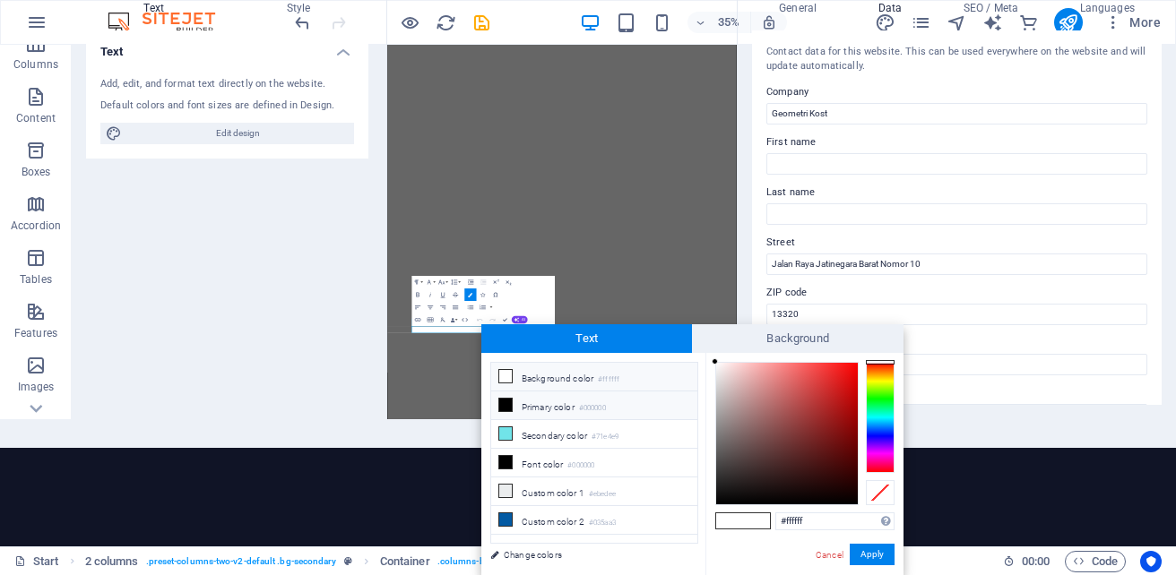
click at [518, 409] on li "Primary color #000000" at bounding box center [594, 406] width 206 height 29
type input "#000000"
click at [871, 557] on button "Apply" at bounding box center [871, 555] width 45 height 22
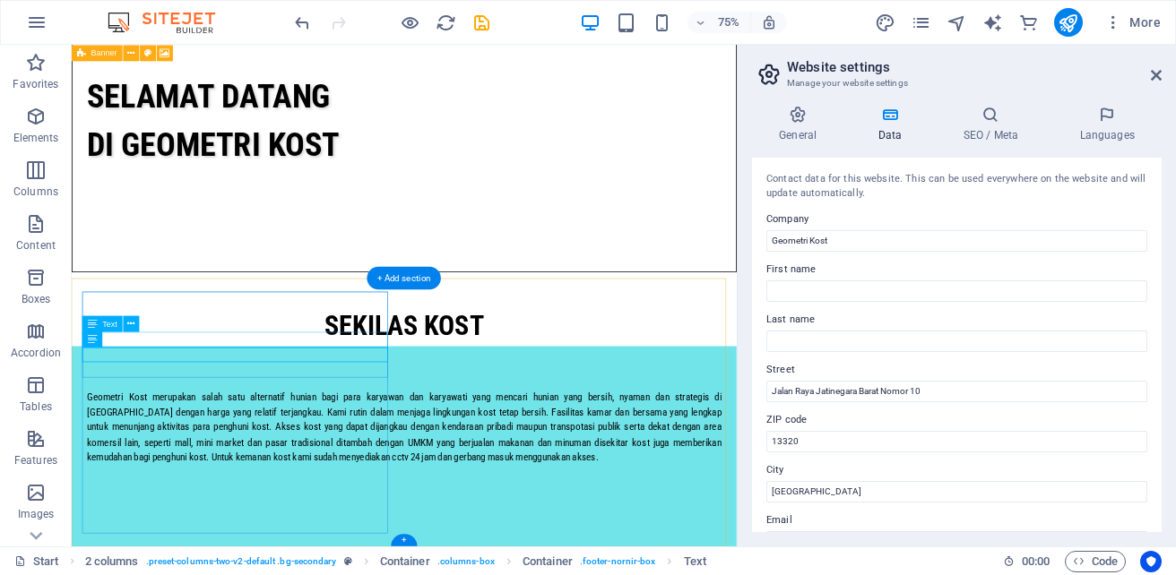
click at [129, 323] on icon at bounding box center [131, 323] width 7 height 14
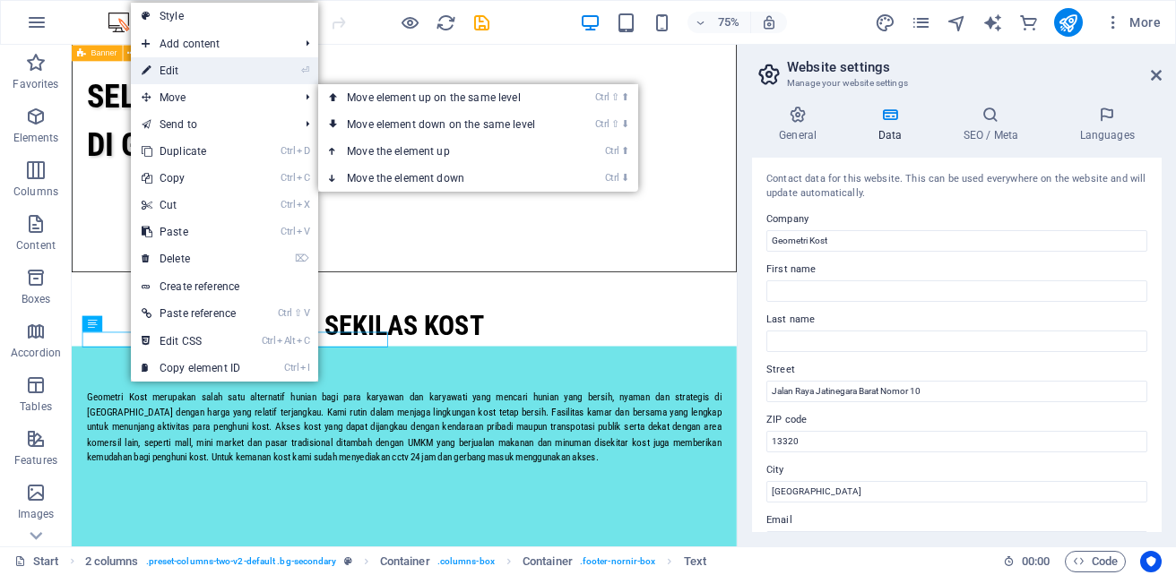
click at [205, 76] on link "⏎ Edit" at bounding box center [191, 70] width 120 height 27
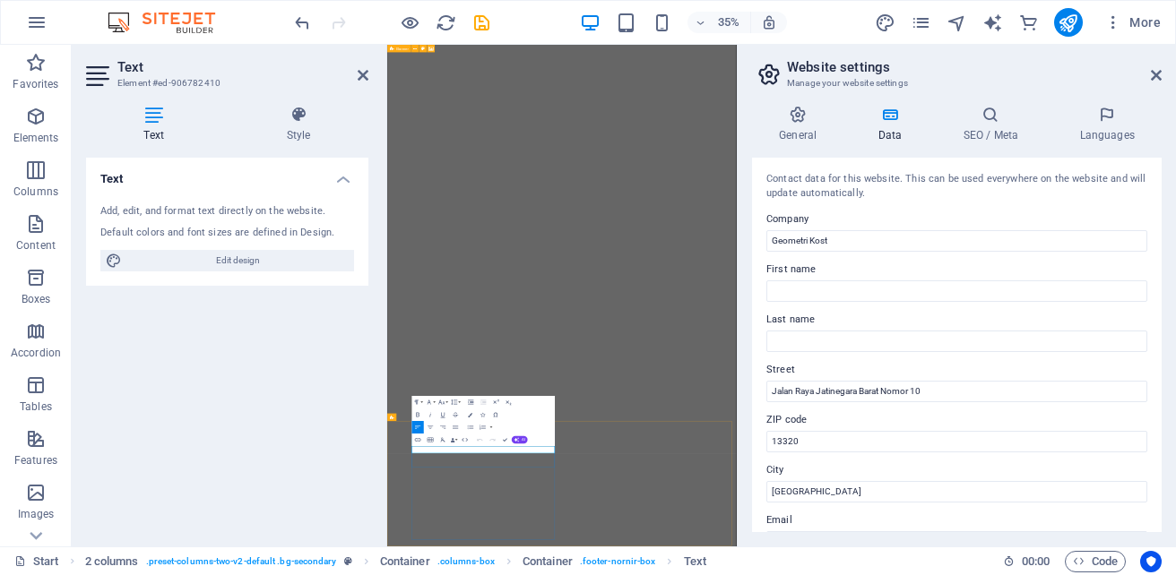
click at [470, 413] on icon "button" at bounding box center [470, 415] width 4 height 4
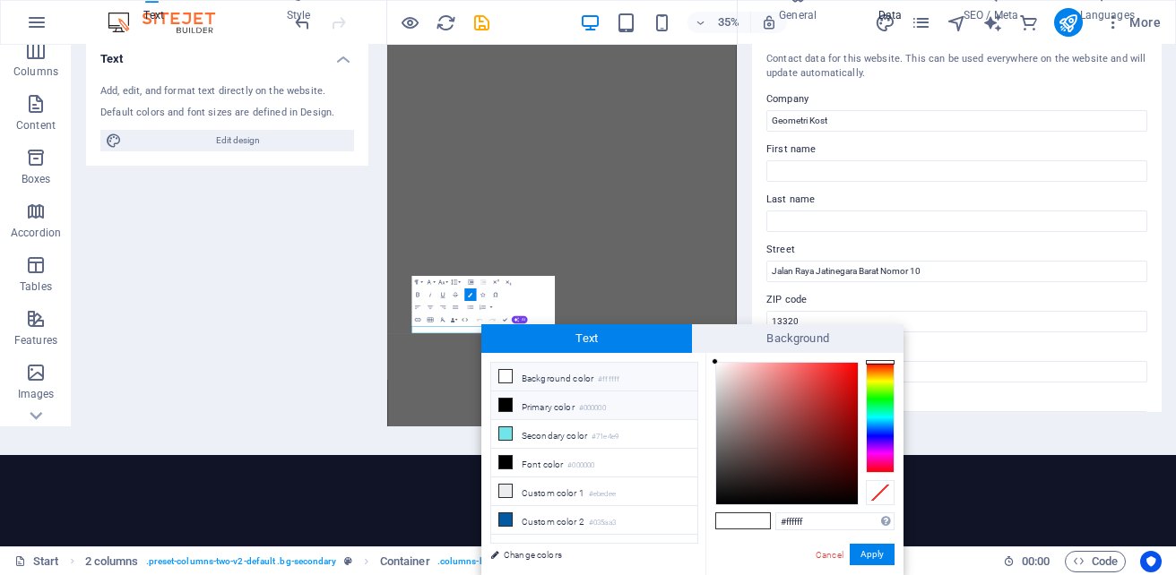
click at [538, 409] on li "Primary color #000000" at bounding box center [594, 406] width 206 height 29
type input "#000000"
click at [864, 547] on button "Apply" at bounding box center [871, 555] width 45 height 22
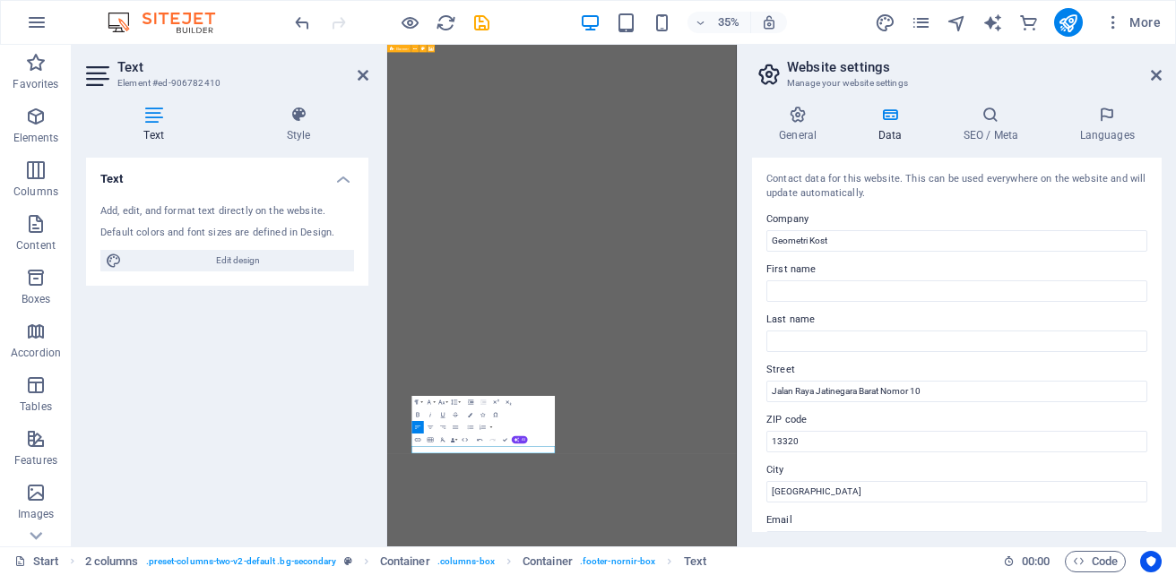
scroll to position [0, 0]
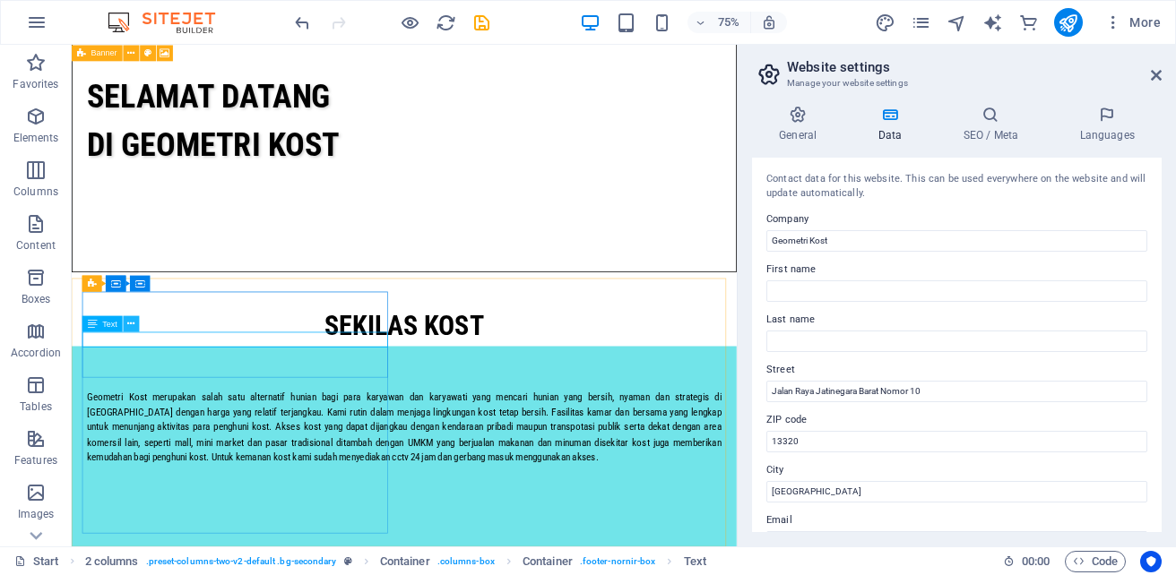
click at [131, 326] on icon at bounding box center [131, 323] width 7 height 14
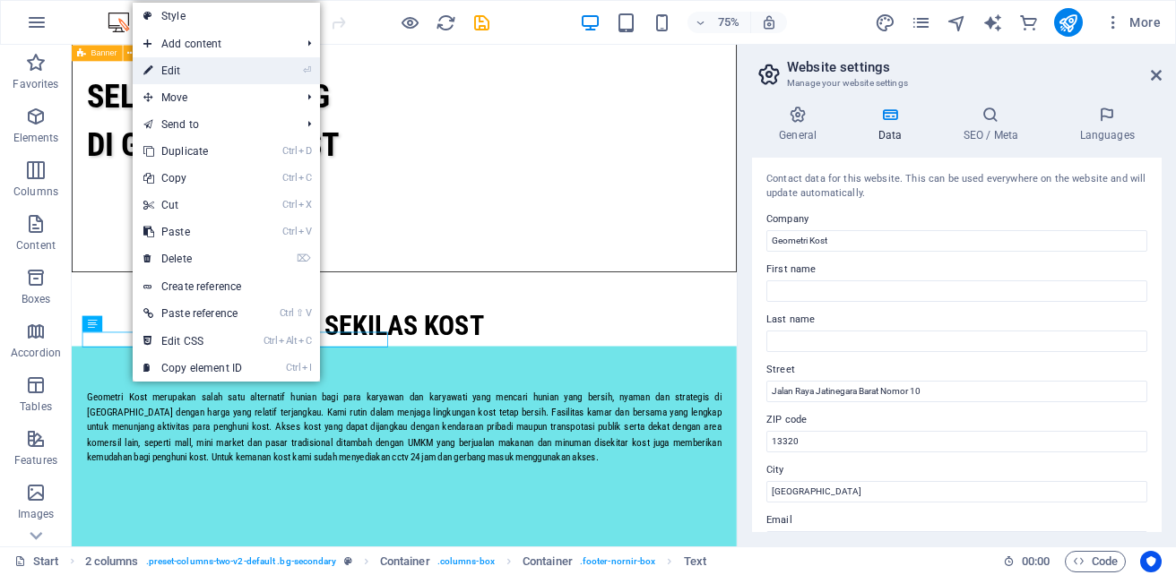
click at [201, 73] on link "⏎ Edit" at bounding box center [193, 70] width 120 height 27
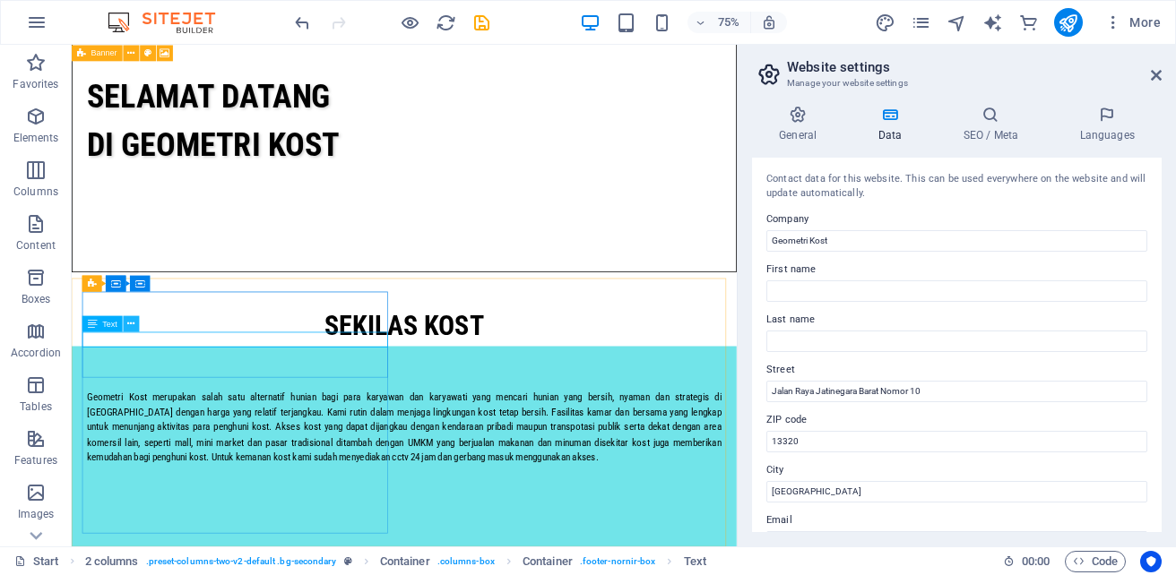
click at [129, 322] on icon at bounding box center [131, 323] width 7 height 14
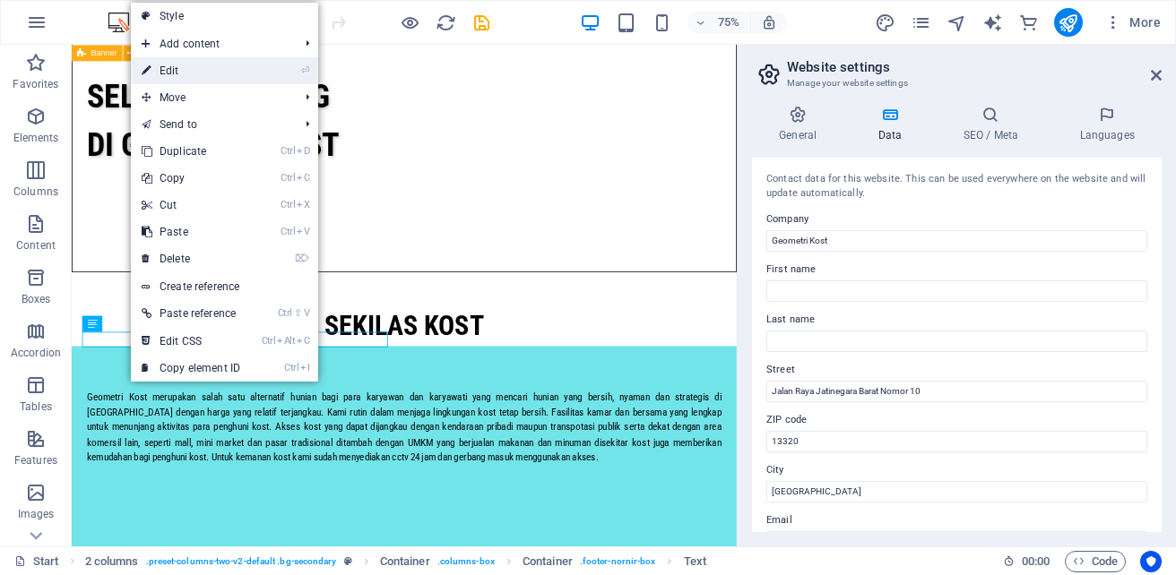
click at [187, 64] on link "⏎ Edit" at bounding box center [191, 70] width 120 height 27
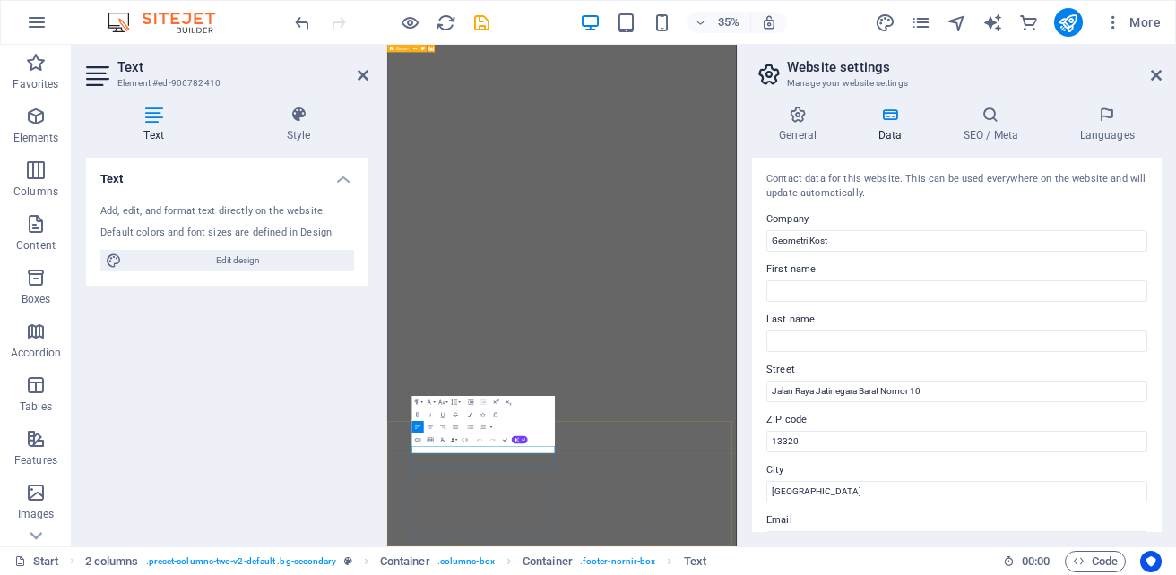
click at [471, 414] on icon "button" at bounding box center [470, 415] width 4 height 4
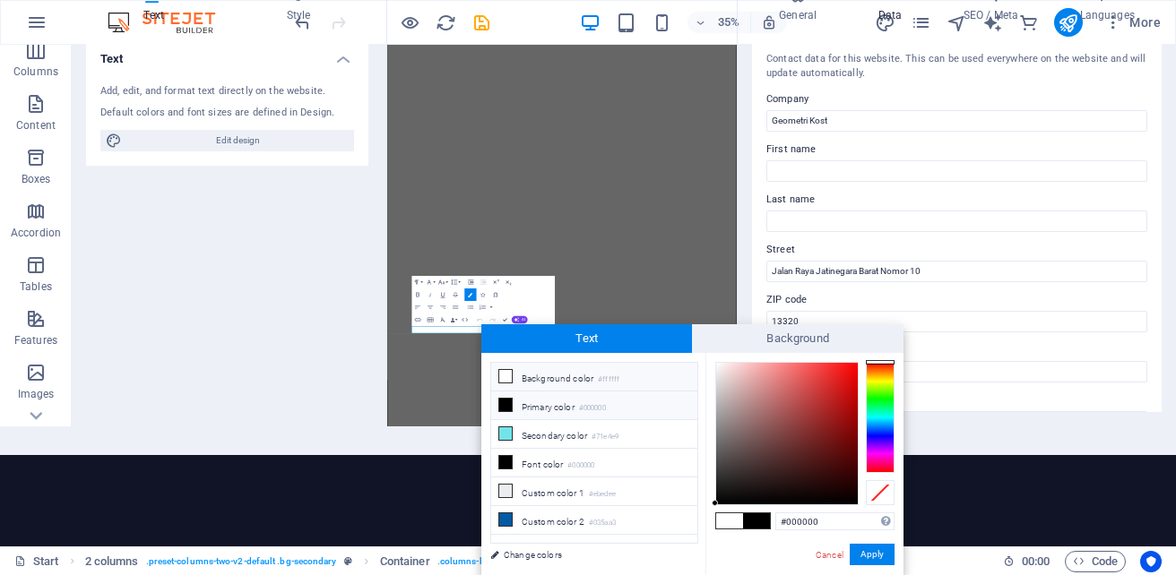
click at [540, 408] on li "Primary color #000000" at bounding box center [594, 406] width 206 height 29
click at [887, 556] on button "Apply" at bounding box center [871, 555] width 45 height 22
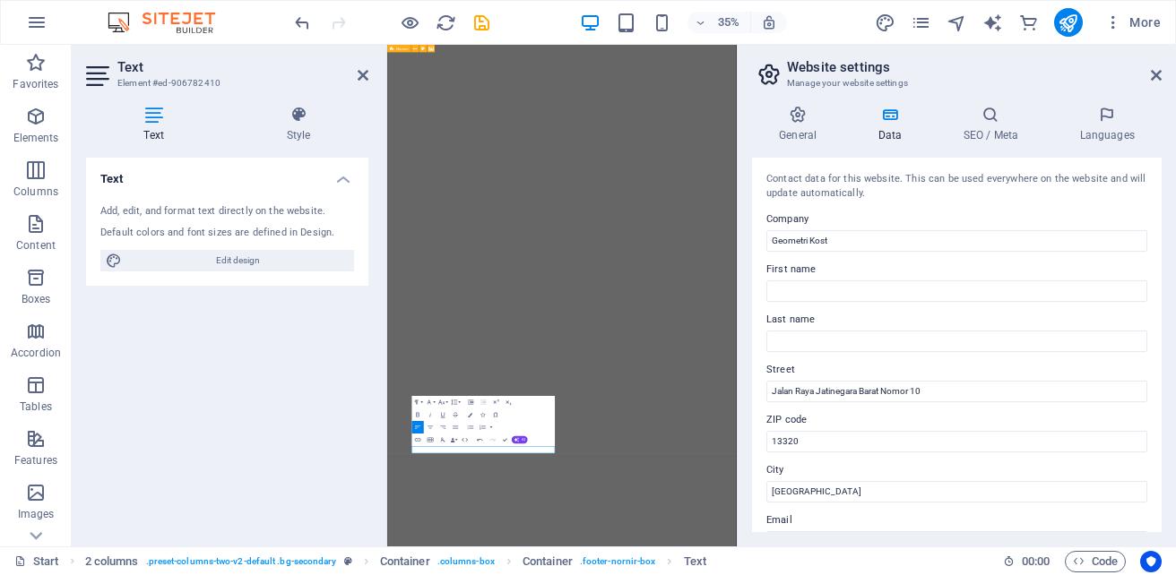
scroll to position [0, 0]
click at [470, 413] on icon "button" at bounding box center [470, 415] width 4 height 4
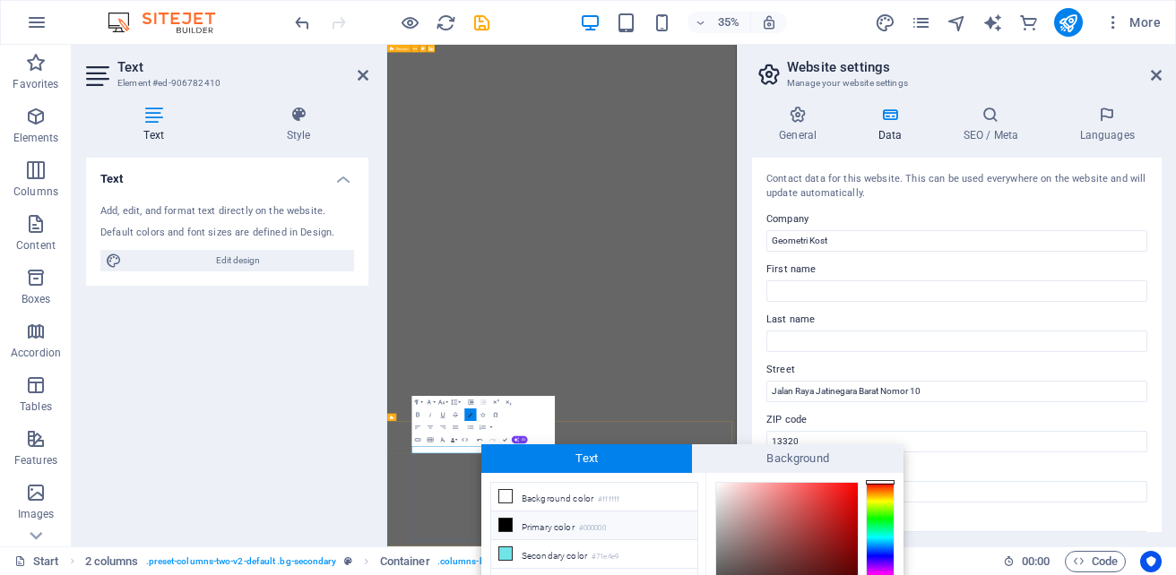
scroll to position [120, 0]
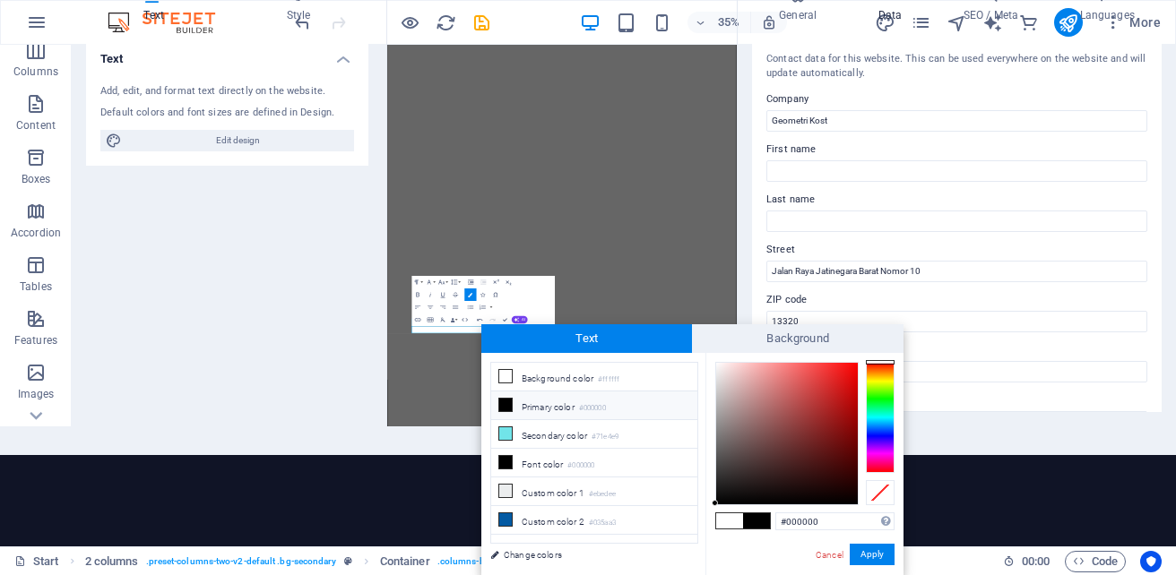
click at [542, 409] on li "Primary color #000000" at bounding box center [594, 406] width 206 height 29
click at [865, 552] on button "Apply" at bounding box center [871, 555] width 45 height 22
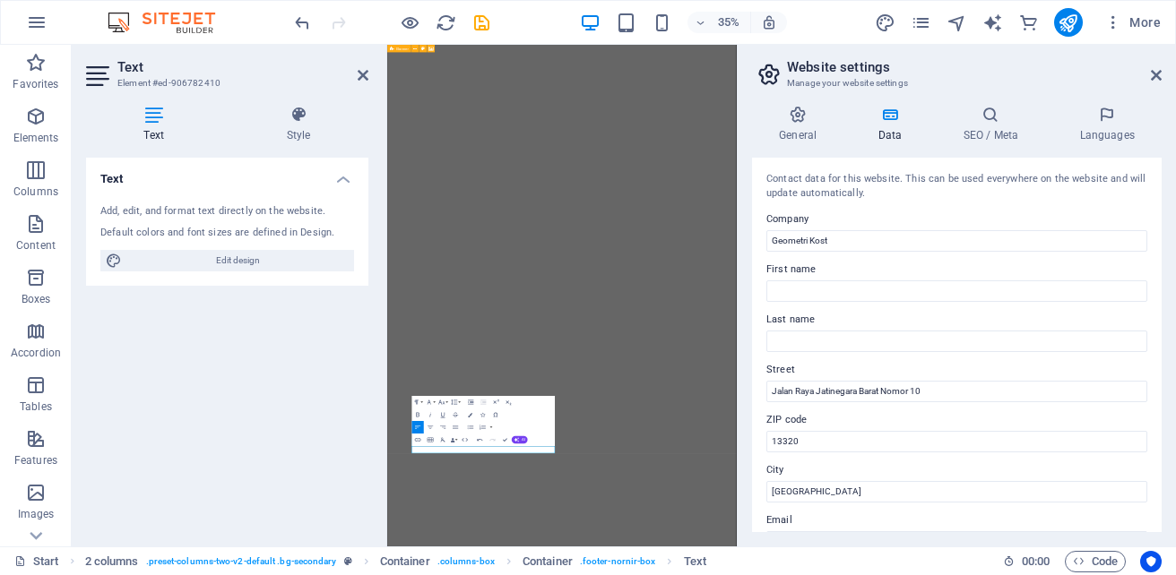
scroll to position [0, 0]
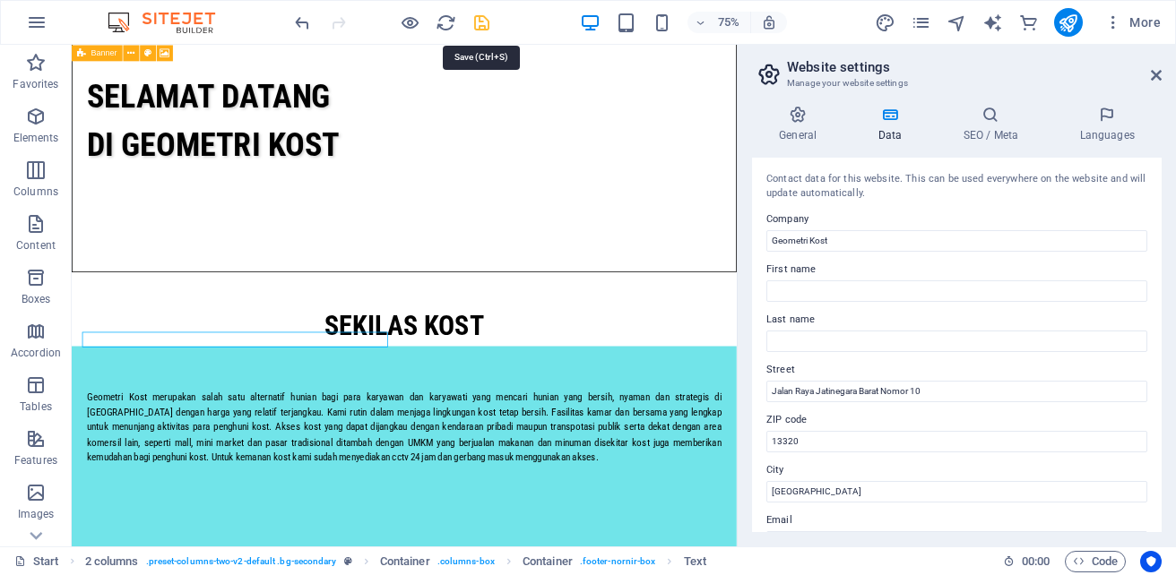
click at [481, 20] on icon "save" at bounding box center [481, 23] width 21 height 21
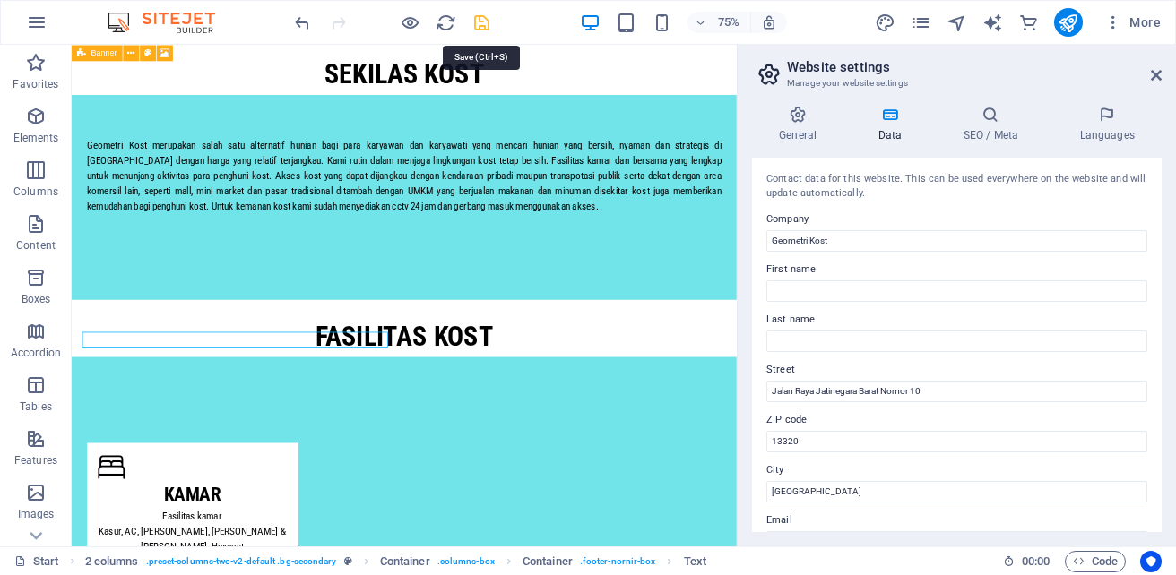
scroll to position [1250, 0]
